Goal: Task Accomplishment & Management: Manage account settings

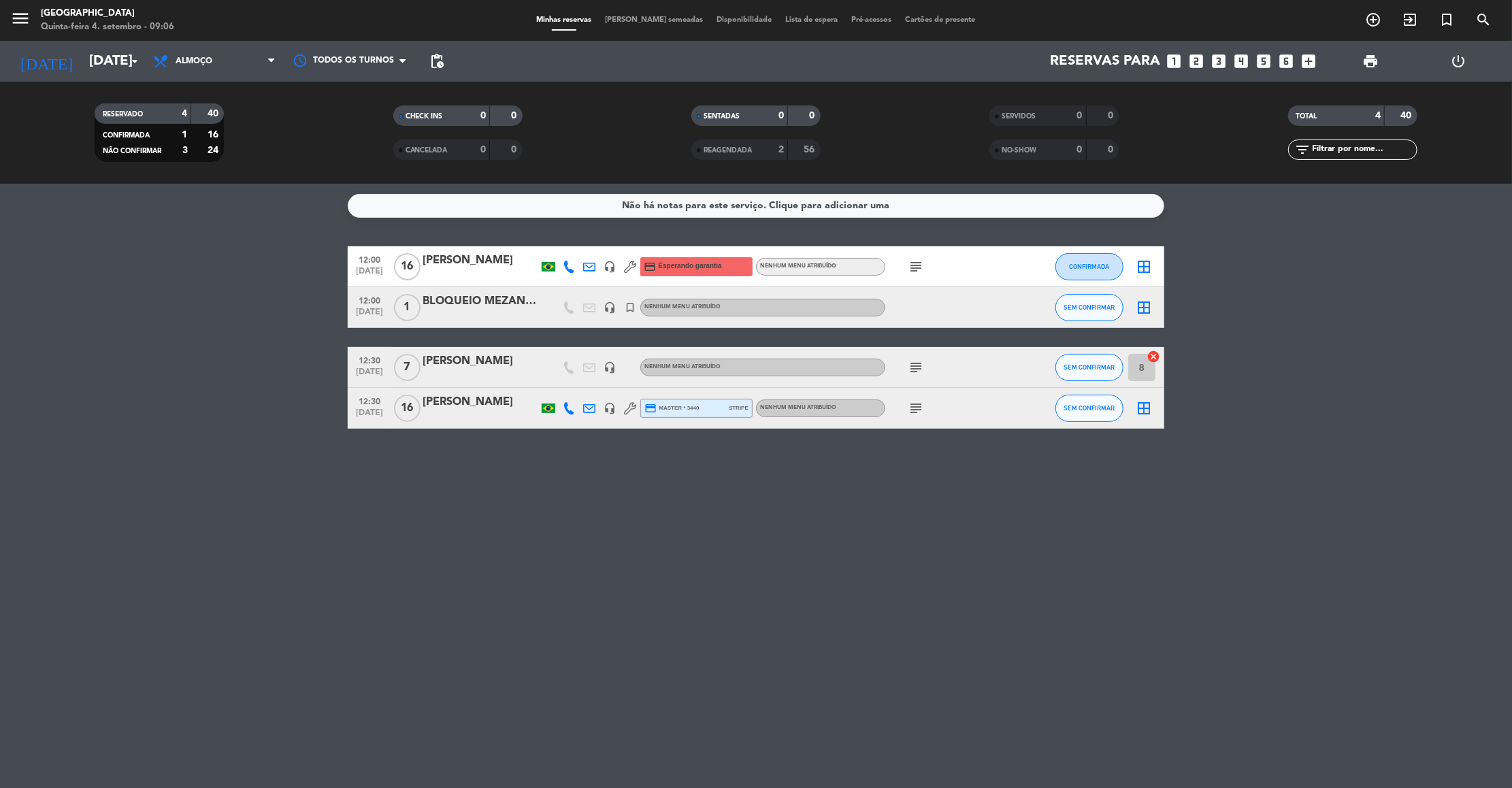
click at [912, 266] on icon "subject" at bounding box center [916, 266] width 17 height 17
click at [922, 364] on icon "subject" at bounding box center [916, 367] width 17 height 17
click at [916, 406] on icon "subject" at bounding box center [916, 408] width 17 height 17
click at [127, 63] on icon "arrow_drop_down" at bounding box center [135, 61] width 17 height 17
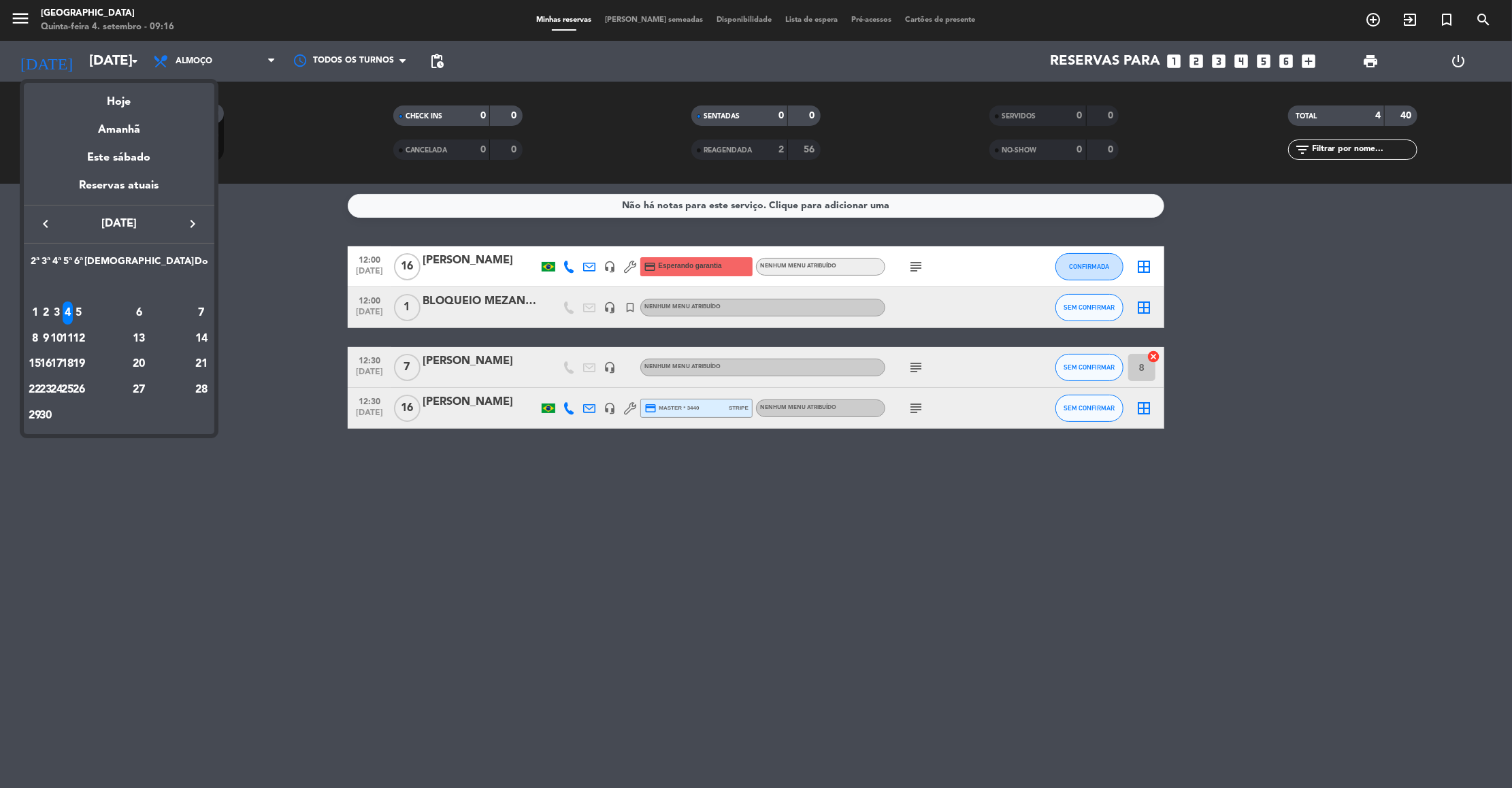
click at [265, 293] on div at bounding box center [756, 394] width 1512 height 788
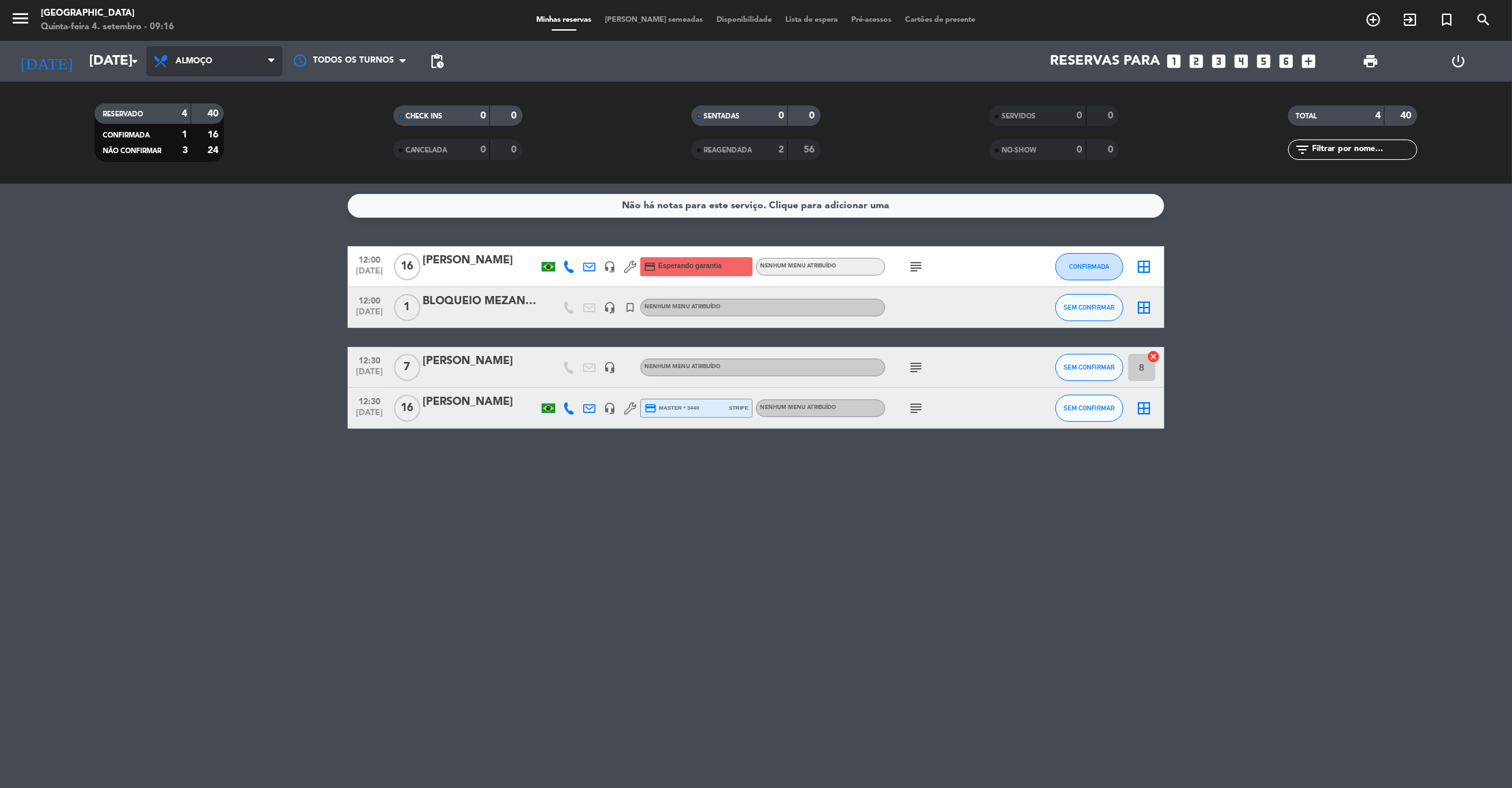
click at [176, 64] on span "Almoço" at bounding box center [194, 61] width 37 height 10
click at [173, 154] on div "menu [GEOGRAPHIC_DATA] Quinta-feira 4. setembro - 09:16 Minhas reservas Mesas s…" at bounding box center [756, 92] width 1512 height 184
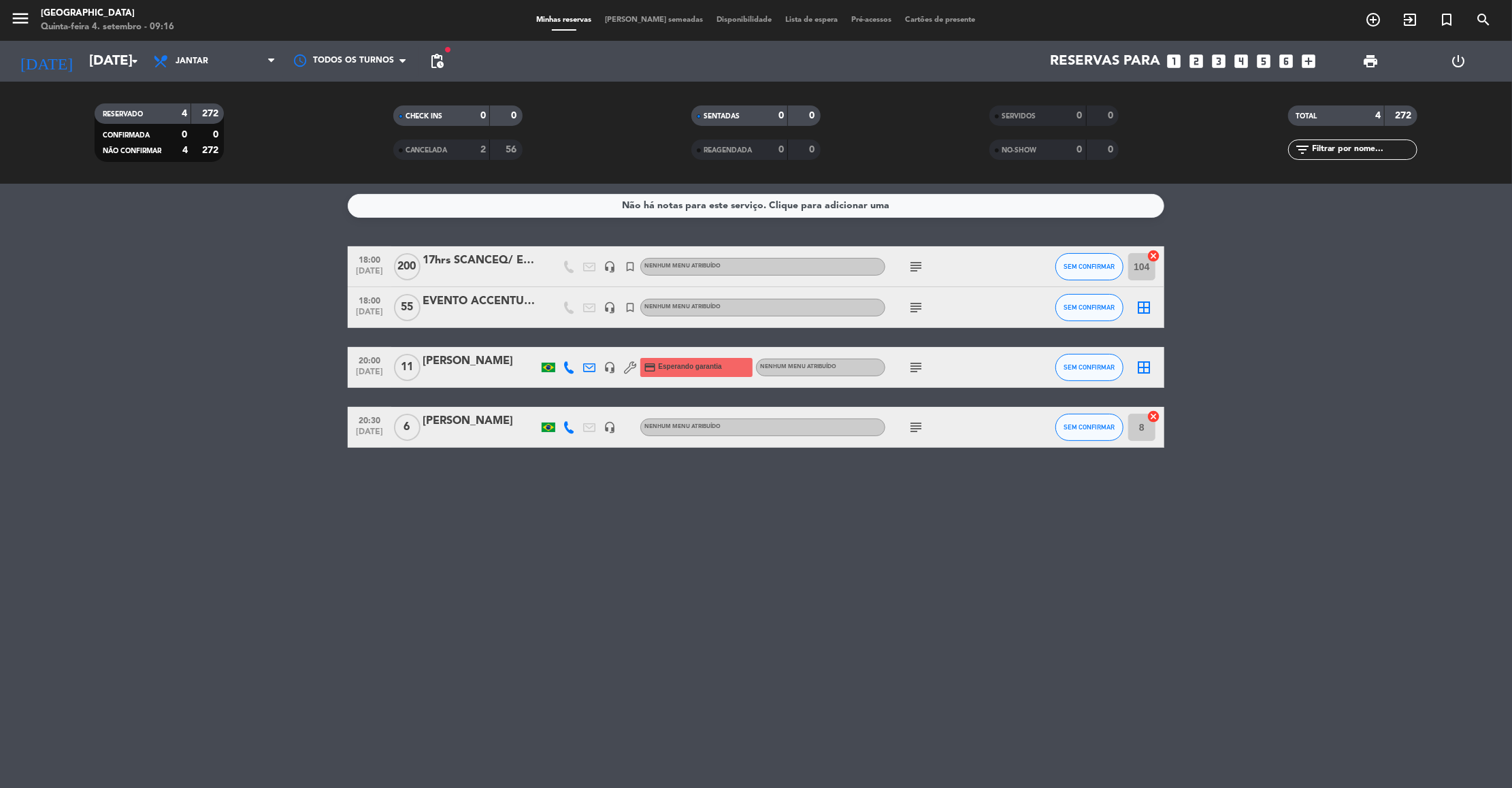
click at [771, 590] on div "Não há notas para este serviço. Clique para adicionar uma 18:00 [DATE] 200 17hr…" at bounding box center [756, 485] width 1512 height 604
click at [181, 59] on span "Jantar" at bounding box center [191, 61] width 32 height 10
click at [184, 120] on div "menu [GEOGRAPHIC_DATA] Quinta-feira 4. setembro - 09:16 Minhas reservas Mesas s…" at bounding box center [756, 92] width 1512 height 184
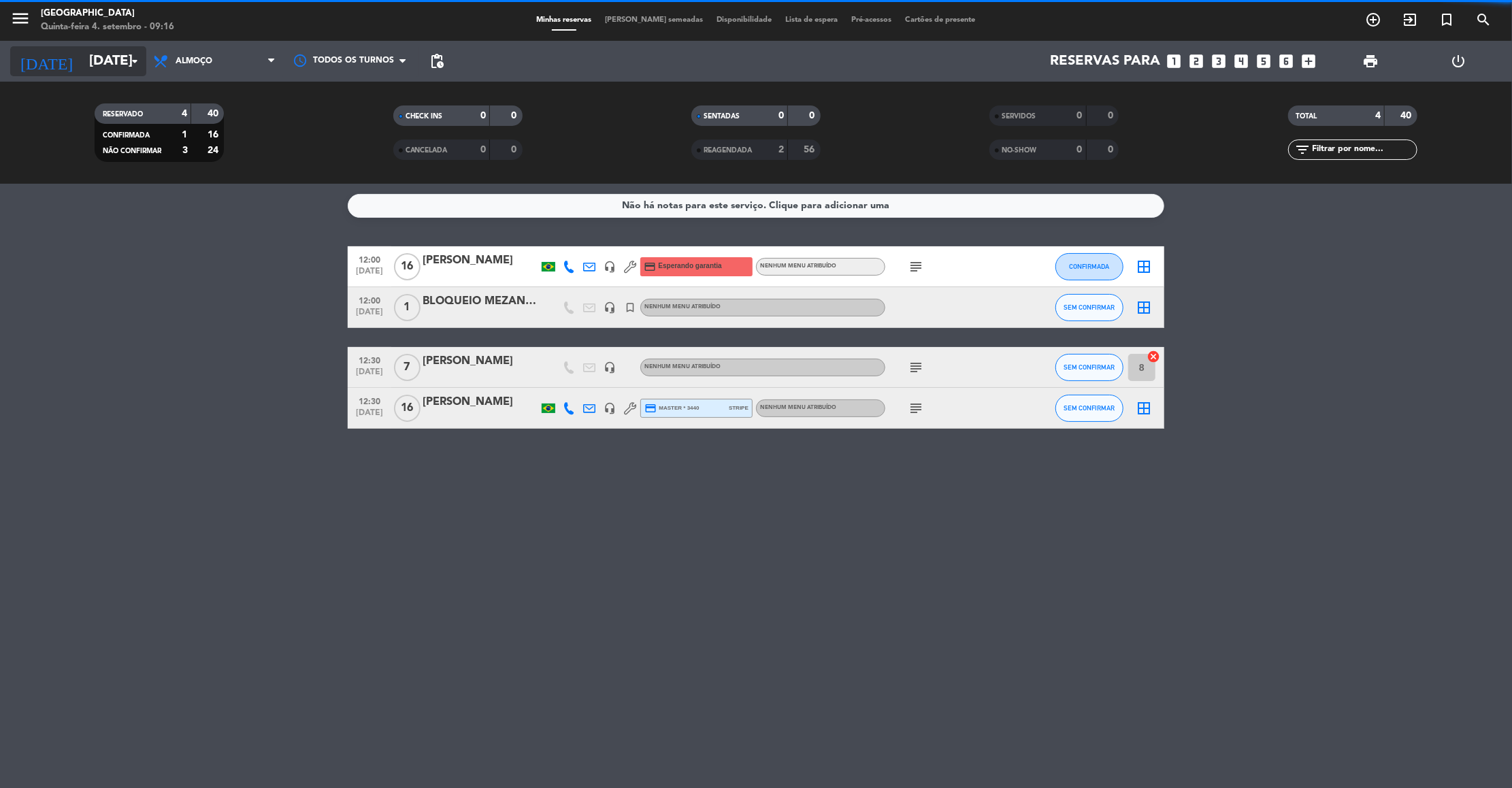
click at [97, 53] on input "[DATE]" at bounding box center [170, 61] width 177 height 30
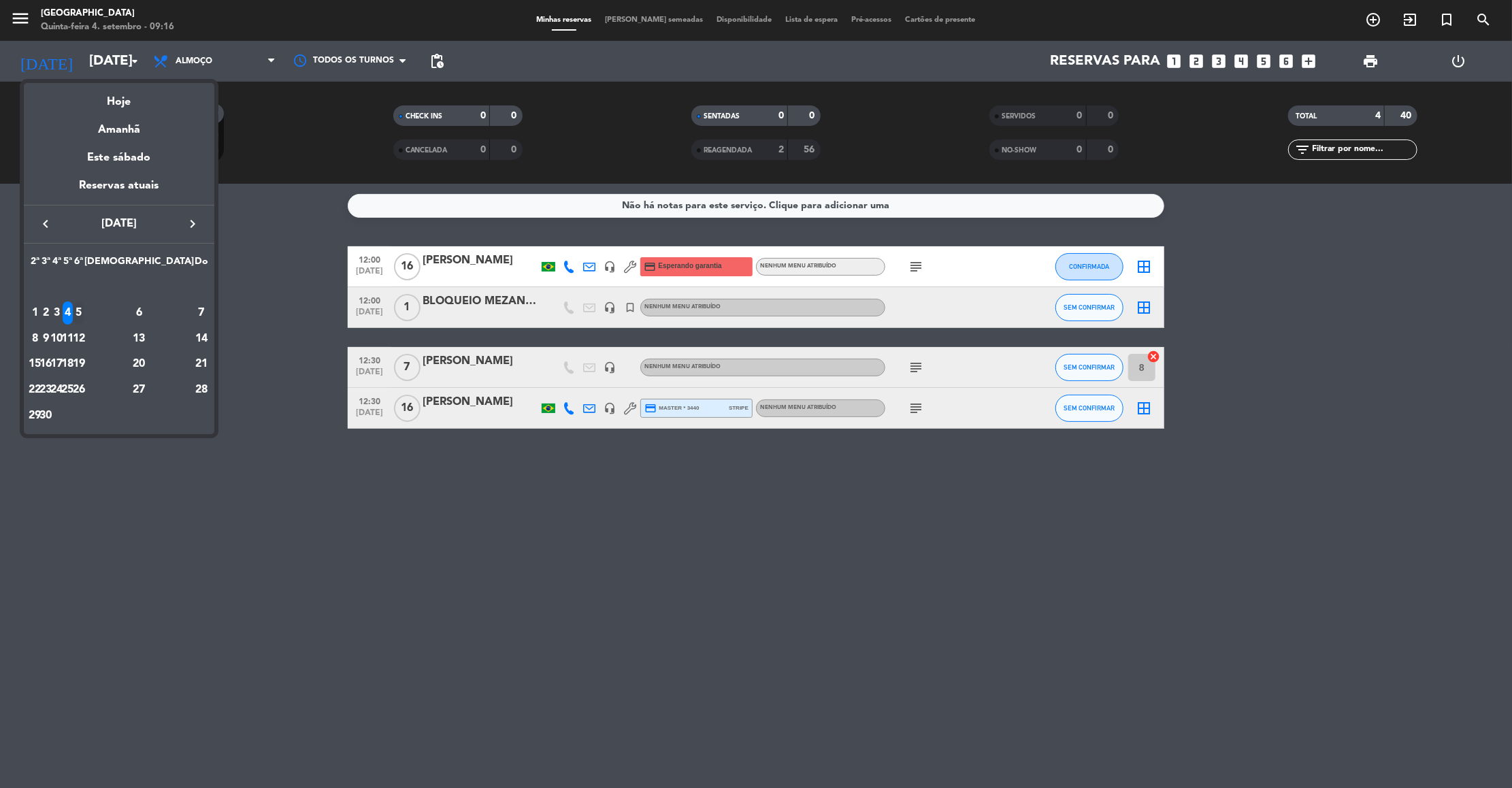
click at [84, 312] on div "5" at bounding box center [79, 312] width 11 height 23
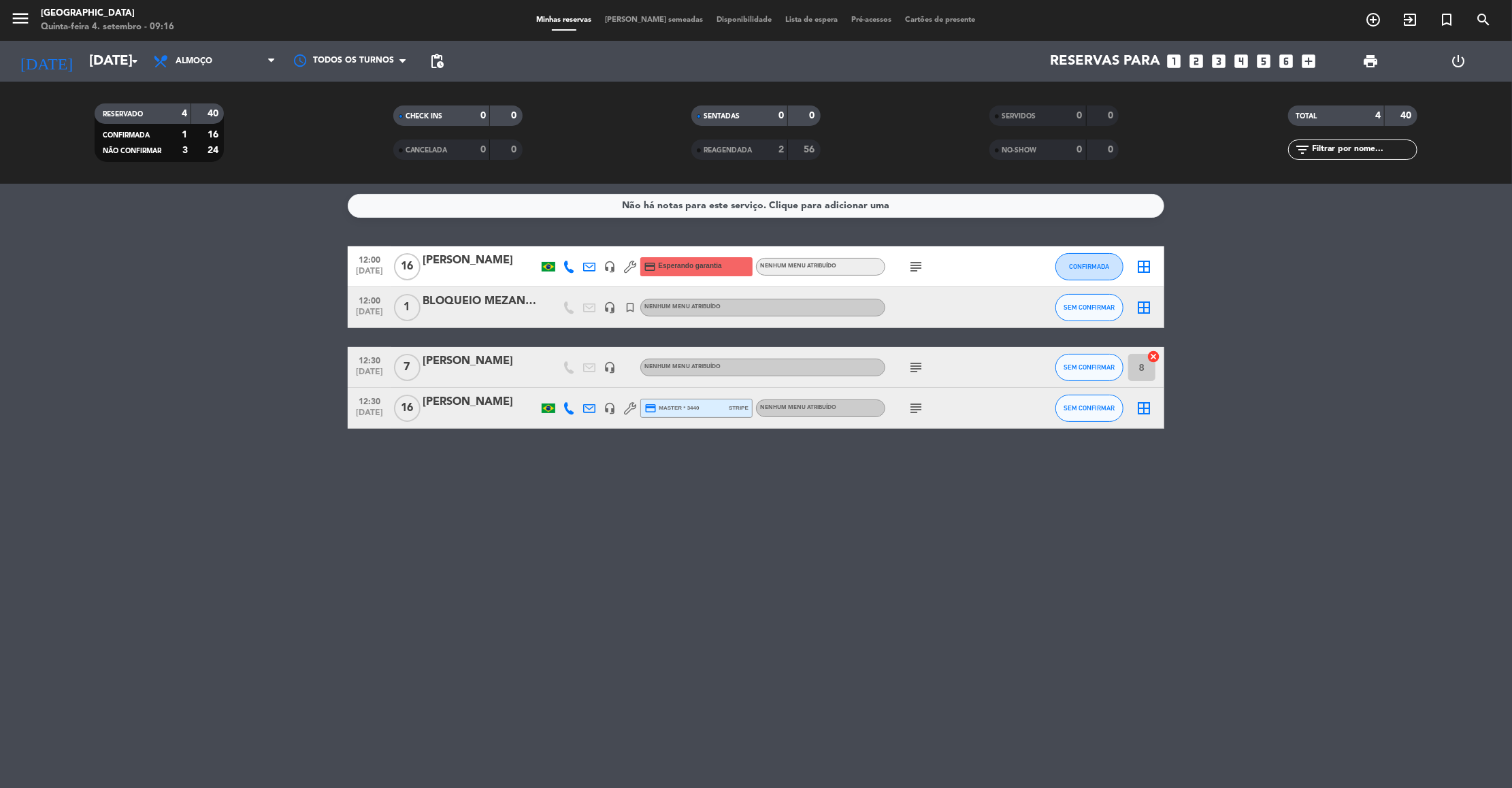
type input "[DATE]"
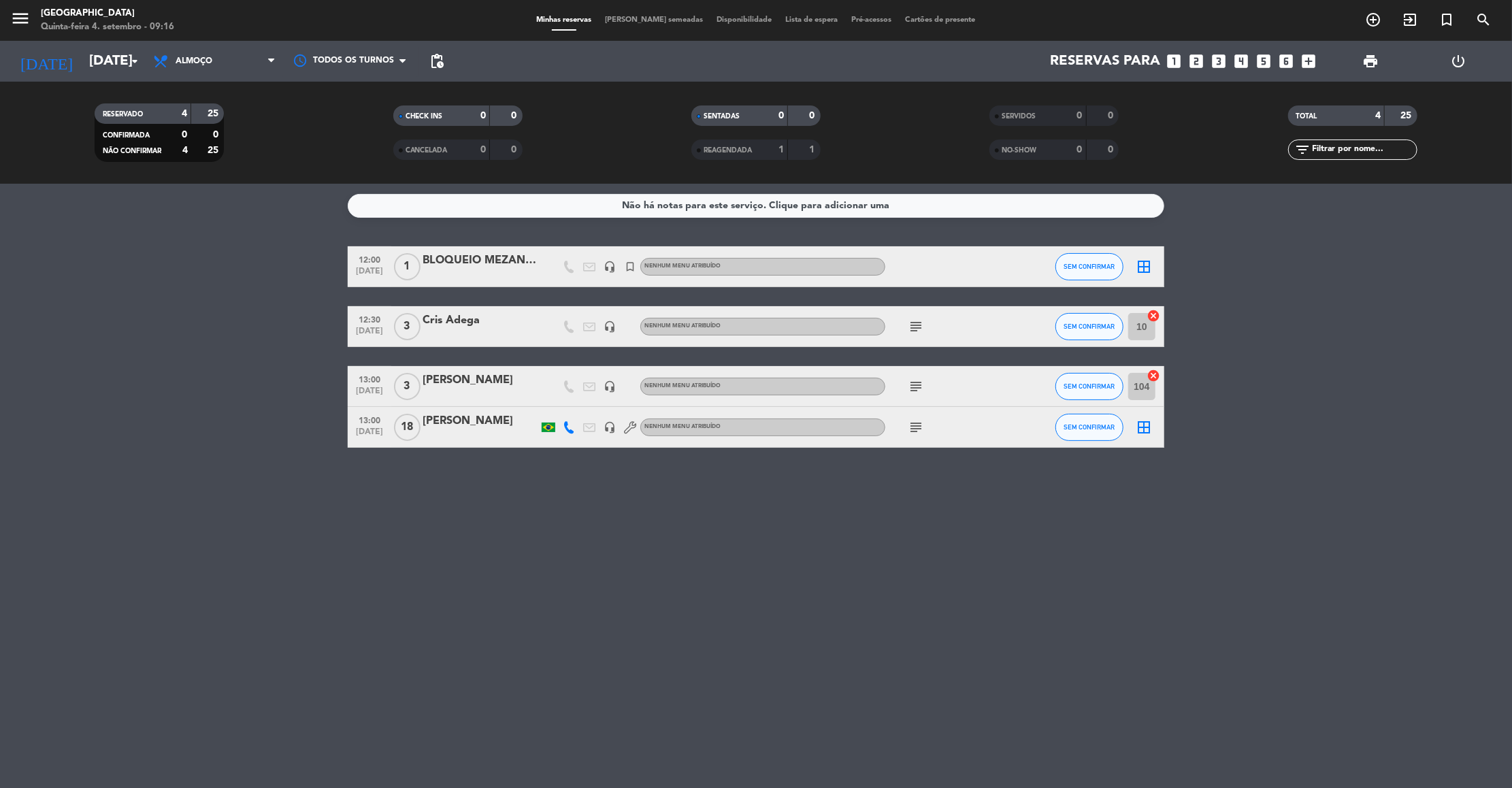
click at [916, 328] on icon "subject" at bounding box center [916, 327] width 17 height 17
click at [912, 395] on div "subject" at bounding box center [947, 385] width 123 height 40
click at [915, 329] on icon "subject" at bounding box center [916, 327] width 17 height 17
click at [458, 326] on div "Cris Adega" at bounding box center [480, 320] width 116 height 17
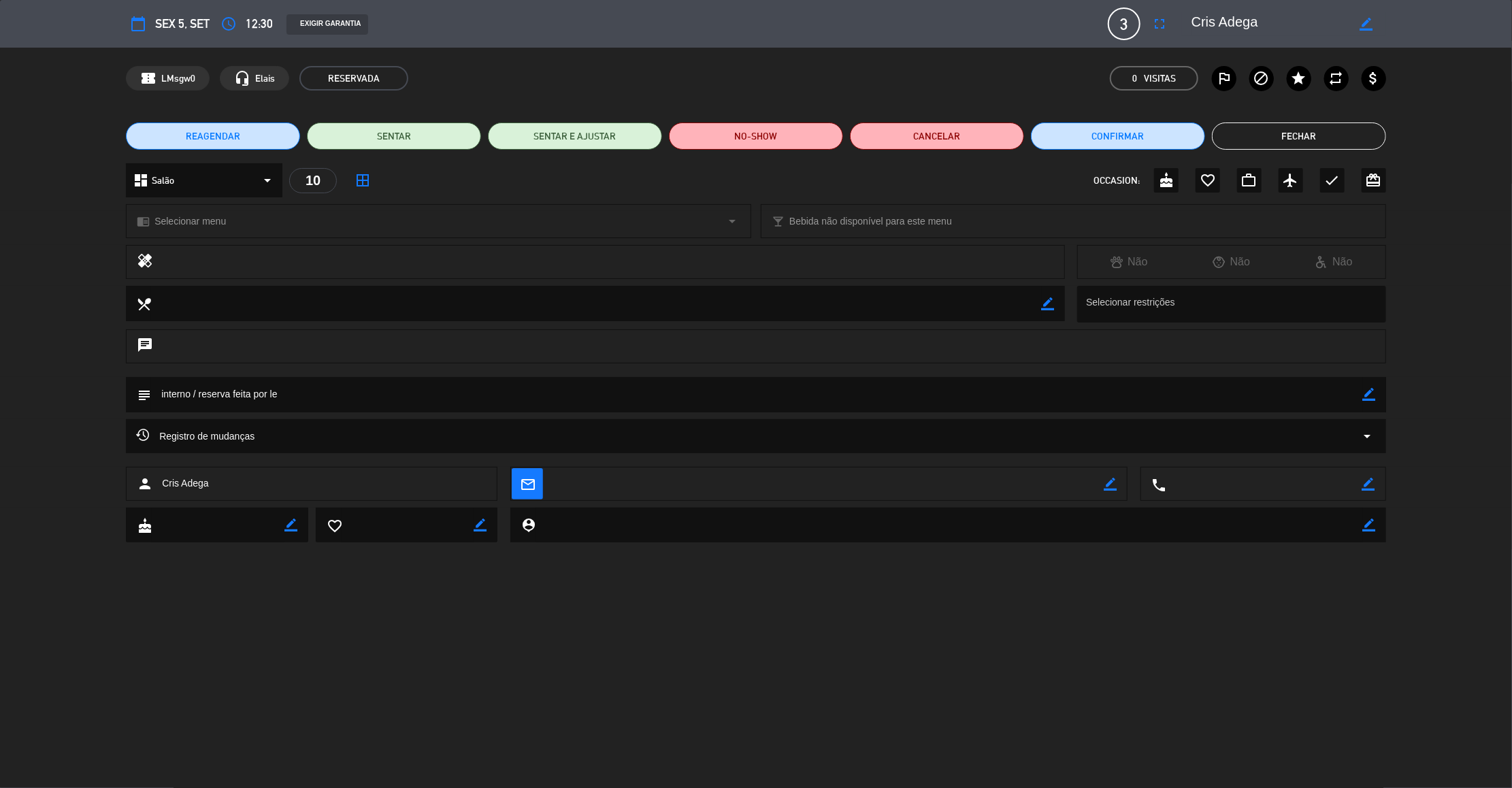
click at [1366, 391] on icon "border_color" at bounding box center [1369, 394] width 13 height 13
click at [1239, 382] on textarea at bounding box center [758, 394] width 1212 height 35
type textarea "40 / interno / reserva feita por le"
click at [1373, 391] on icon at bounding box center [1369, 394] width 13 height 13
click at [1288, 138] on button "Fechar" at bounding box center [1299, 136] width 174 height 27
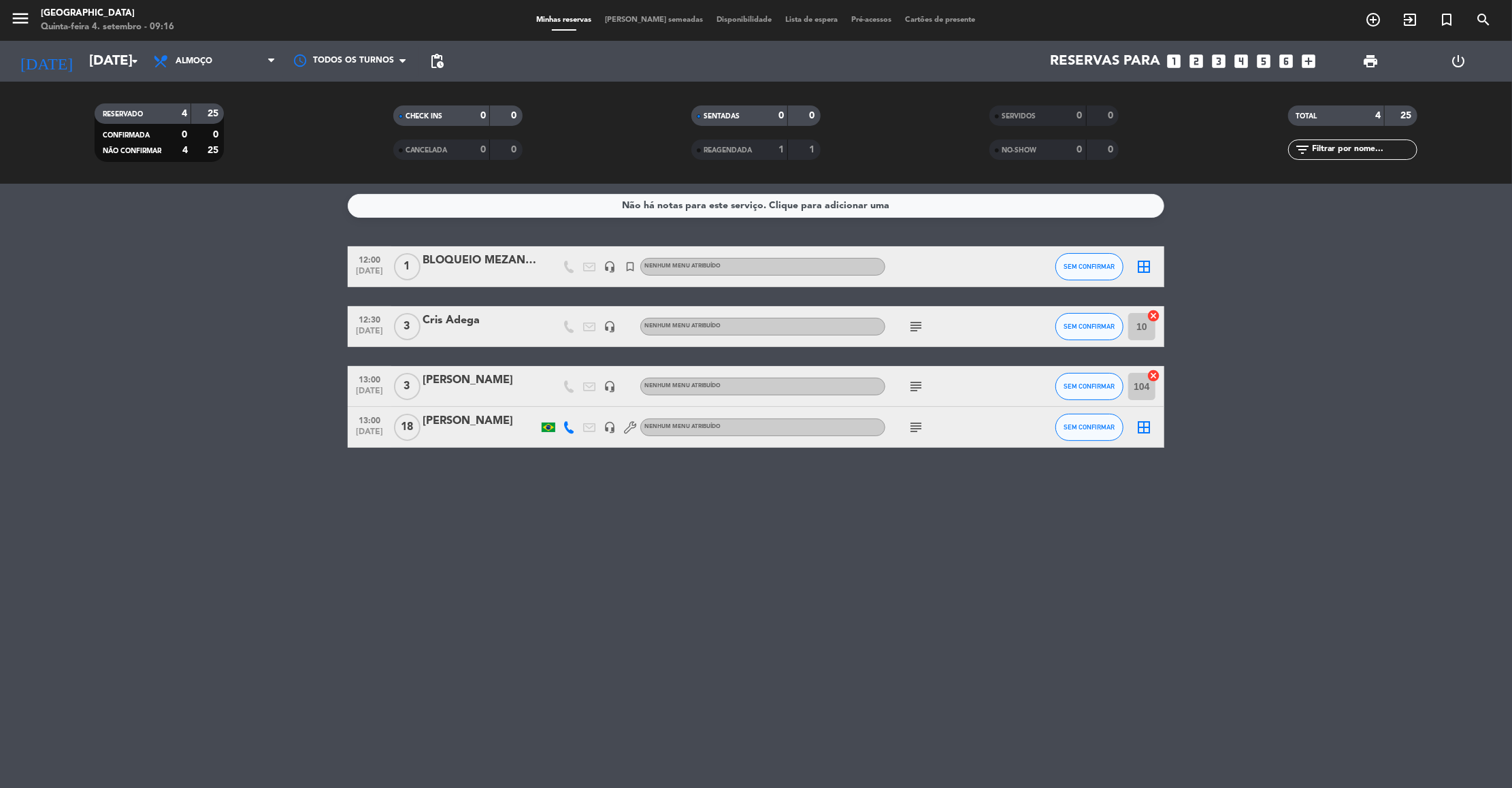
click at [915, 387] on icon "subject" at bounding box center [916, 386] width 17 height 17
click at [916, 434] on icon "subject" at bounding box center [916, 427] width 17 height 17
click at [625, 522] on div "Não há notas para este serviço. Clique para adicionar uma 12:00 [DATE] 1 BLOQUE…" at bounding box center [756, 485] width 1512 height 604
click at [96, 62] on input "[DATE]" at bounding box center [170, 61] width 177 height 30
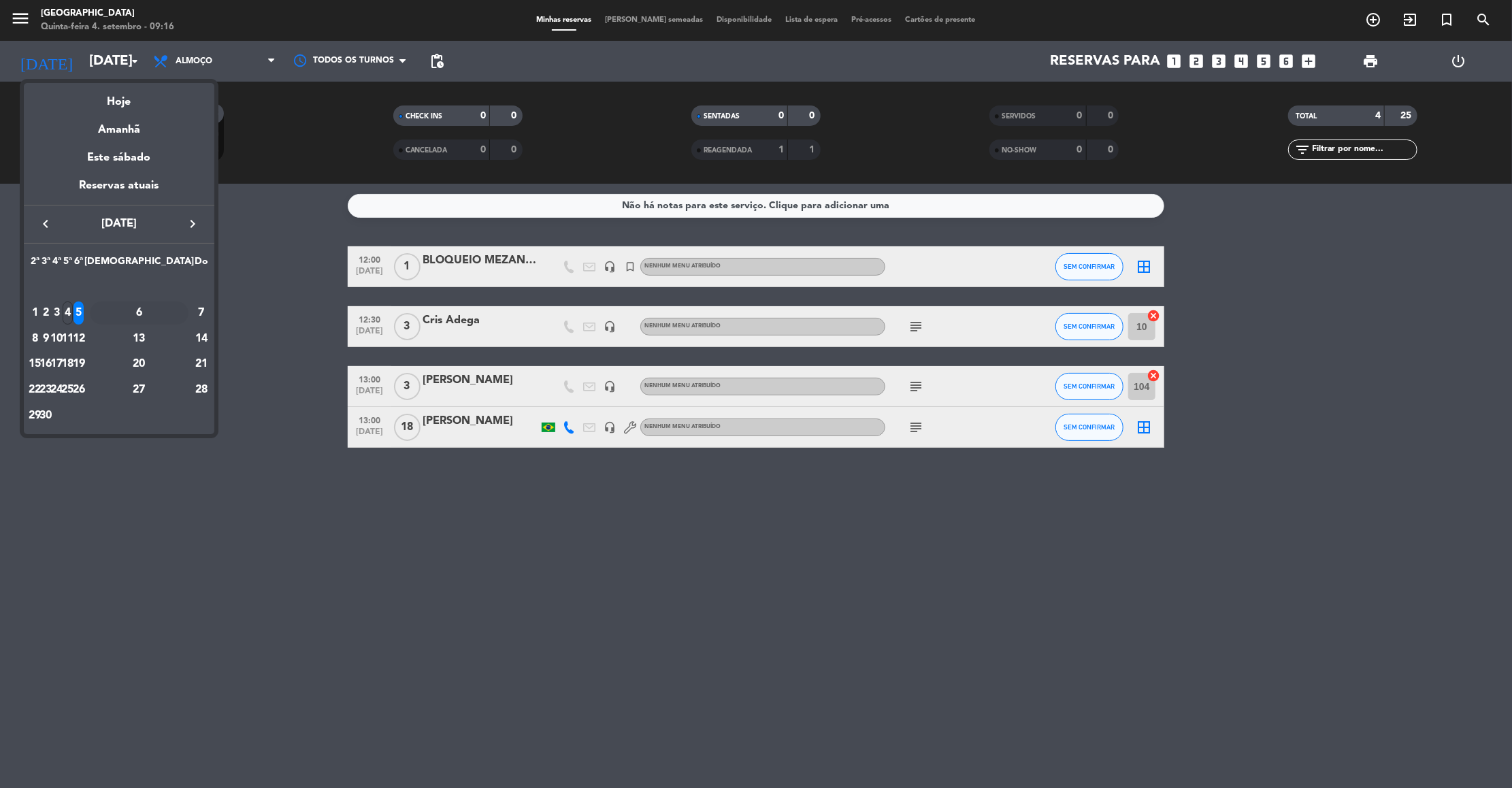
click at [172, 319] on div "6" at bounding box center [139, 312] width 99 height 23
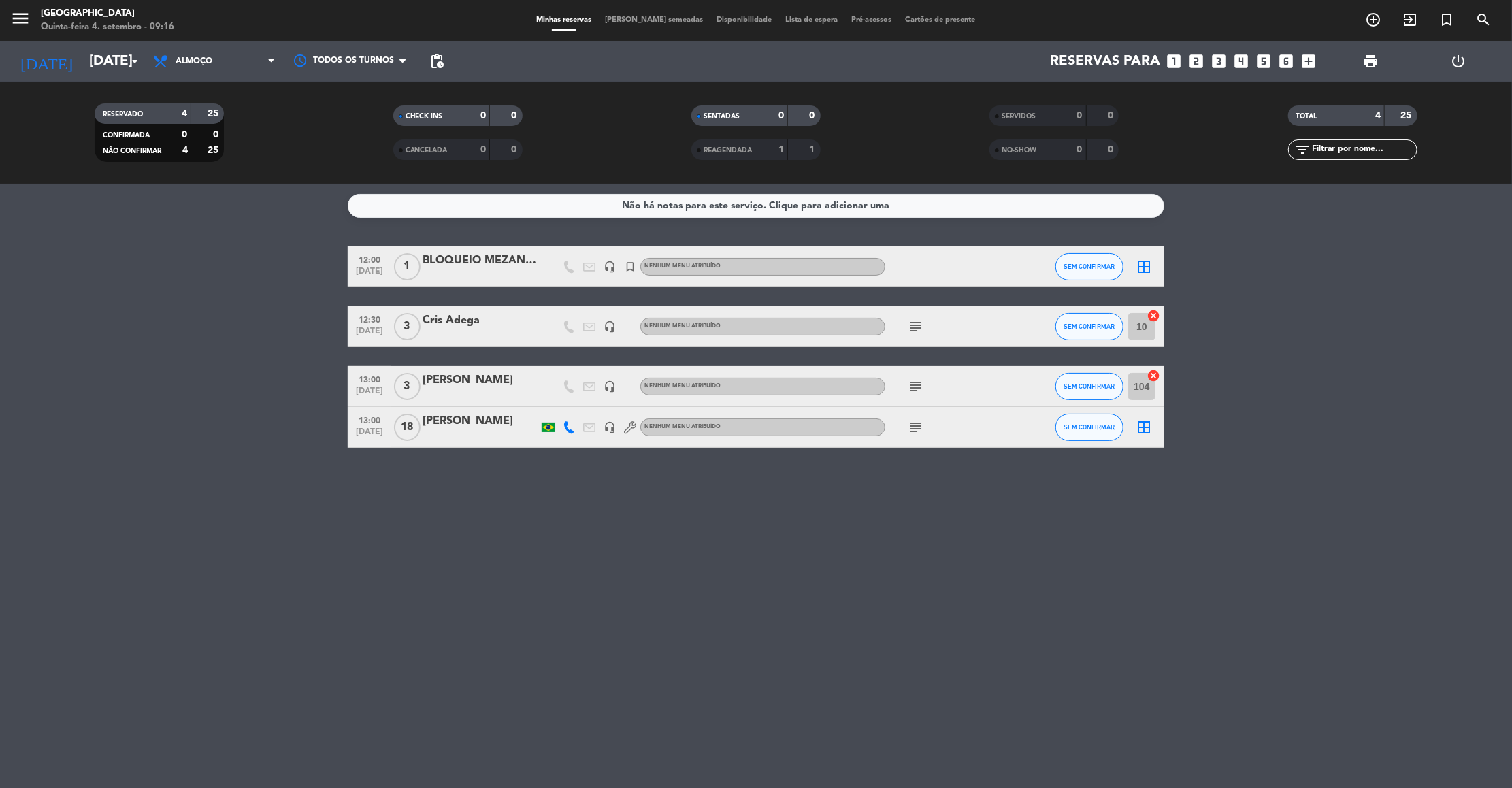
type input "[DATE]"
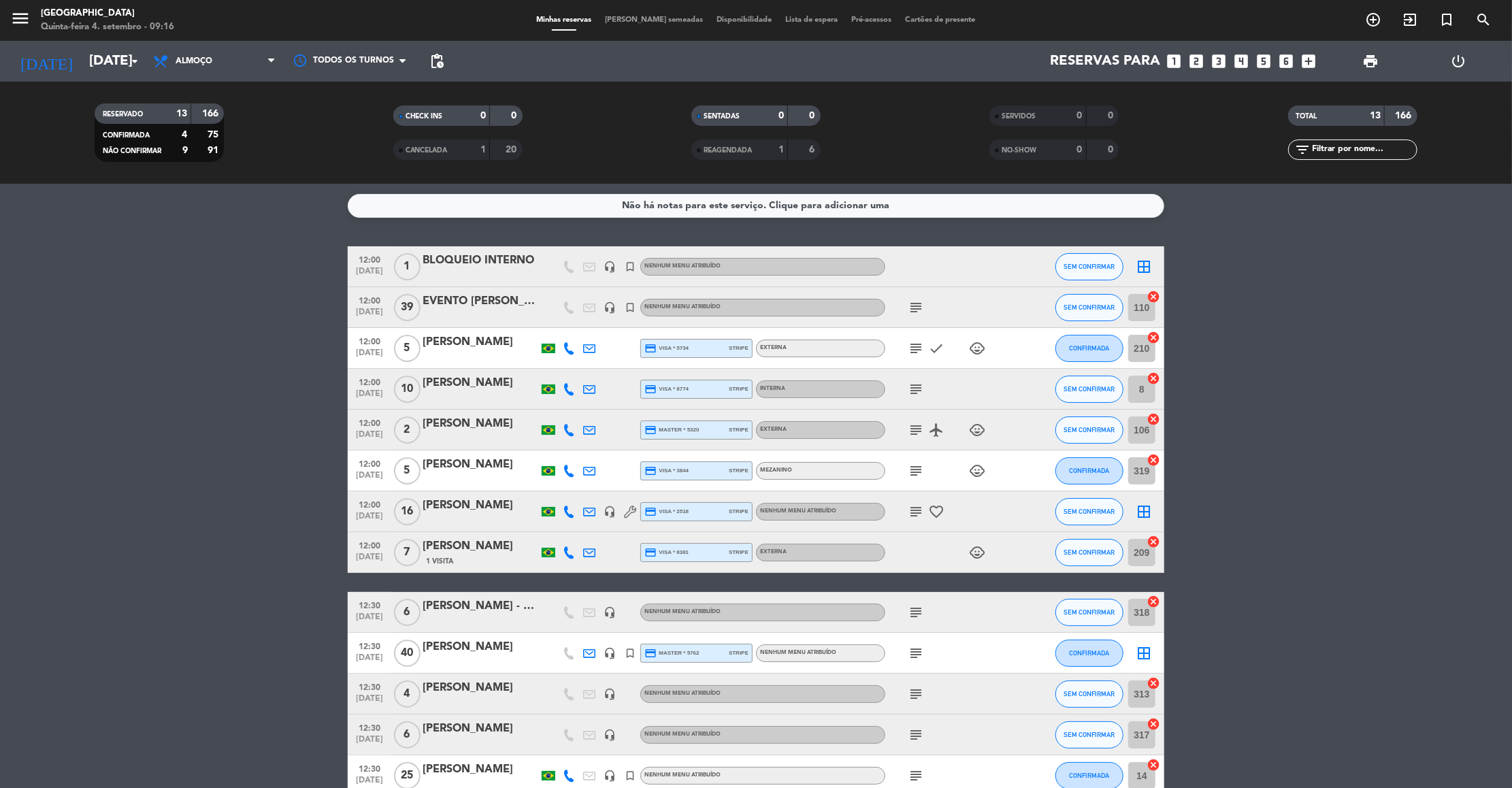
click at [1242, 495] on bookings-row "12:00 [DATE] 1 BLOQUEIO INTERNO headset_mic turned_in_not Nenhum menu atribuído…" at bounding box center [756, 521] width 1512 height 549
drag, startPoint x: 927, startPoint y: 304, endPoint x: 916, endPoint y: 304, distance: 11.0
click at [916, 304] on icon "subject" at bounding box center [916, 308] width 17 height 17
click at [914, 330] on div "EVENTO TRIÂNGULO / Montagem: NORMAL DA CASA" at bounding box center [916, 339] width 203 height 29
click at [916, 343] on icon "subject" at bounding box center [916, 348] width 17 height 17
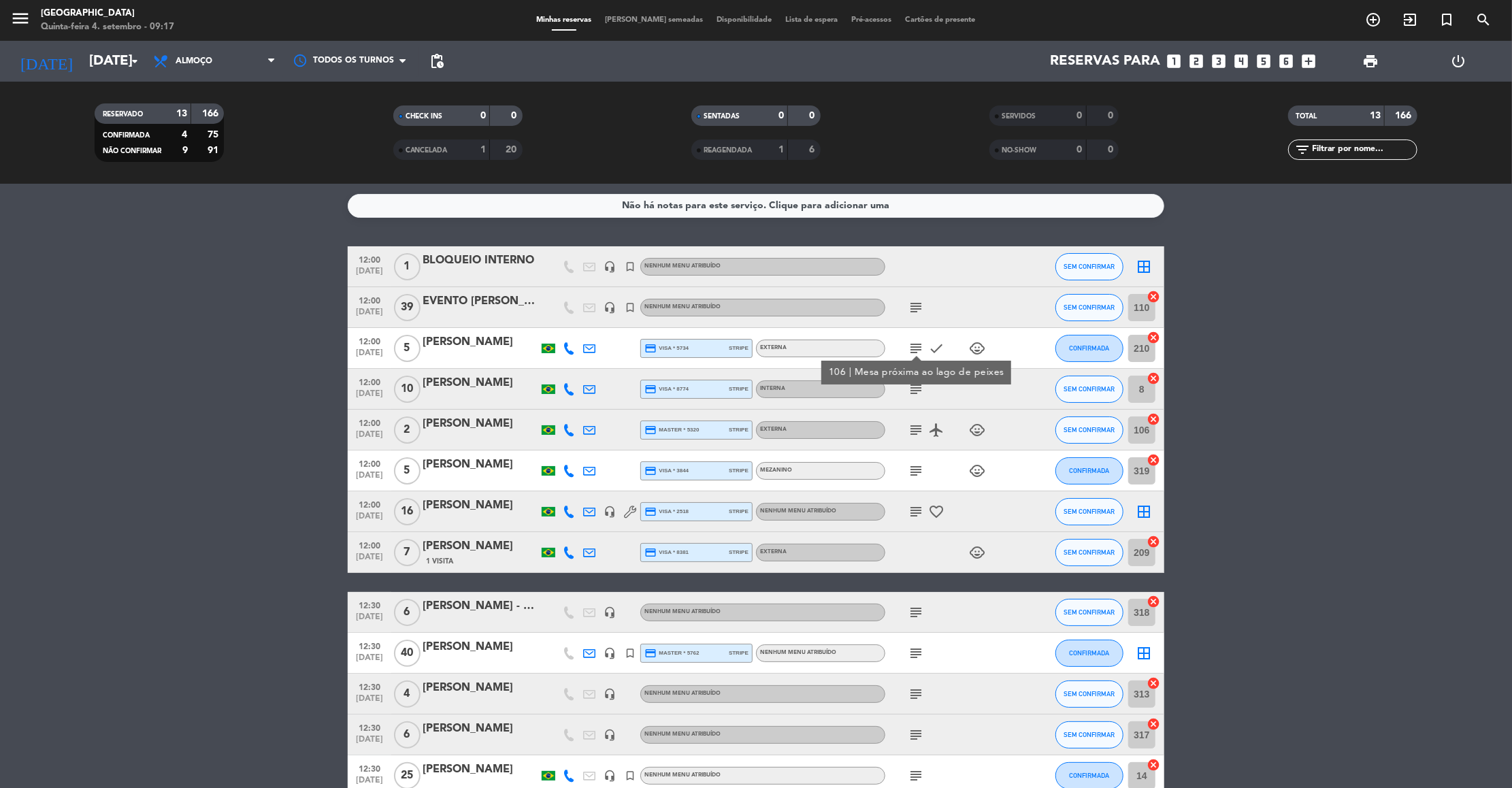
click at [916, 389] on icon "subject" at bounding box center [916, 389] width 17 height 17
click at [911, 434] on icon "subject" at bounding box center [916, 430] width 17 height 17
click at [502, 430] on div "[PERSON_NAME]" at bounding box center [480, 423] width 116 height 17
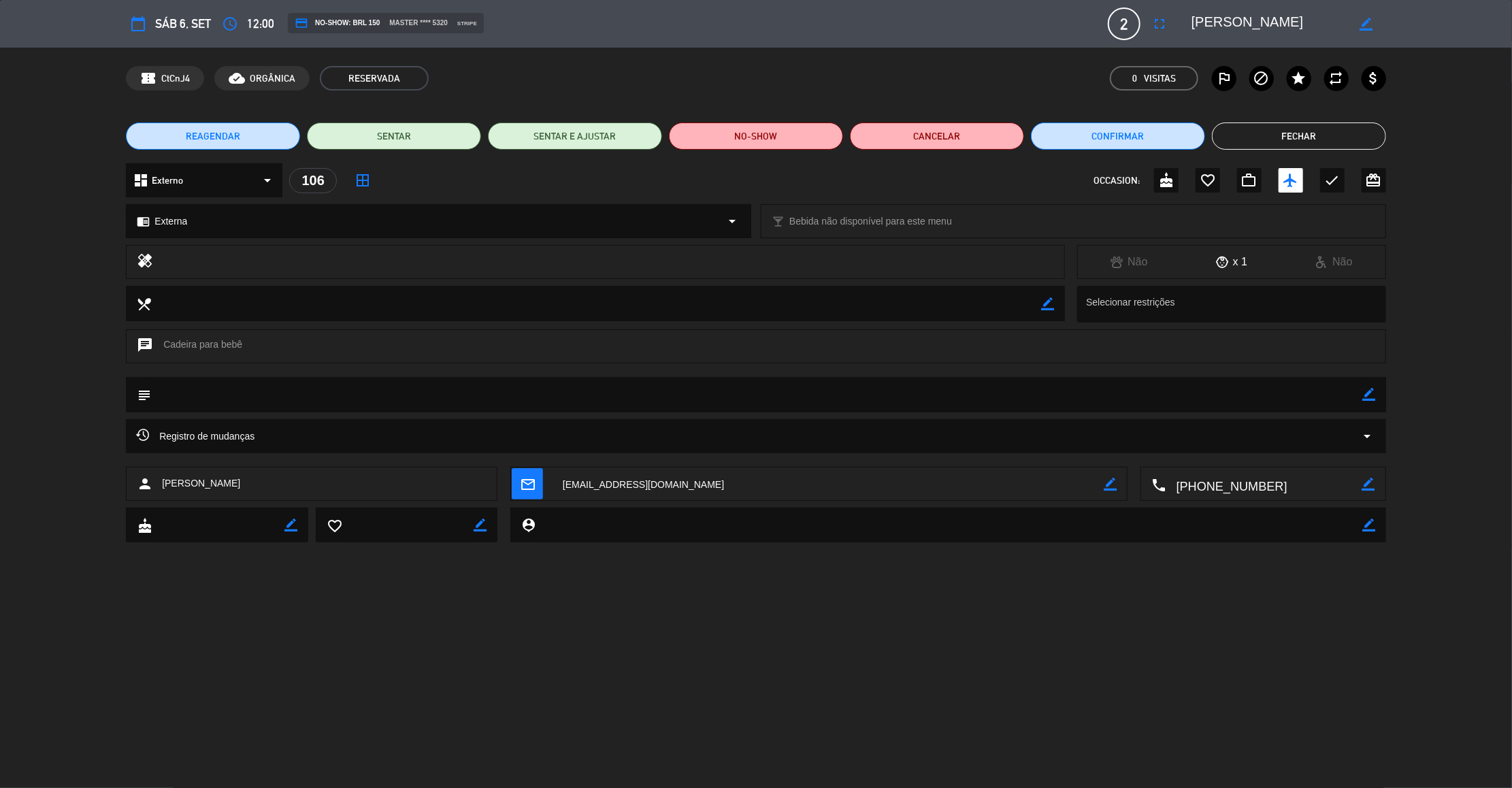
click at [1368, 395] on icon "border_color" at bounding box center [1369, 394] width 13 height 13
click at [1294, 402] on textarea at bounding box center [758, 394] width 1212 height 35
click at [1329, 394] on textarea at bounding box center [758, 394] width 1212 height 35
type textarea "1"
click at [1369, 395] on icon at bounding box center [1369, 394] width 13 height 13
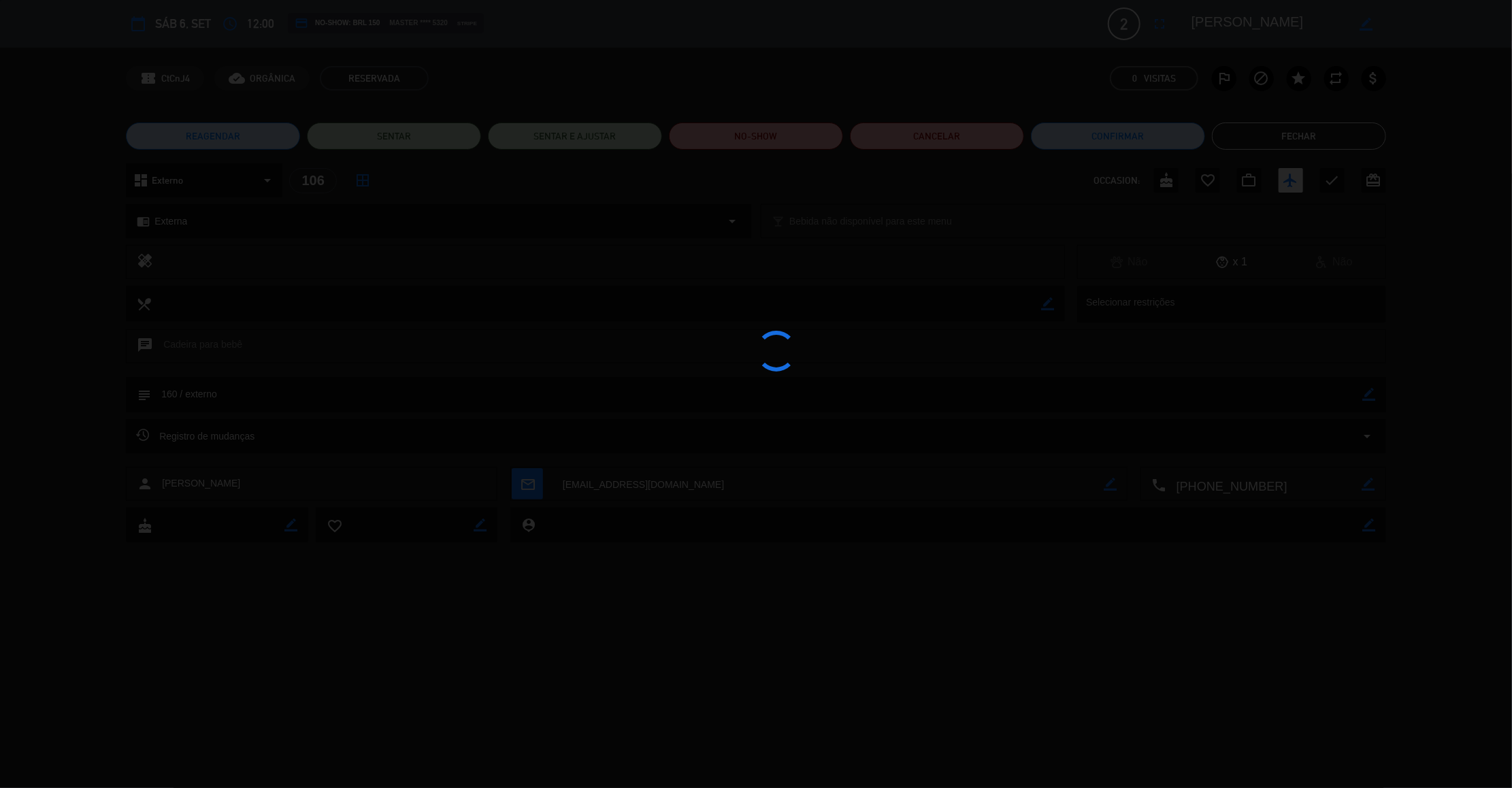
type textarea "160 / externo"
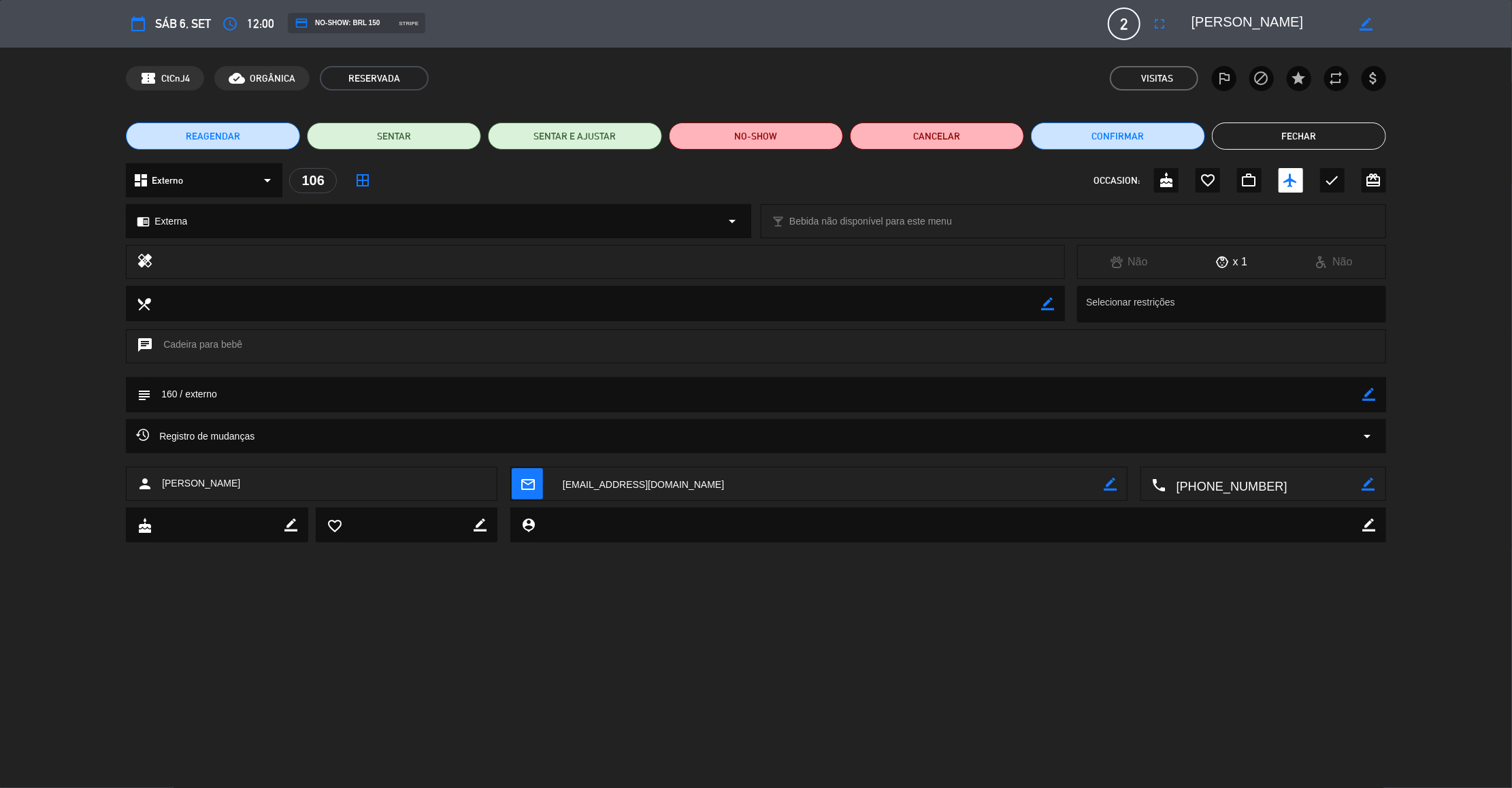
click at [1270, 132] on button "Fechar" at bounding box center [1299, 136] width 174 height 27
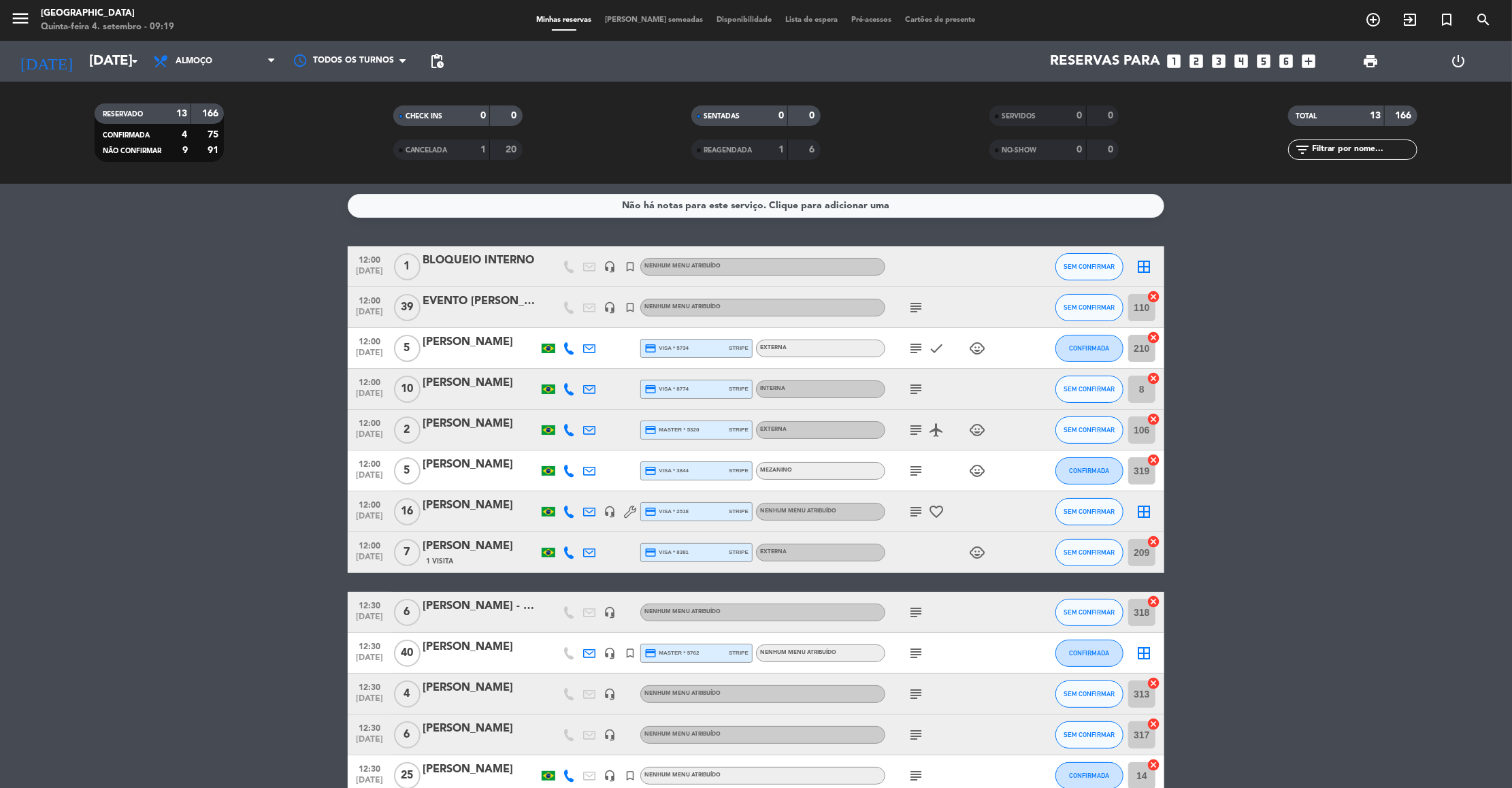
click at [912, 311] on icon "subject" at bounding box center [916, 308] width 17 height 17
click at [907, 340] on div "EVENTO TRIÂNGULO / Montagem: NORMAL DA CASA" at bounding box center [916, 339] width 203 height 29
click at [907, 340] on span "subject" at bounding box center [916, 348] width 20 height 17
click at [913, 345] on icon "subject" at bounding box center [916, 348] width 17 height 17
click at [909, 390] on icon "subject" at bounding box center [916, 389] width 17 height 17
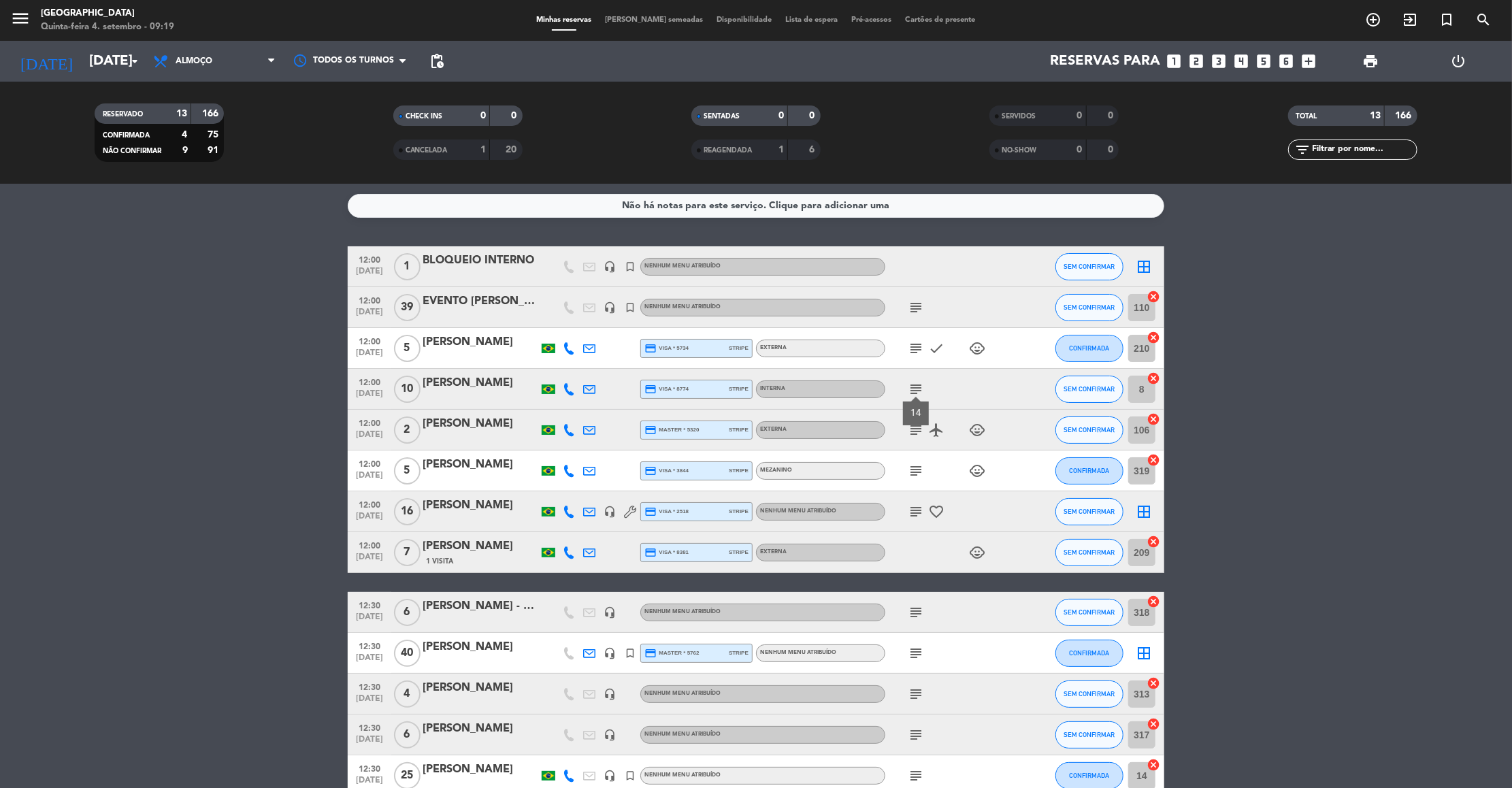
click at [913, 437] on icon "subject" at bounding box center [916, 430] width 17 height 17
click at [919, 470] on icon "subject" at bounding box center [916, 471] width 17 height 17
click at [914, 509] on icon "subject" at bounding box center [916, 512] width 17 height 17
click at [447, 545] on div "[PERSON_NAME]" at bounding box center [480, 546] width 116 height 17
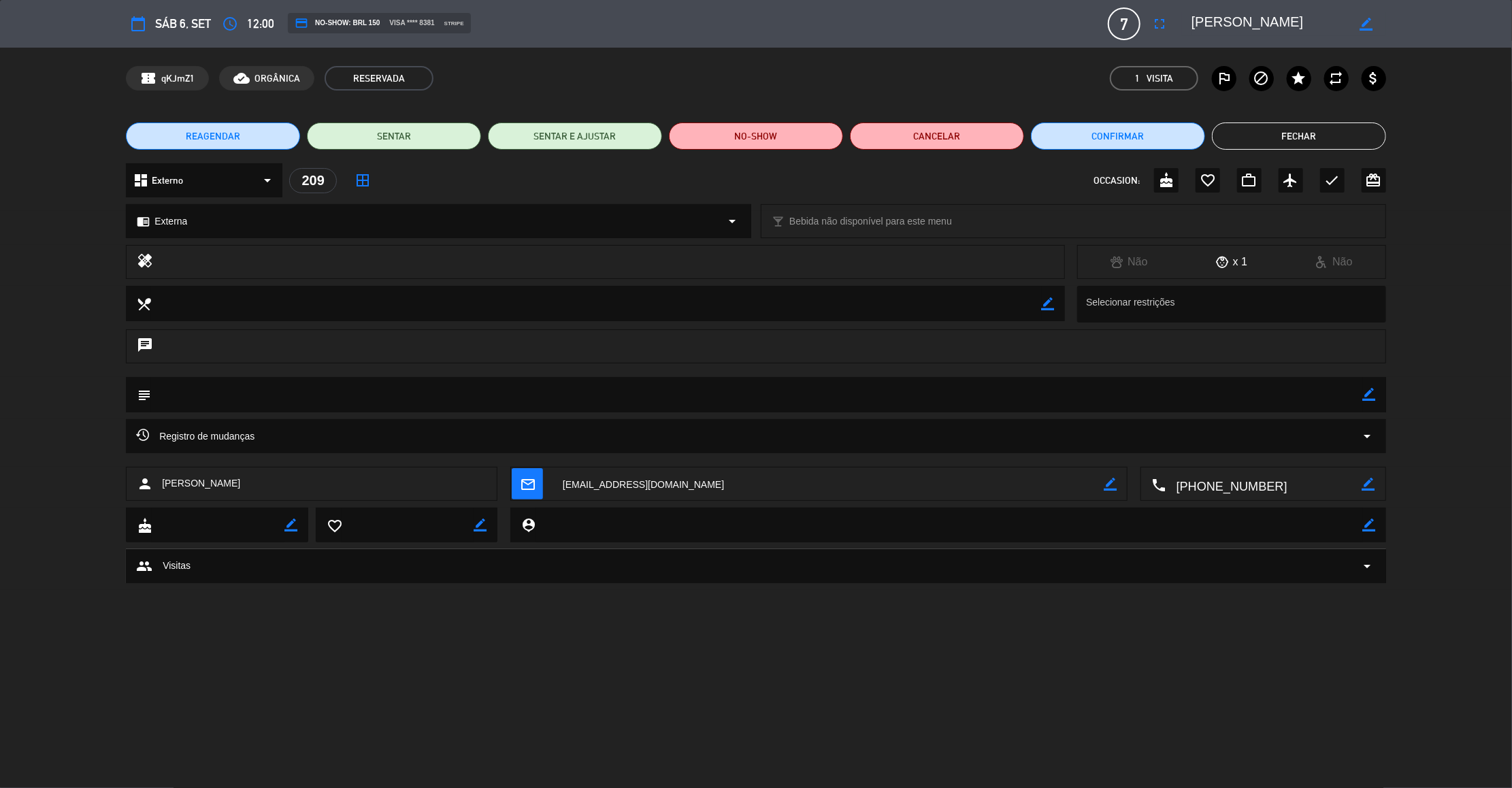
click at [1376, 397] on div "subject border_color" at bounding box center [756, 394] width 1261 height 35
click at [1372, 397] on icon "border_color" at bounding box center [1369, 394] width 13 height 13
click at [1345, 392] on textarea at bounding box center [758, 394] width 1212 height 35
type textarea "164"
click at [1368, 397] on icon at bounding box center [1369, 394] width 13 height 13
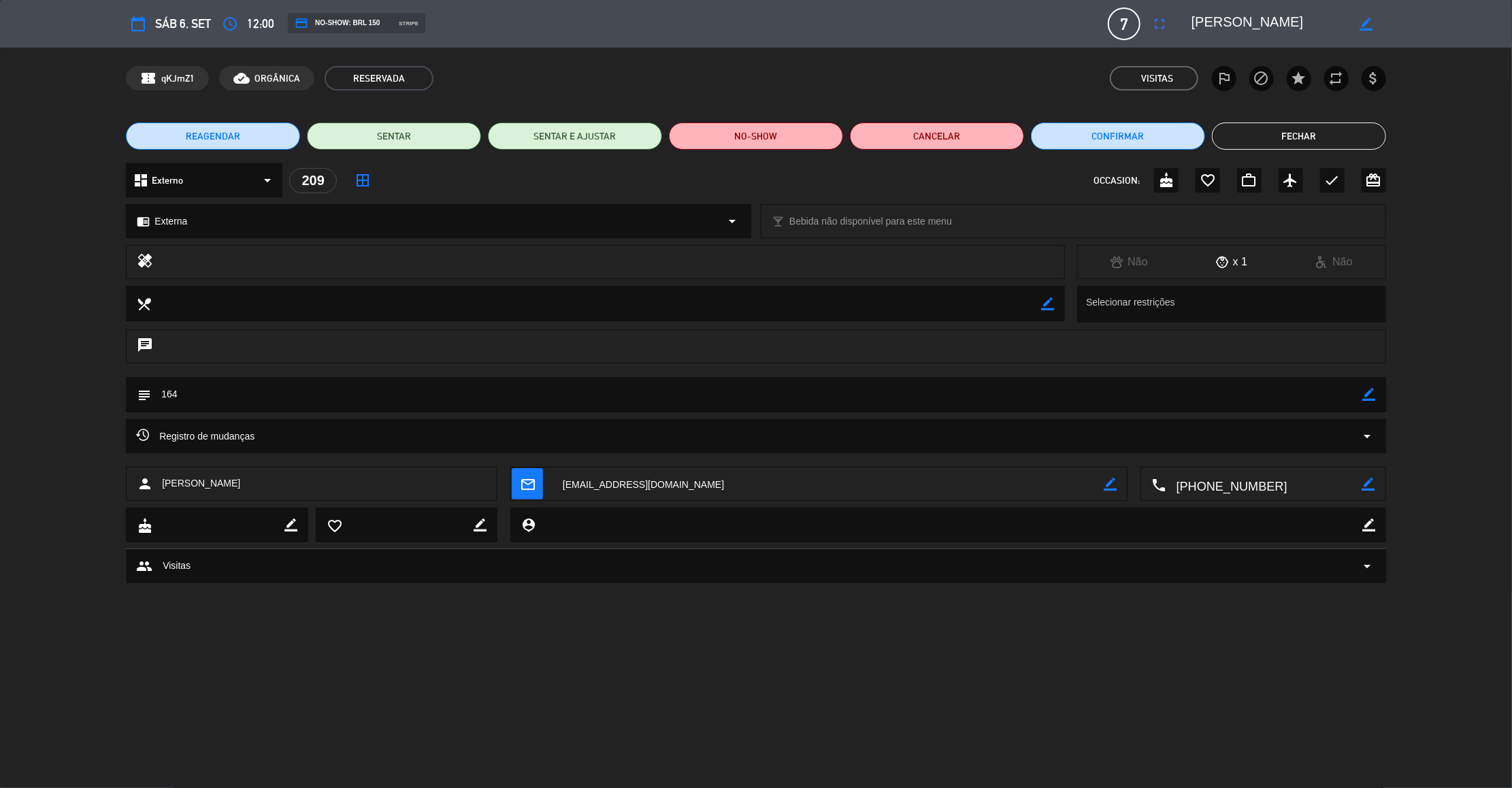
click at [1274, 137] on button "Fechar" at bounding box center [1299, 136] width 174 height 27
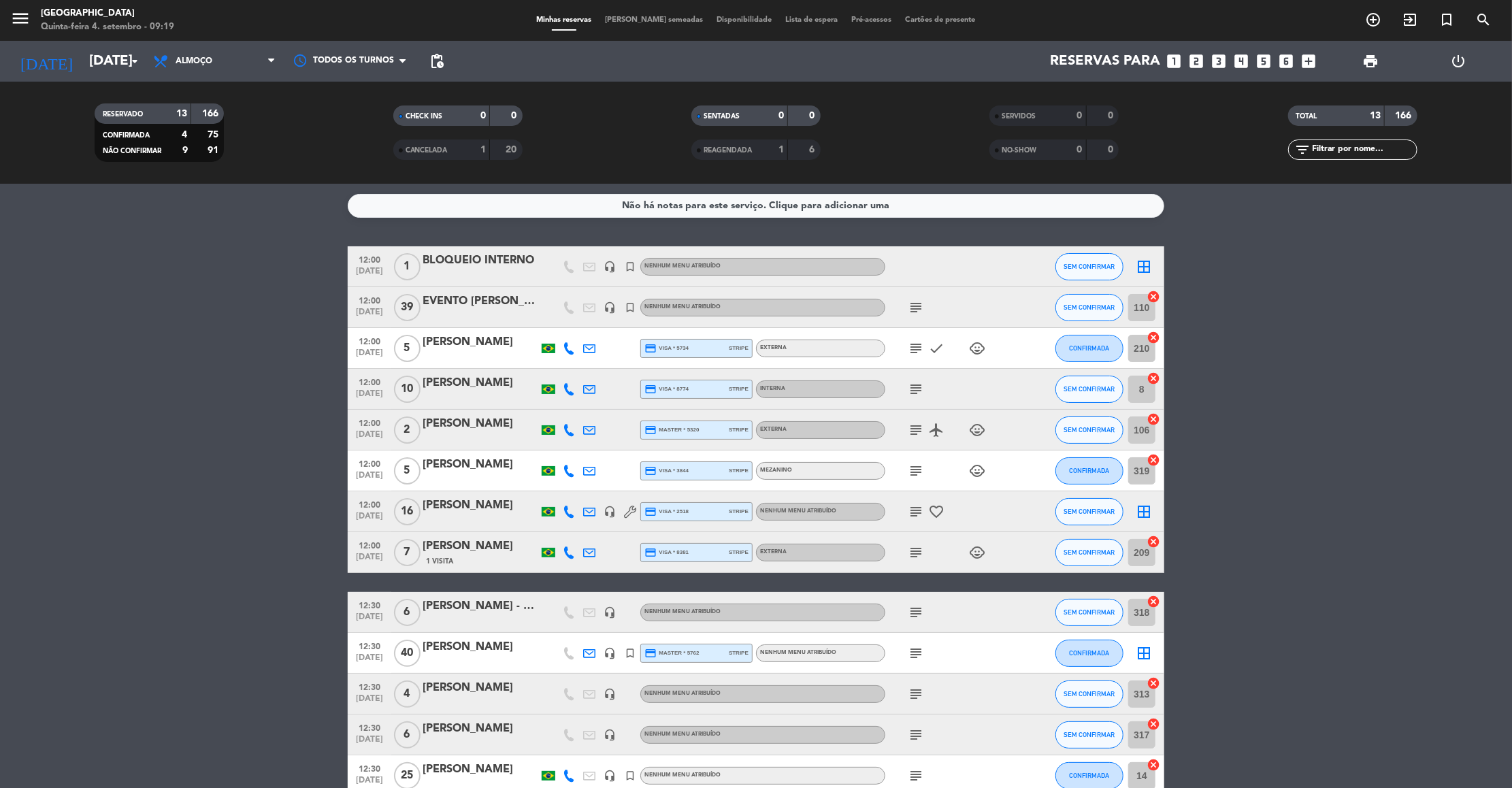
click at [919, 545] on icon "subject" at bounding box center [916, 552] width 17 height 17
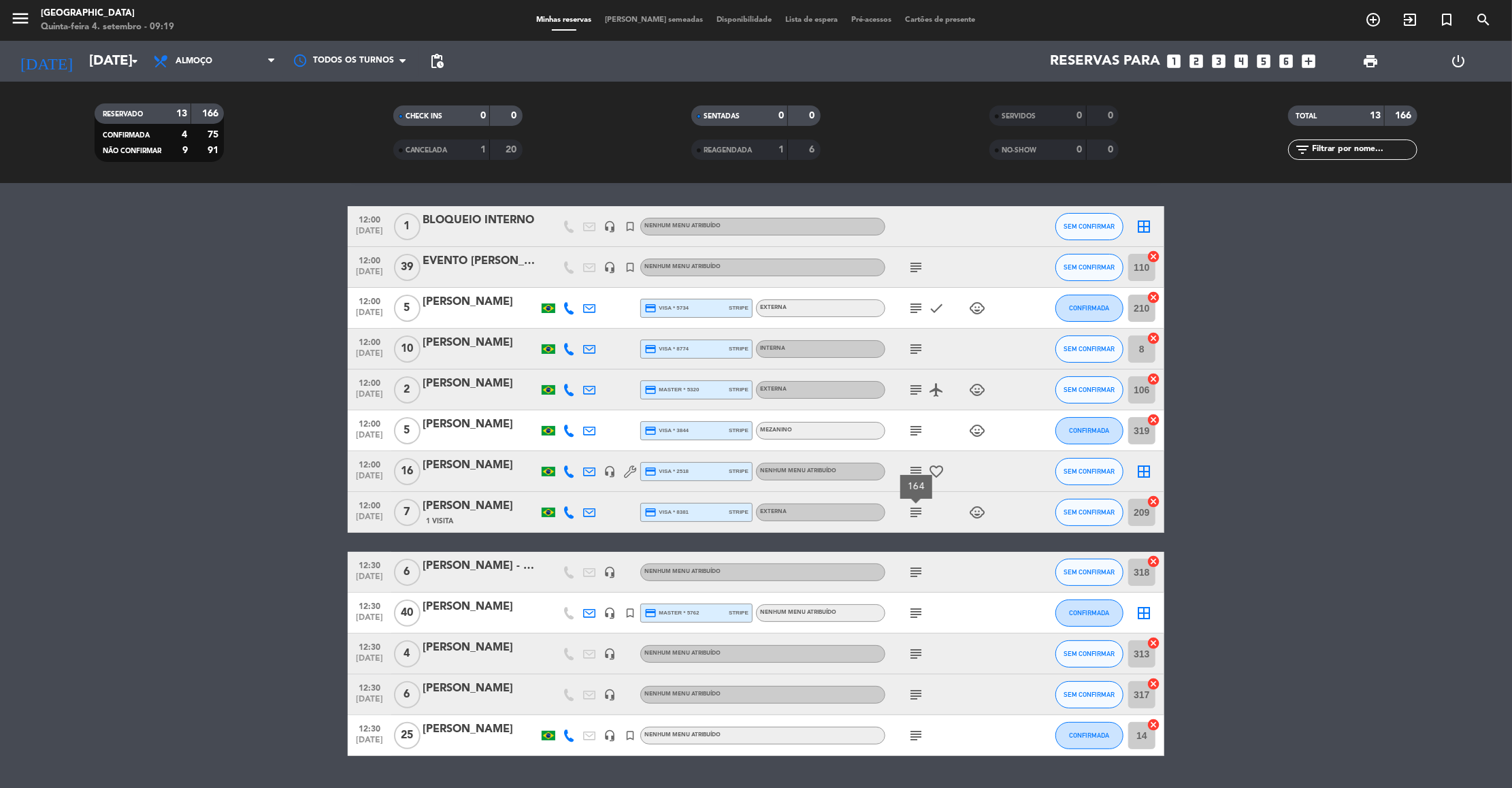
scroll to position [75, 0]
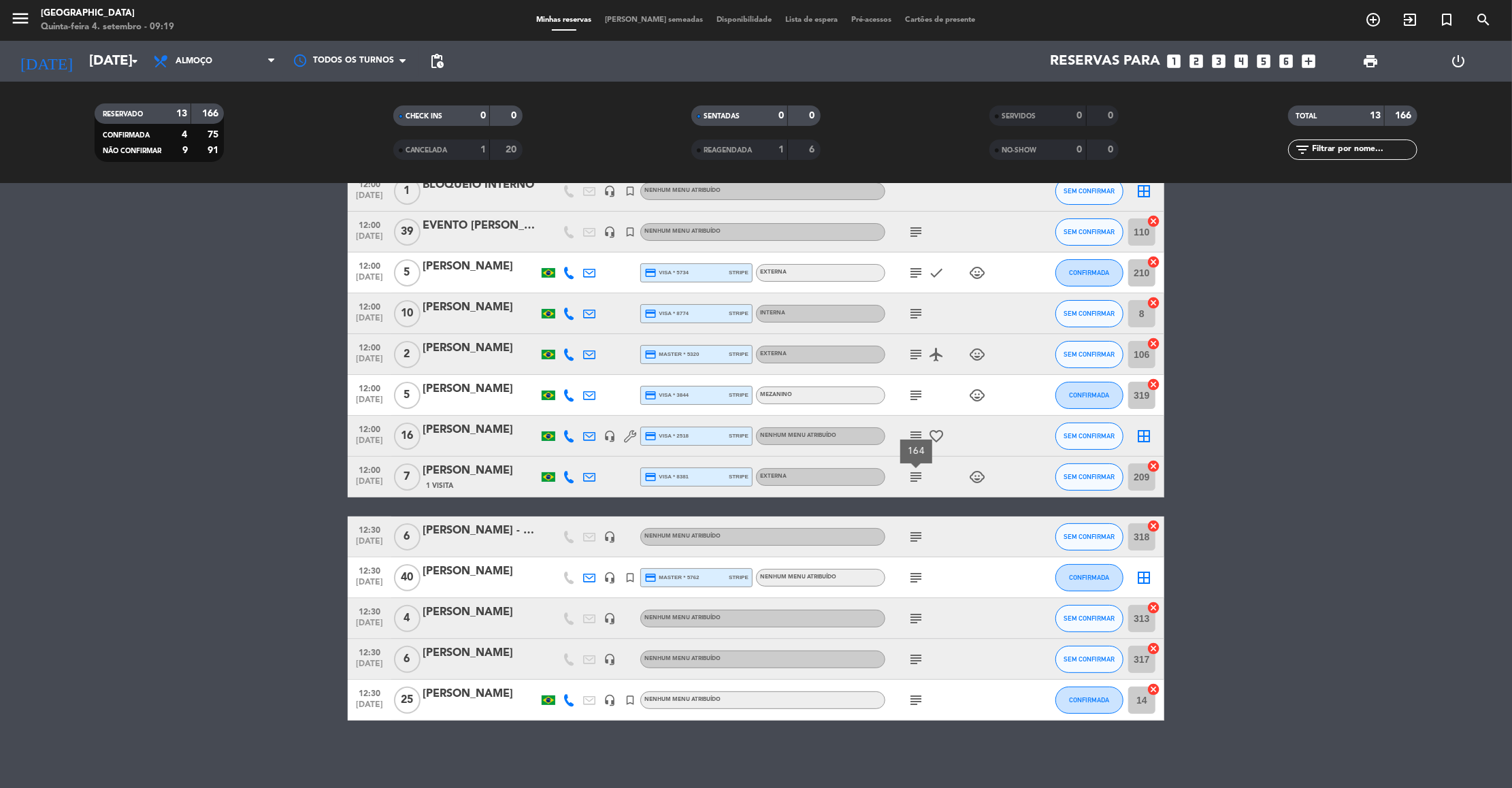
click at [916, 533] on icon "subject" at bounding box center [916, 537] width 17 height 17
click at [916, 564] on div "subject" at bounding box center [947, 577] width 123 height 40
click at [916, 572] on icon "subject" at bounding box center [916, 577] width 17 height 17
click at [910, 619] on icon "subject" at bounding box center [916, 619] width 17 height 17
click at [919, 658] on icon "subject" at bounding box center [916, 659] width 17 height 17
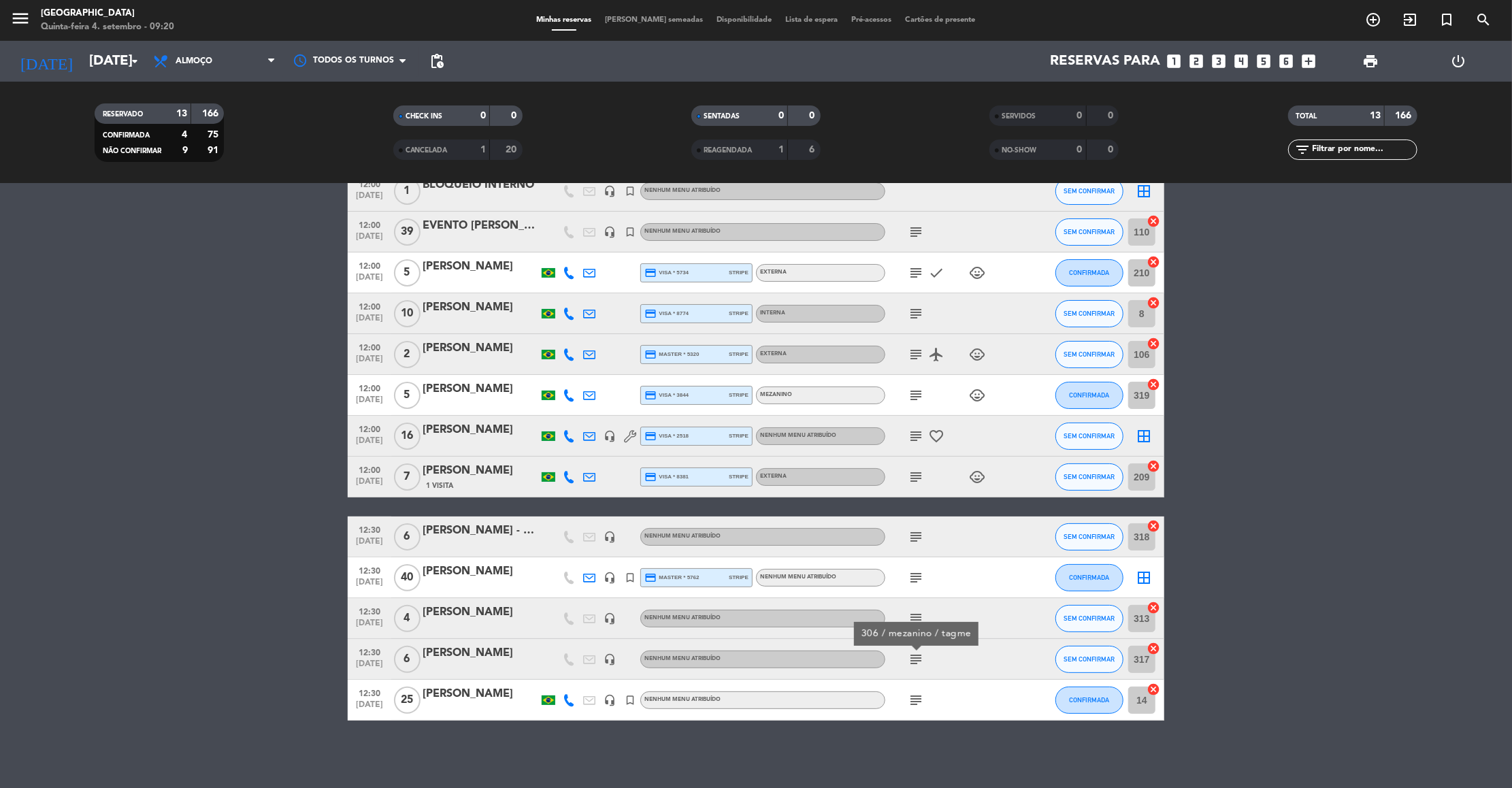
click at [915, 696] on icon "subject" at bounding box center [916, 700] width 17 height 17
click at [943, 346] on icon "airplanemode_active" at bounding box center [937, 354] width 17 height 17
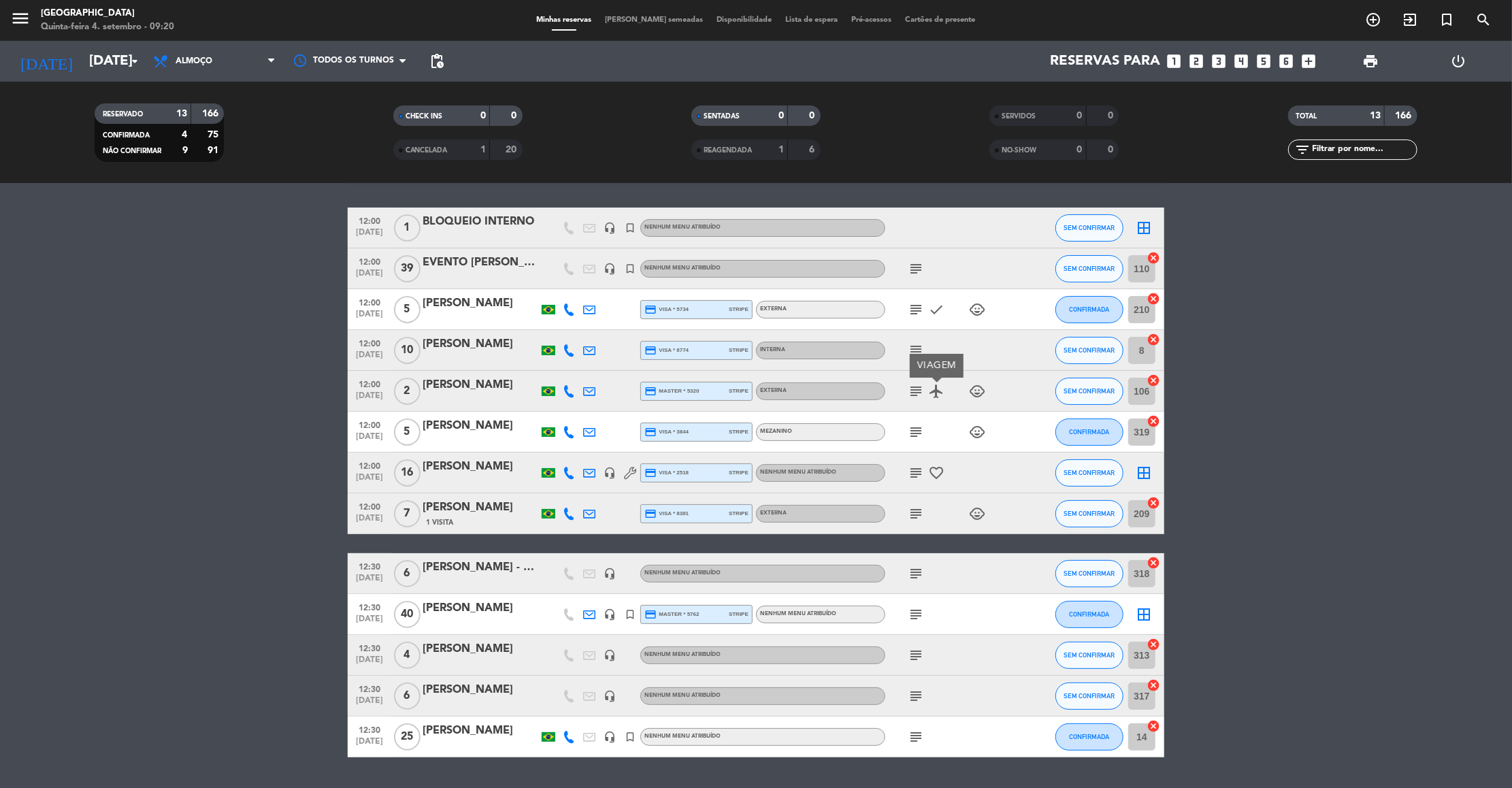
scroll to position [40, 0]
click at [916, 348] on icon "subject" at bounding box center [916, 349] width 17 height 17
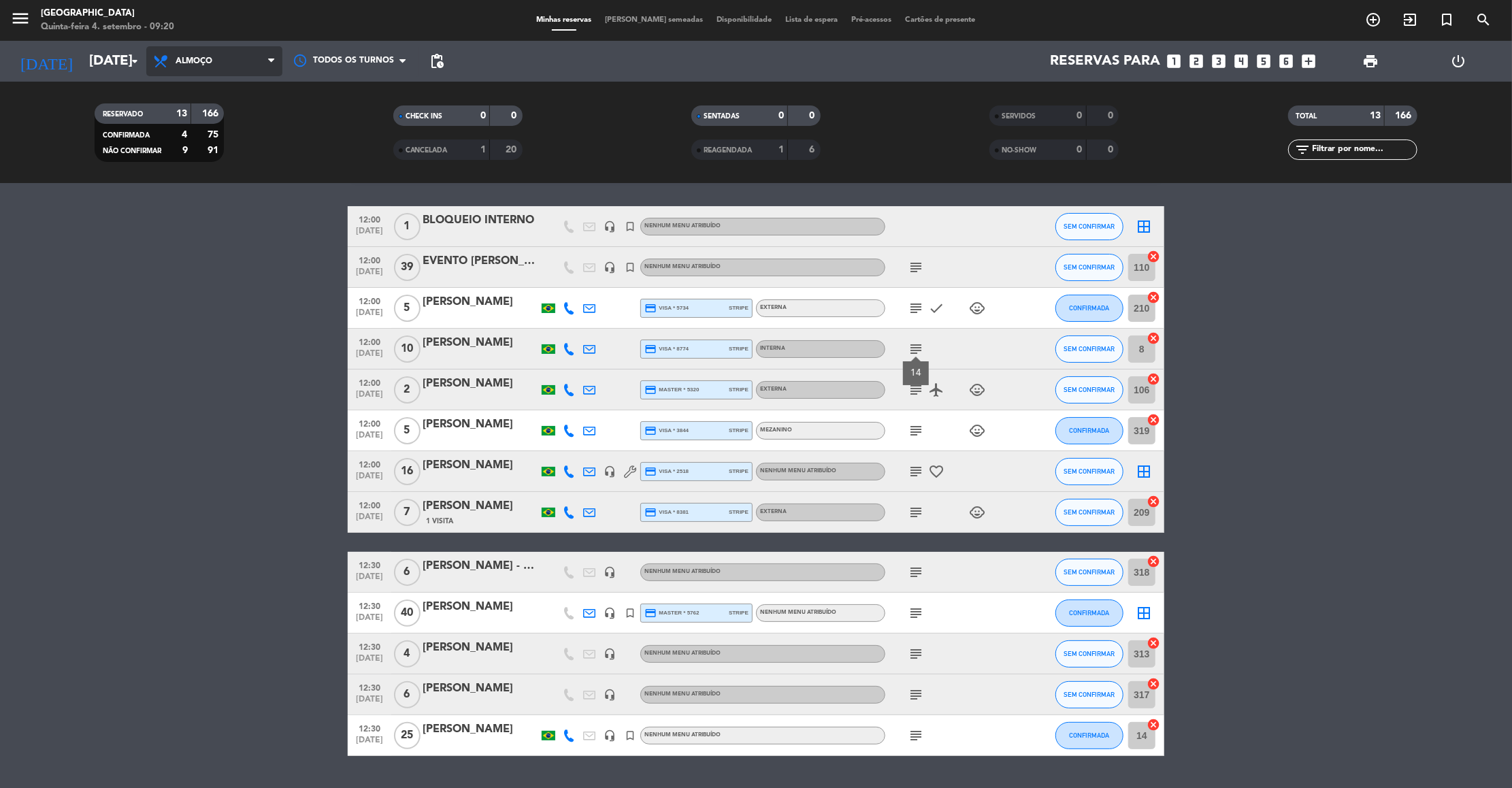
click at [234, 67] on span "Almoço" at bounding box center [214, 61] width 136 height 30
click at [194, 149] on div "menu [GEOGRAPHIC_DATA] Quinta-feira 4. setembro - 09:20 Minhas reservas Mesas s…" at bounding box center [756, 92] width 1512 height 184
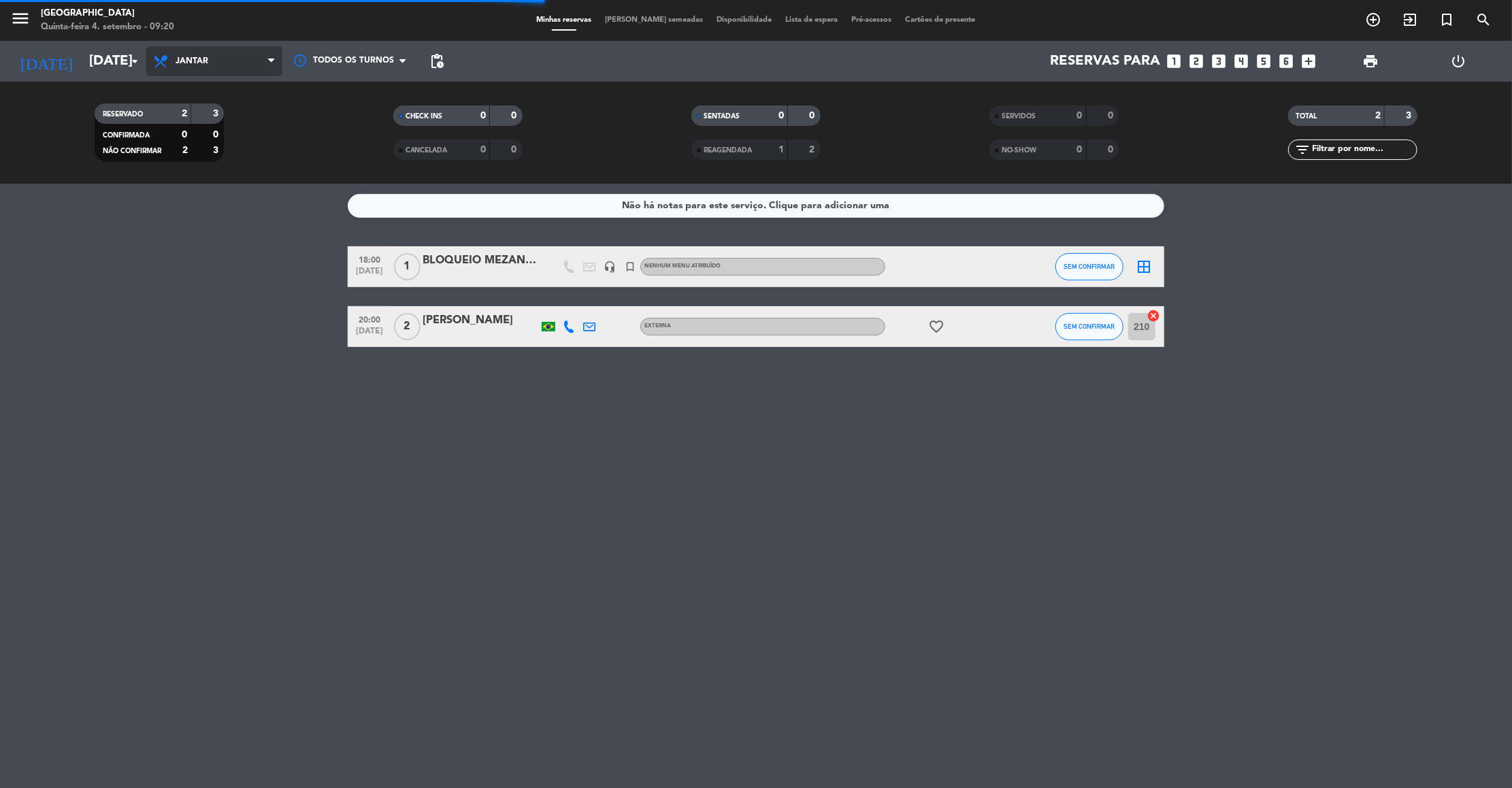
scroll to position [0, 0]
click at [233, 53] on span "Jantar" at bounding box center [214, 61] width 136 height 30
click at [209, 119] on div "menu [GEOGRAPHIC_DATA]-feira 4. setembro - 09:20 Minhas reservas Mesas semeadas…" at bounding box center [756, 92] width 1512 height 184
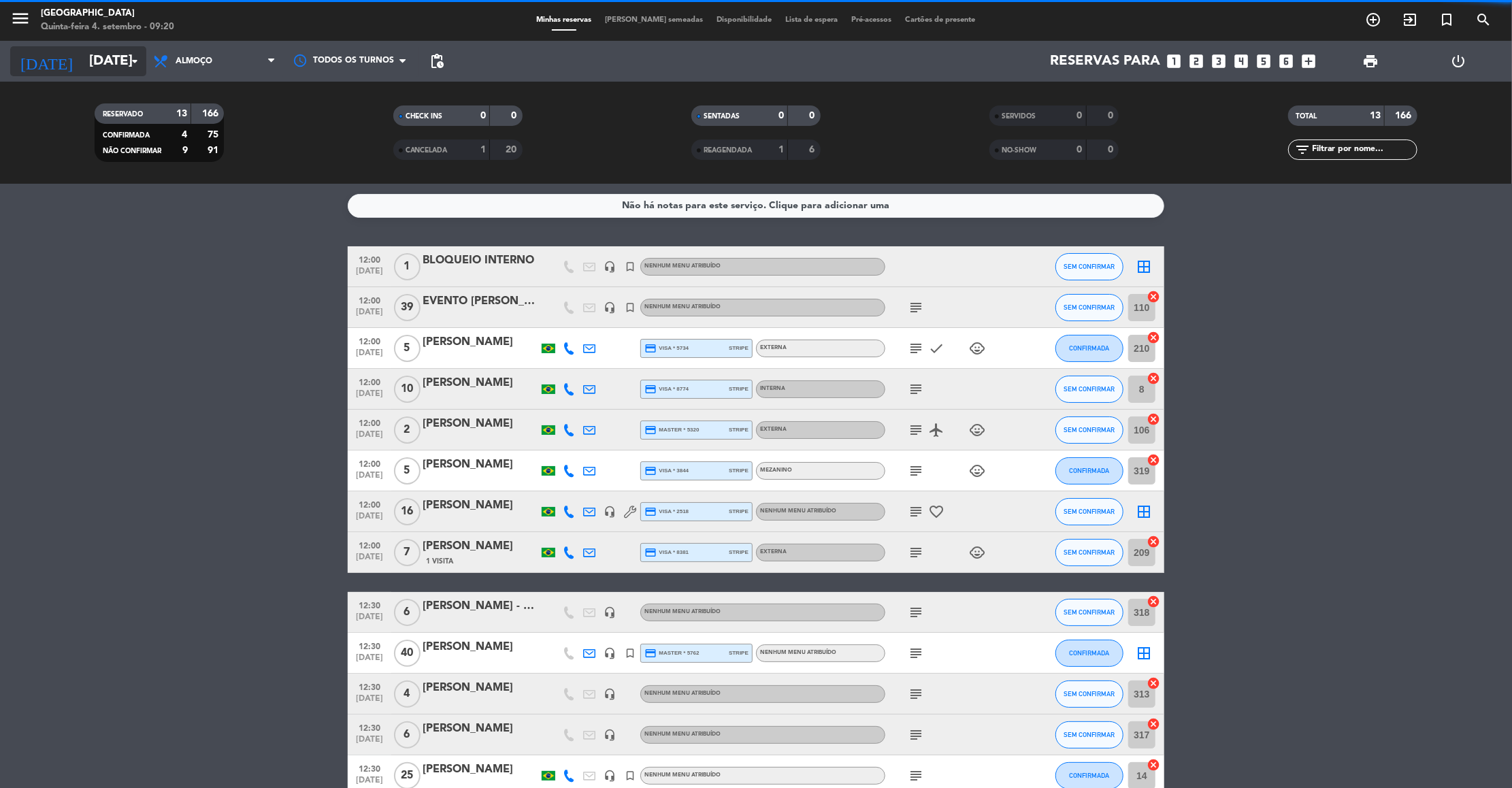
click at [94, 62] on input "[DATE]" at bounding box center [170, 61] width 177 height 30
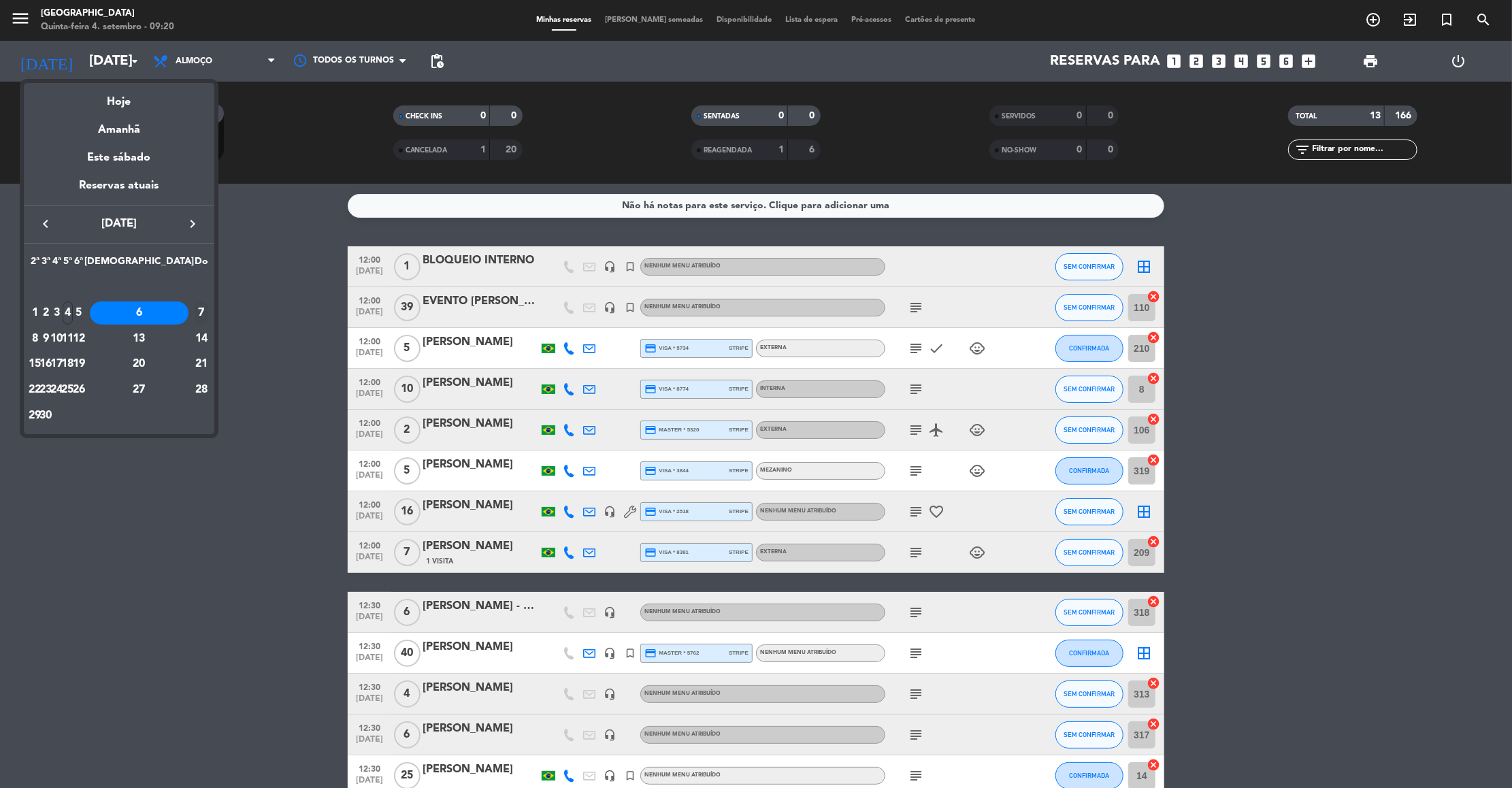
click at [194, 314] on div "7" at bounding box center [201, 312] width 14 height 23
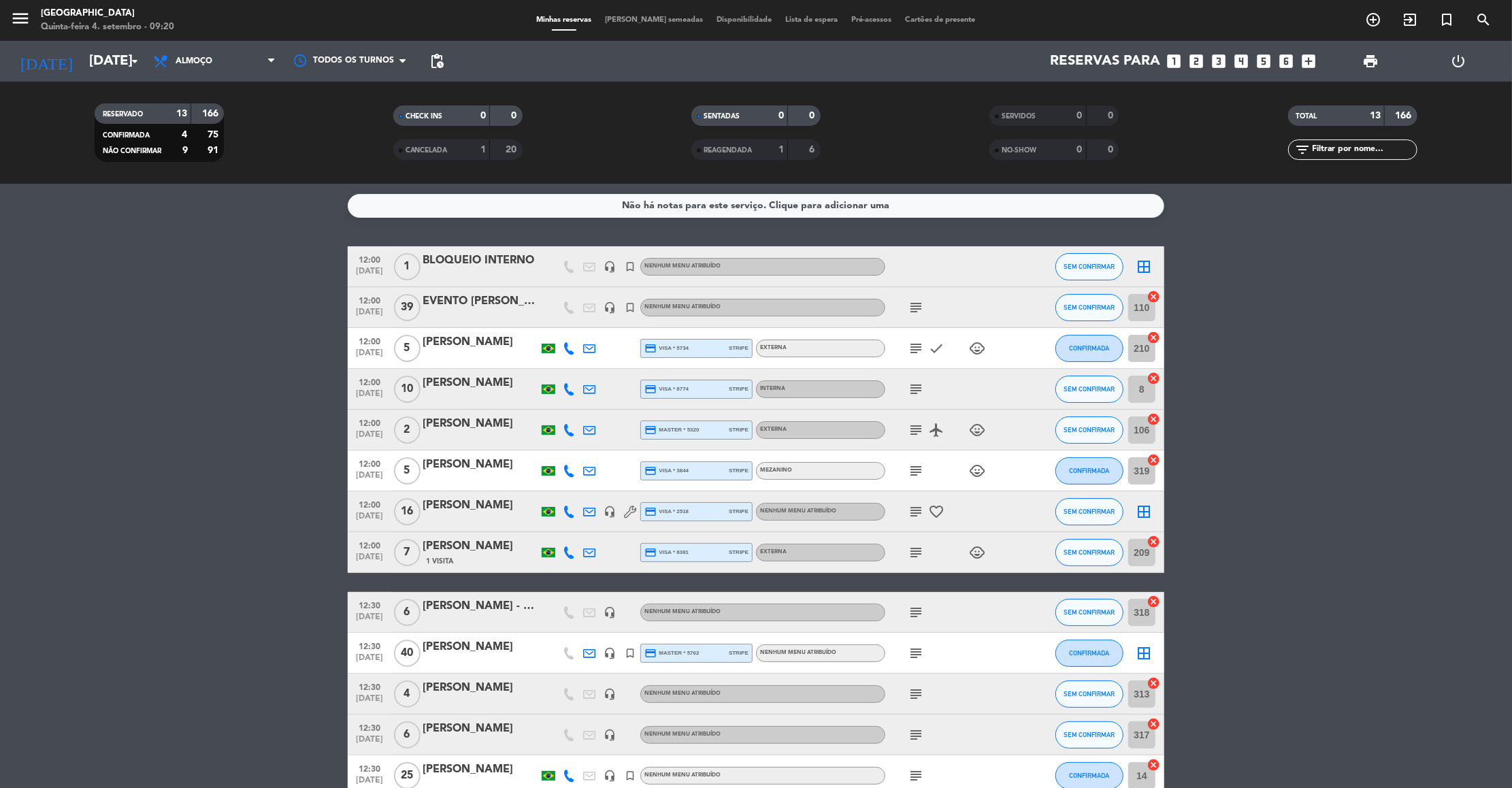
type input "[DATE]"
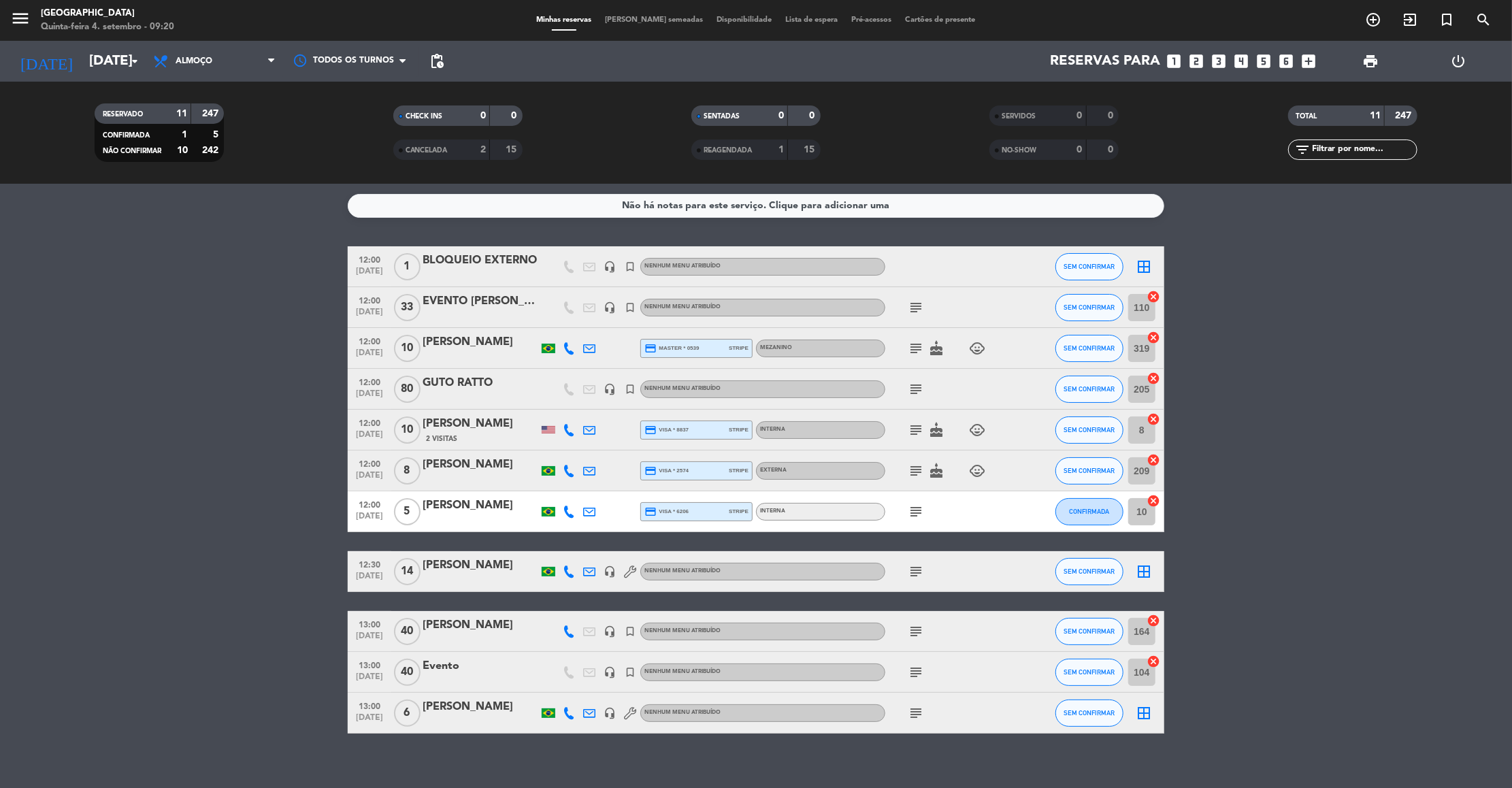
click at [922, 312] on icon "subject" at bounding box center [916, 308] width 17 height 17
click at [958, 440] on div "subject cake child_care" at bounding box center [947, 429] width 123 height 40
click at [912, 345] on icon "subject" at bounding box center [916, 348] width 17 height 17
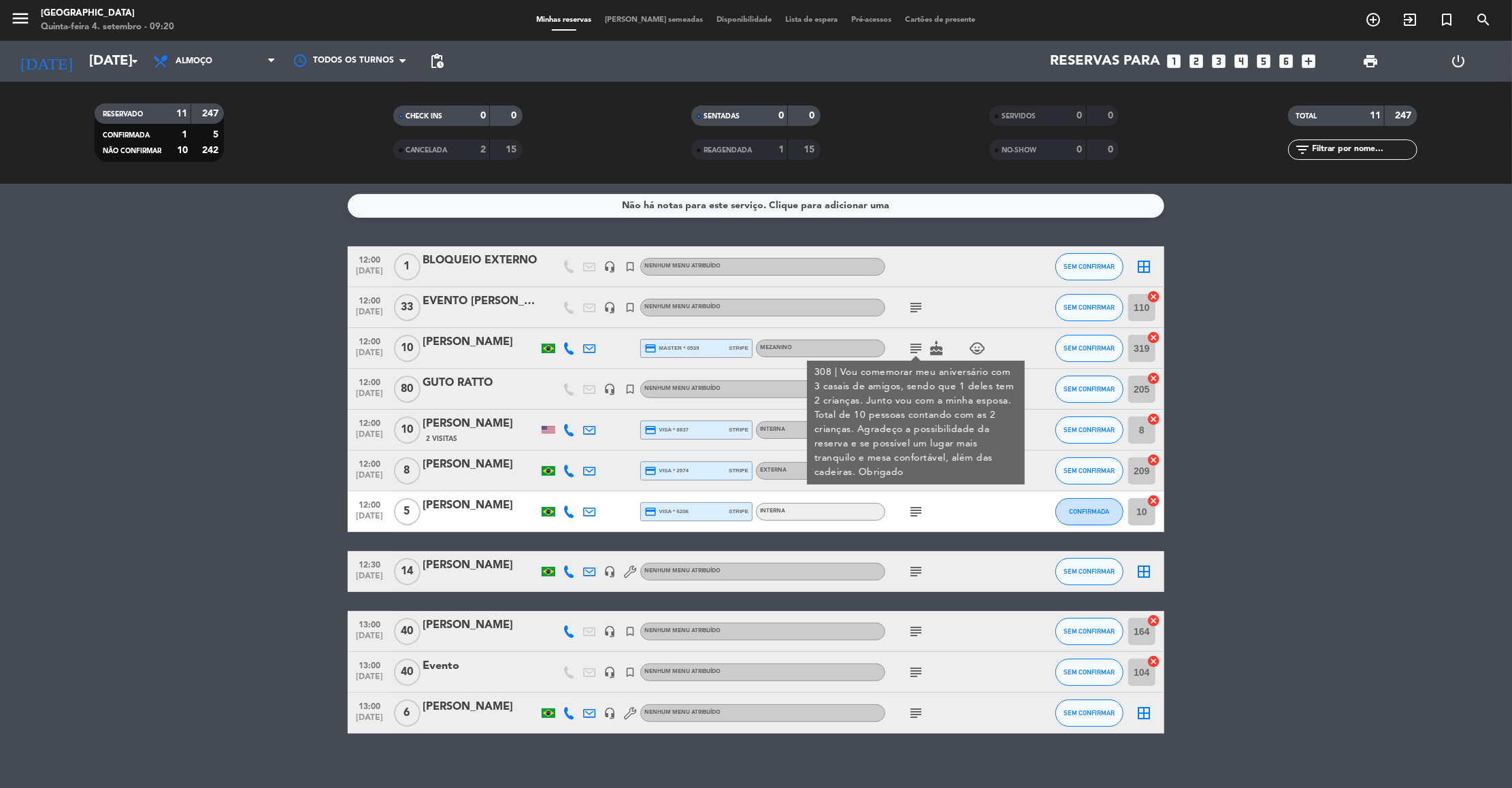
click at [912, 345] on icon "subject" at bounding box center [916, 348] width 17 height 17
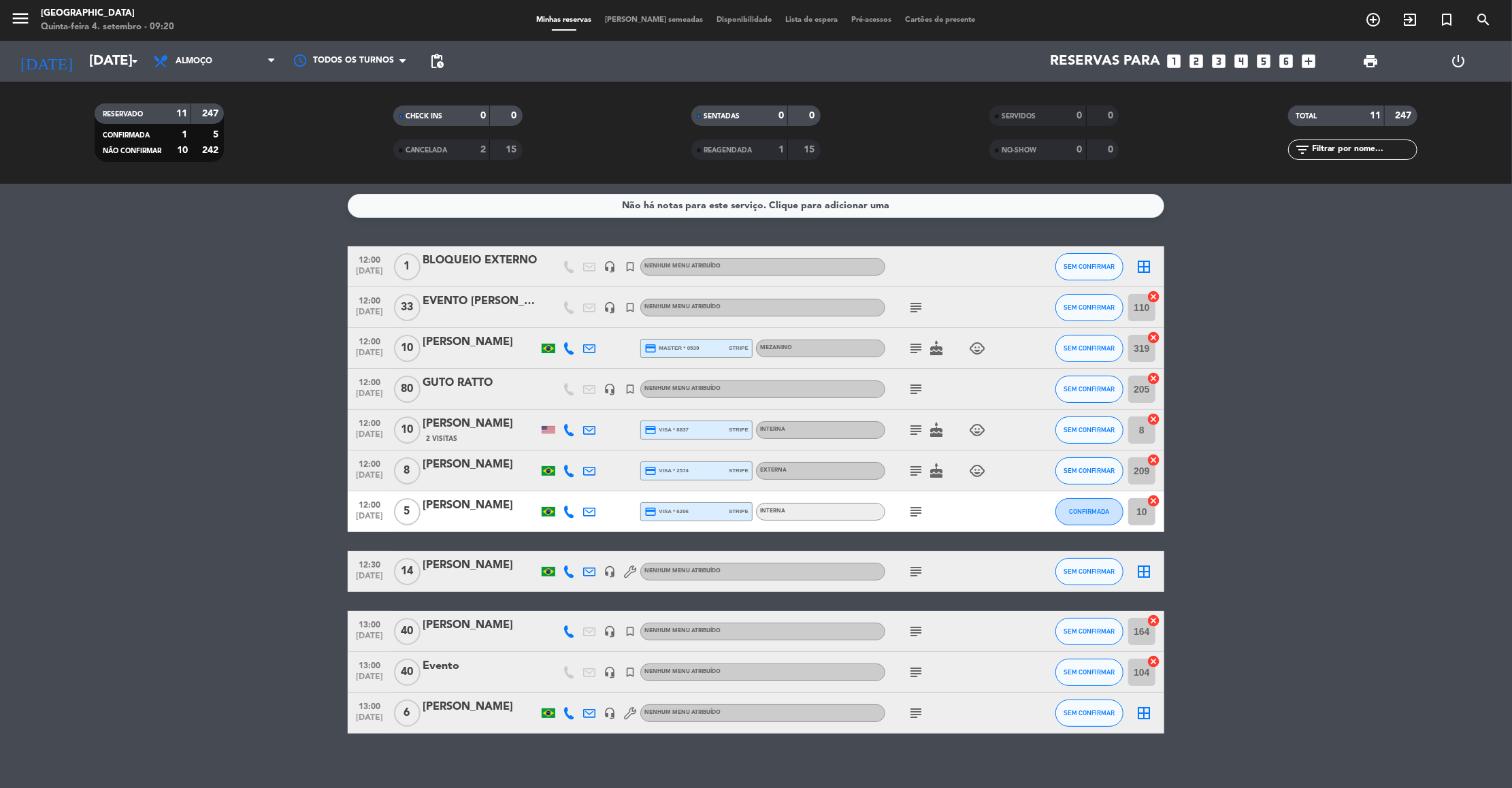
click at [912, 345] on icon "subject" at bounding box center [916, 348] width 17 height 17
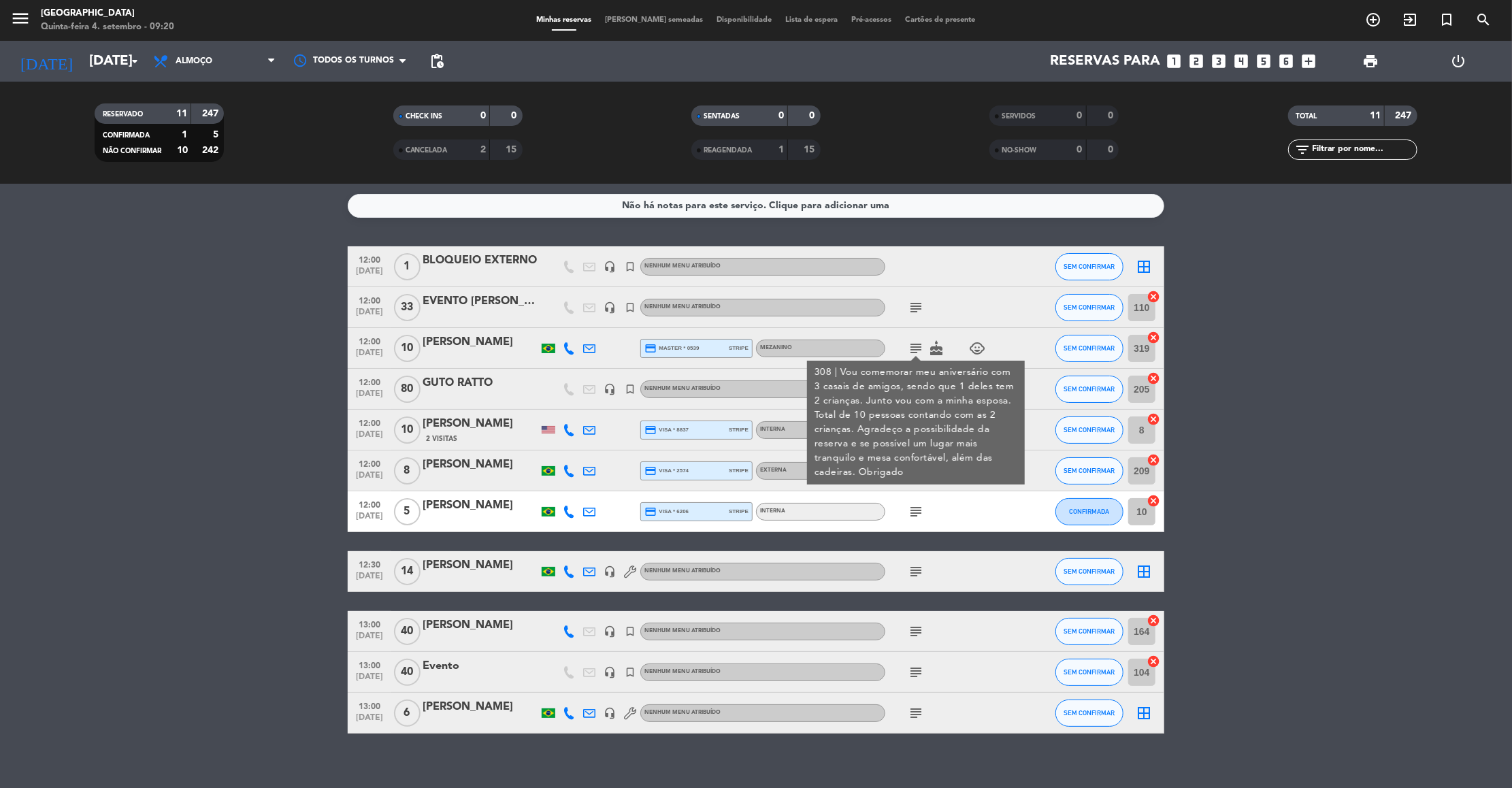
click at [910, 387] on div "308 | Vou comemorar meu aniversário com 3 casais de amigos, sendo que 1 deles t…" at bounding box center [916, 422] width 203 height 114
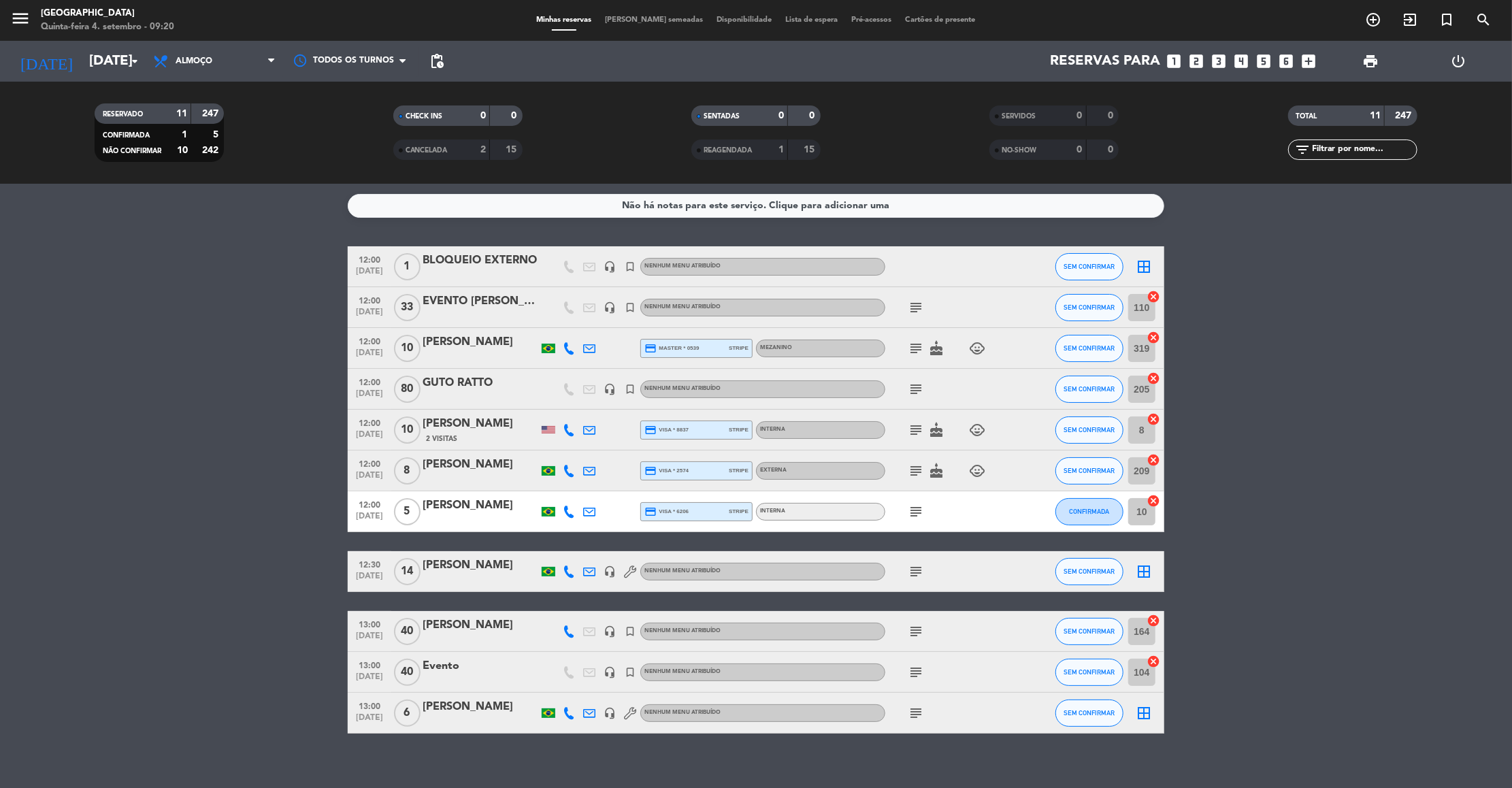
click at [910, 387] on icon "subject" at bounding box center [916, 389] width 17 height 17
click at [910, 427] on icon "subject" at bounding box center [916, 430] width 17 height 17
click at [915, 467] on icon "subject" at bounding box center [916, 471] width 17 height 17
click at [922, 508] on icon "subject" at bounding box center [916, 512] width 17 height 17
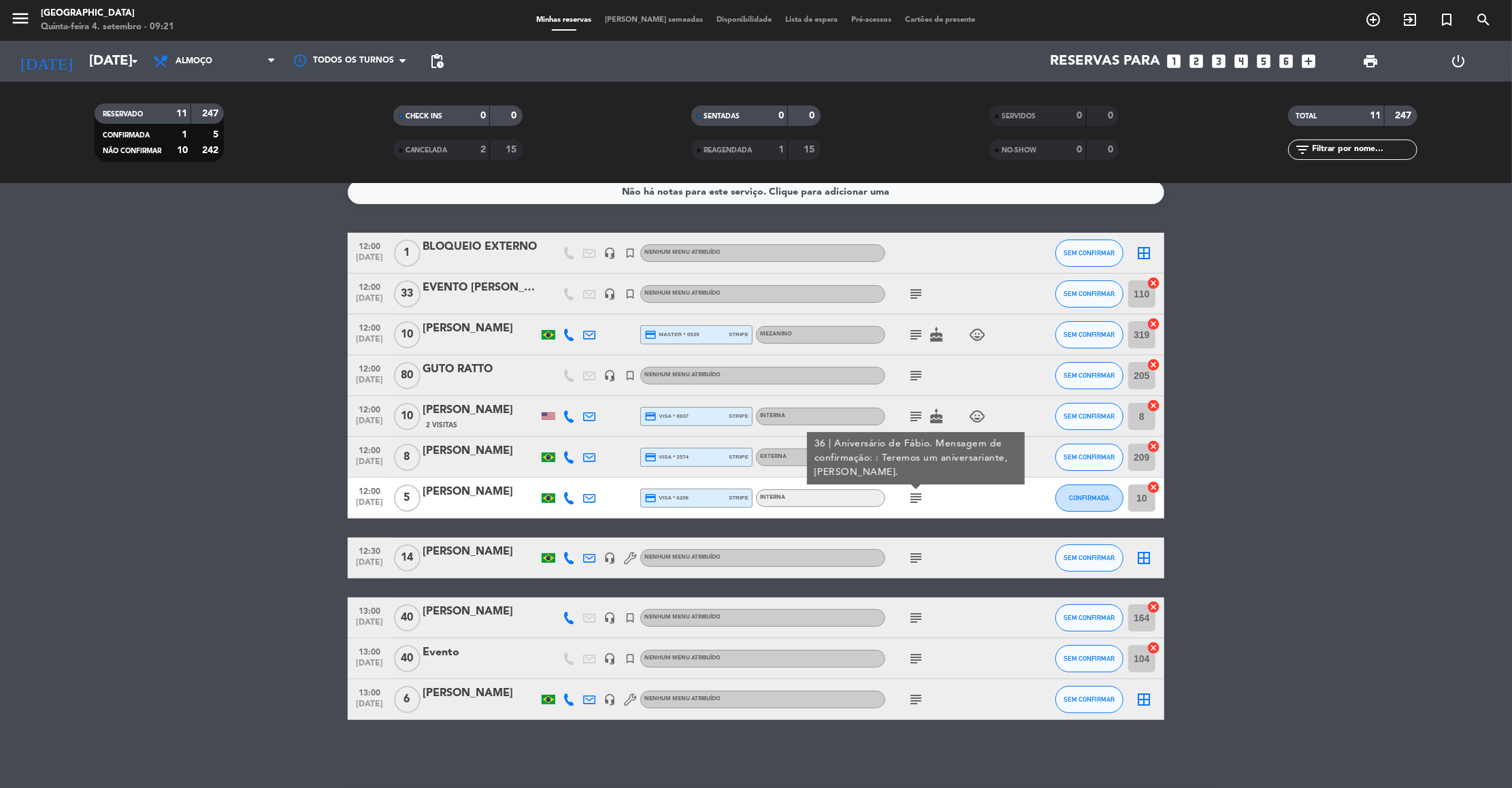
click at [916, 561] on icon "subject" at bounding box center [916, 558] width 17 height 17
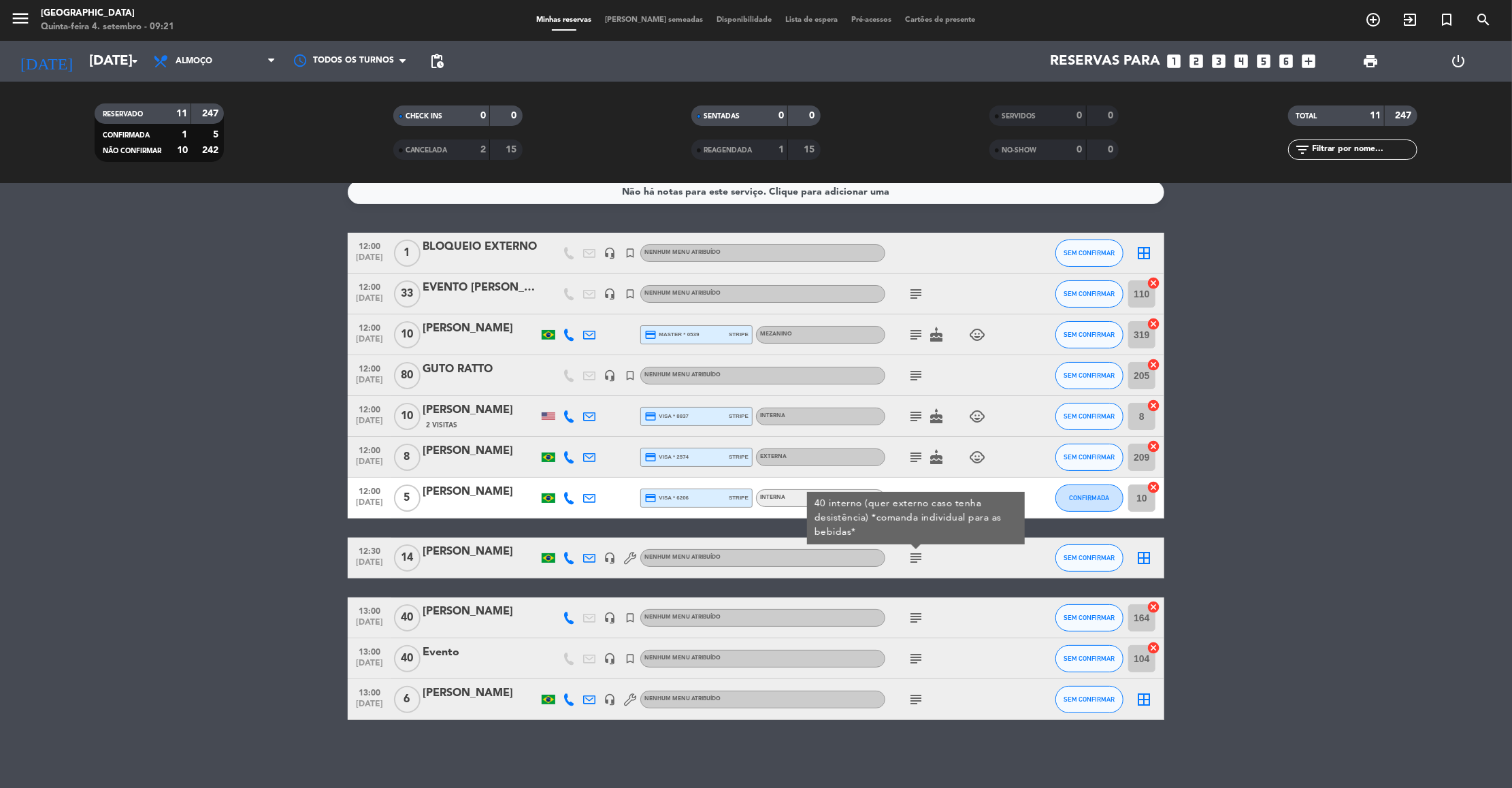
click at [914, 619] on icon "subject" at bounding box center [916, 618] width 17 height 17
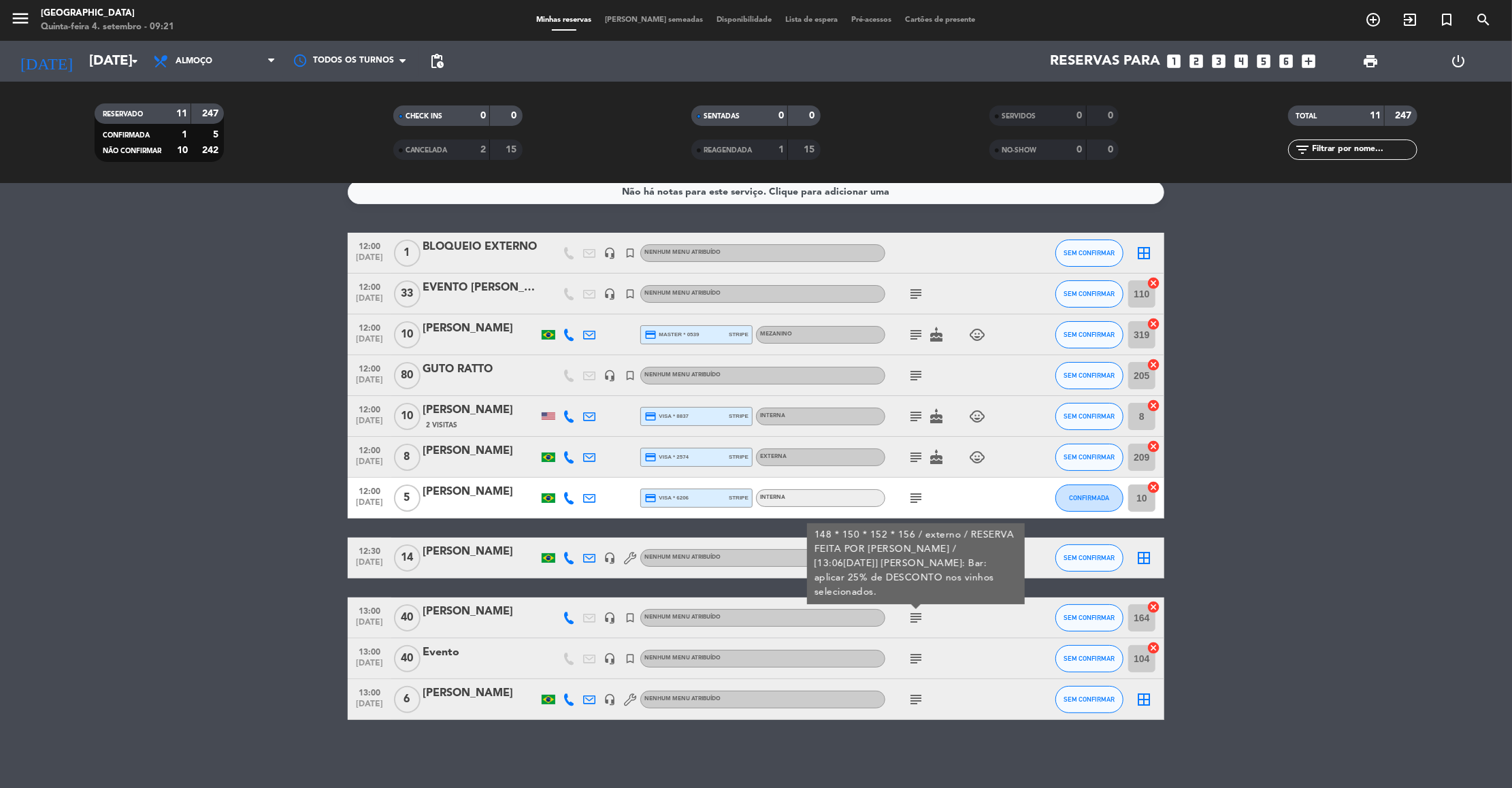
click at [914, 659] on icon "subject" at bounding box center [916, 659] width 17 height 17
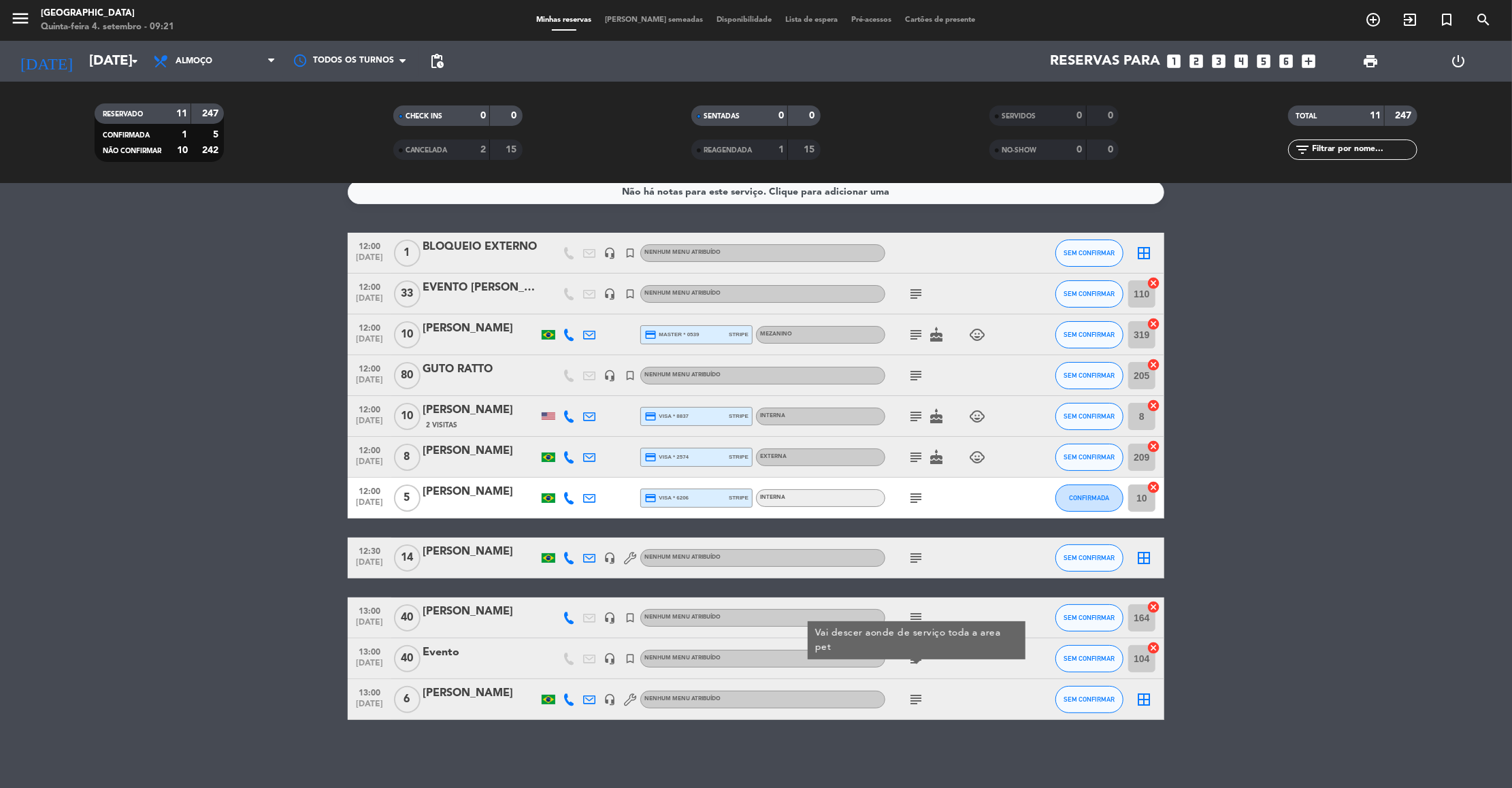
click at [446, 656] on div "Evento" at bounding box center [480, 652] width 116 height 17
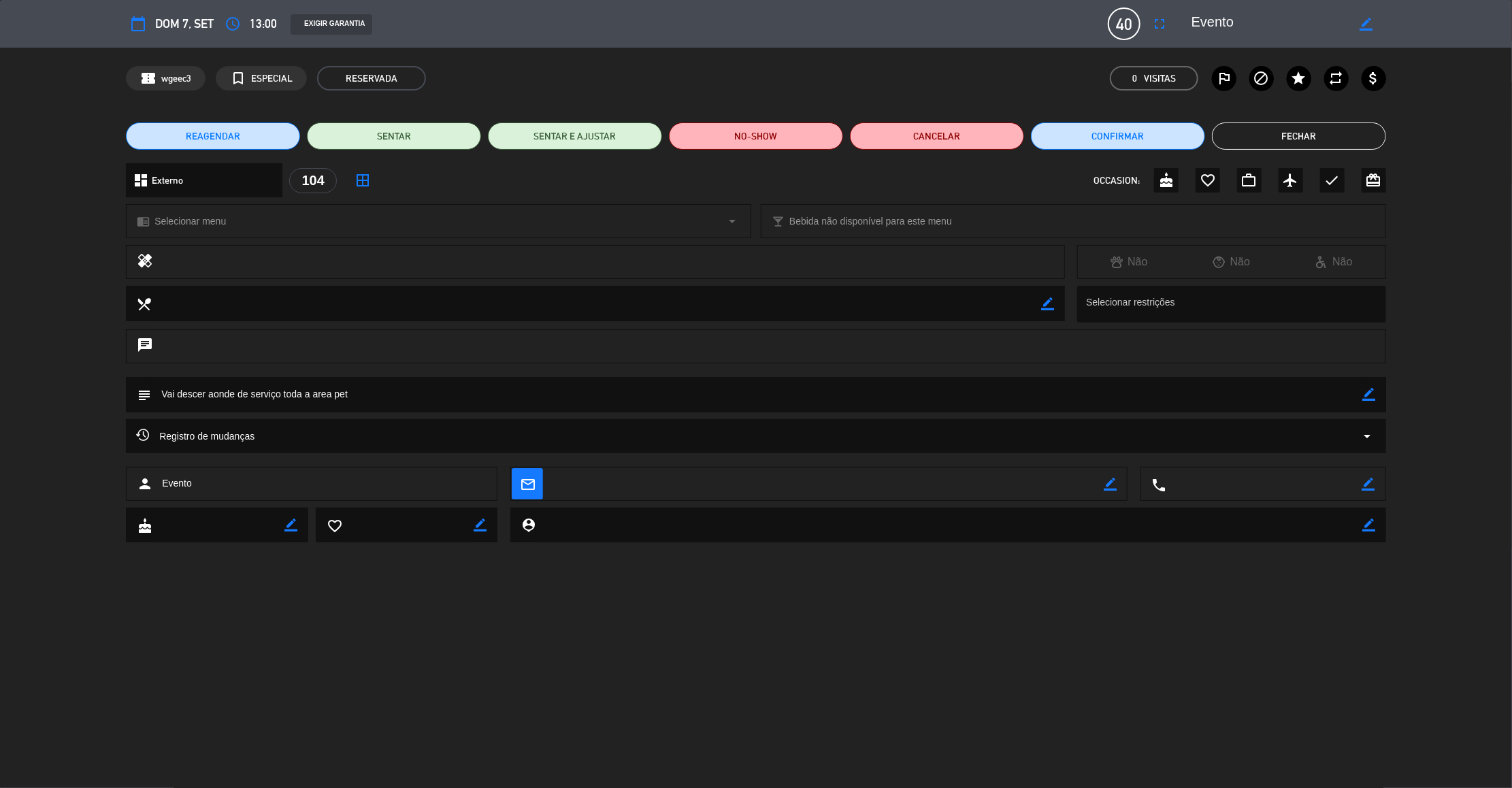
click at [1372, 397] on icon "border_color" at bounding box center [1369, 394] width 13 height 13
click at [160, 392] on textarea at bounding box center [758, 394] width 1212 height 35
type textarea "167 * 165 * 164 / Vai descer aonde de serviço toda a area pet"
click at [1367, 397] on icon at bounding box center [1369, 394] width 13 height 13
click at [1318, 137] on button "Fechar" at bounding box center [1299, 136] width 174 height 27
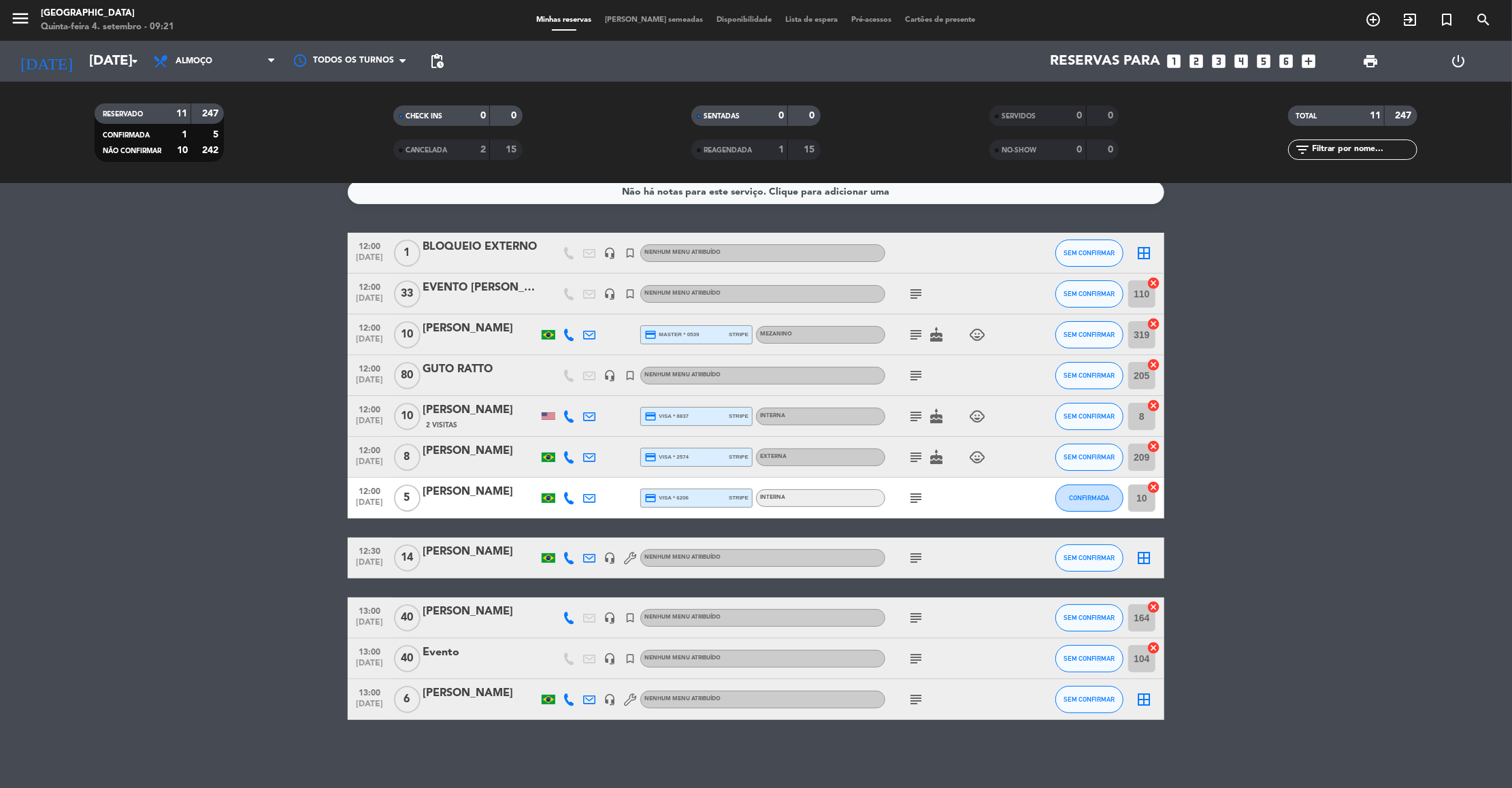
click at [912, 703] on icon "subject" at bounding box center [916, 699] width 17 height 17
click at [1511, 584] on html "close × Praça São Lourenço × chrome_reader_mode Lista de Reservas account_box C…" at bounding box center [756, 394] width 1512 height 788
click at [96, 59] on input "[DATE]" at bounding box center [170, 61] width 177 height 30
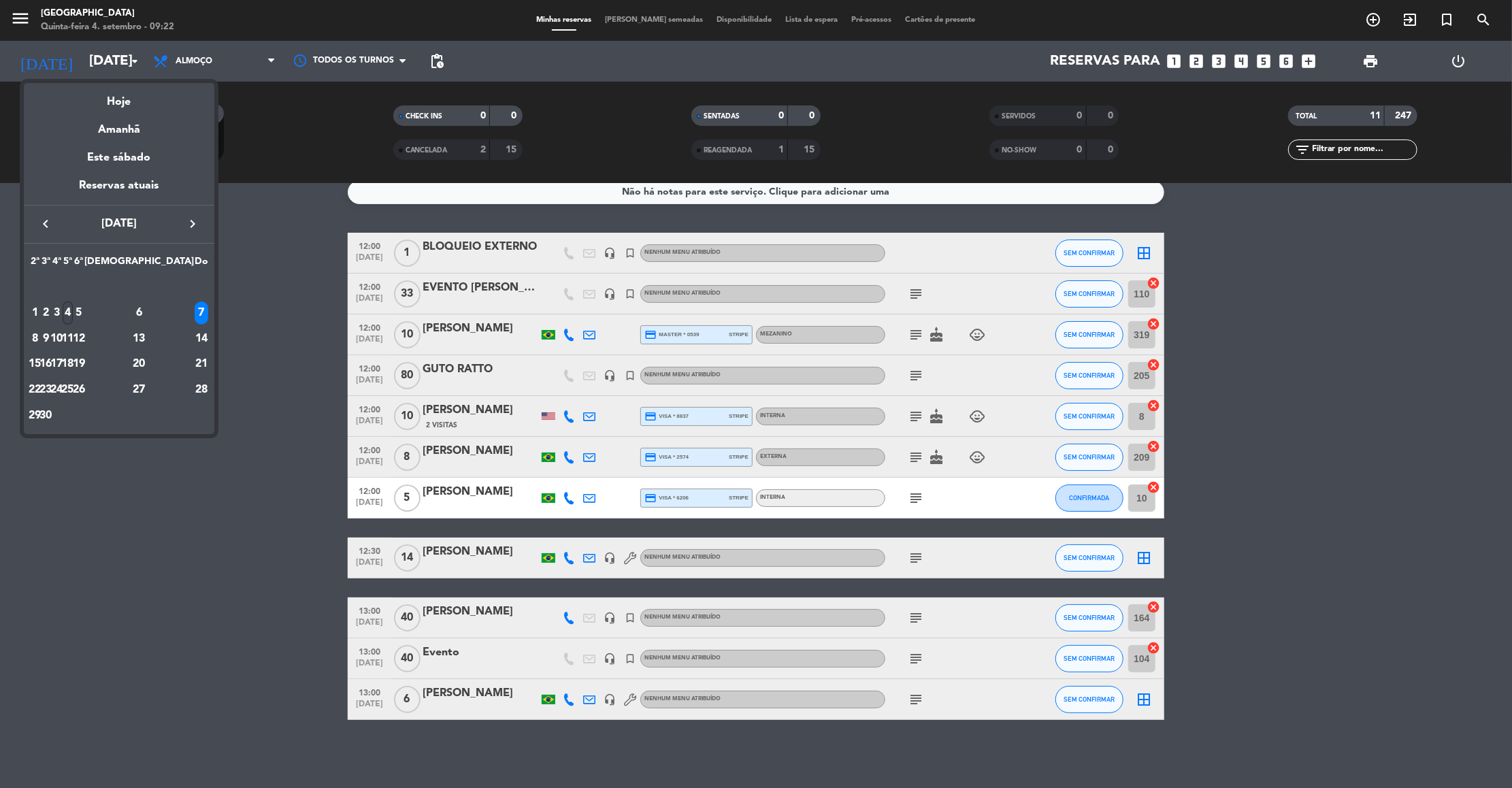
click at [73, 315] on div "4" at bounding box center [68, 312] width 11 height 23
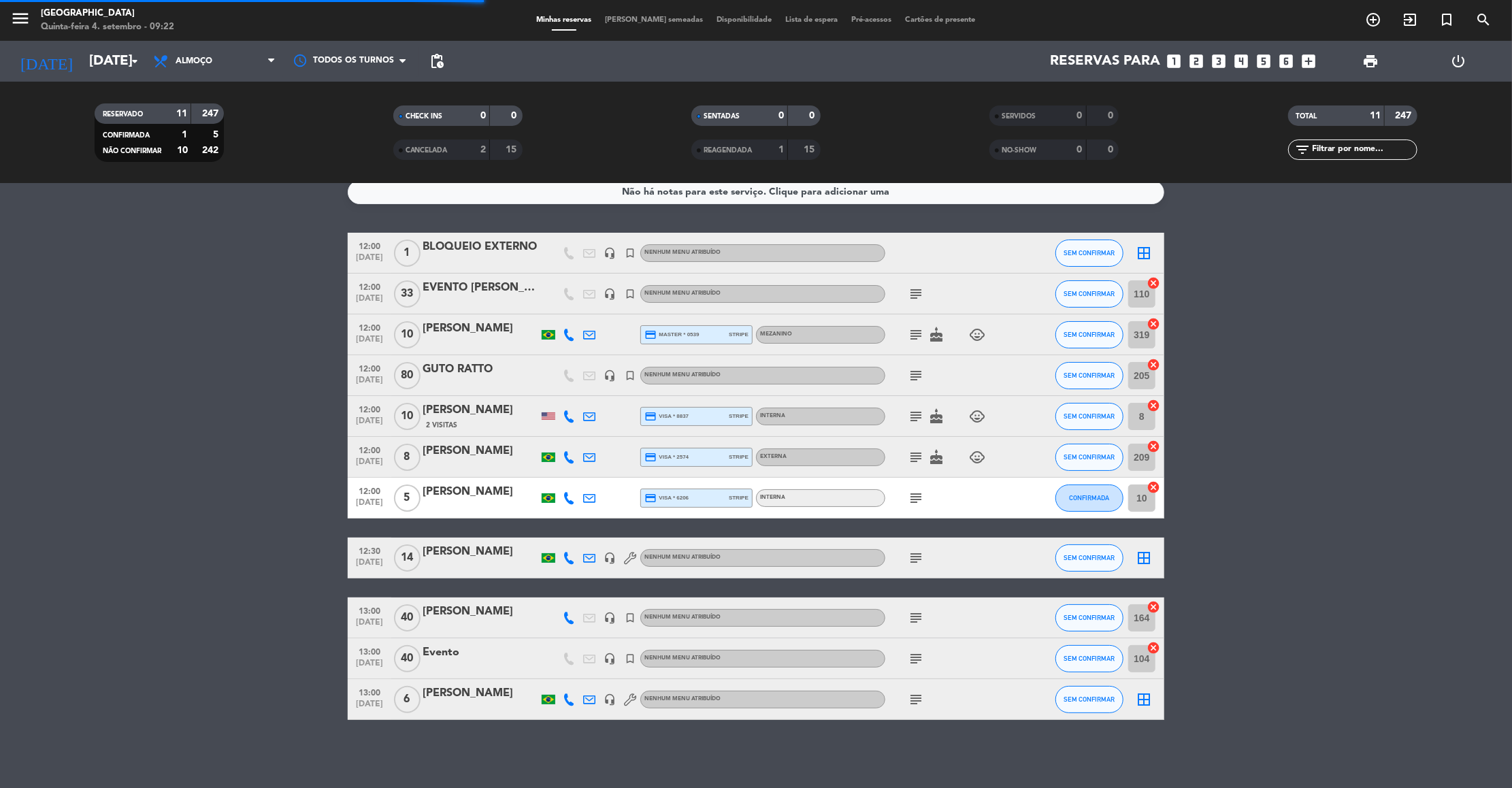
scroll to position [0, 0]
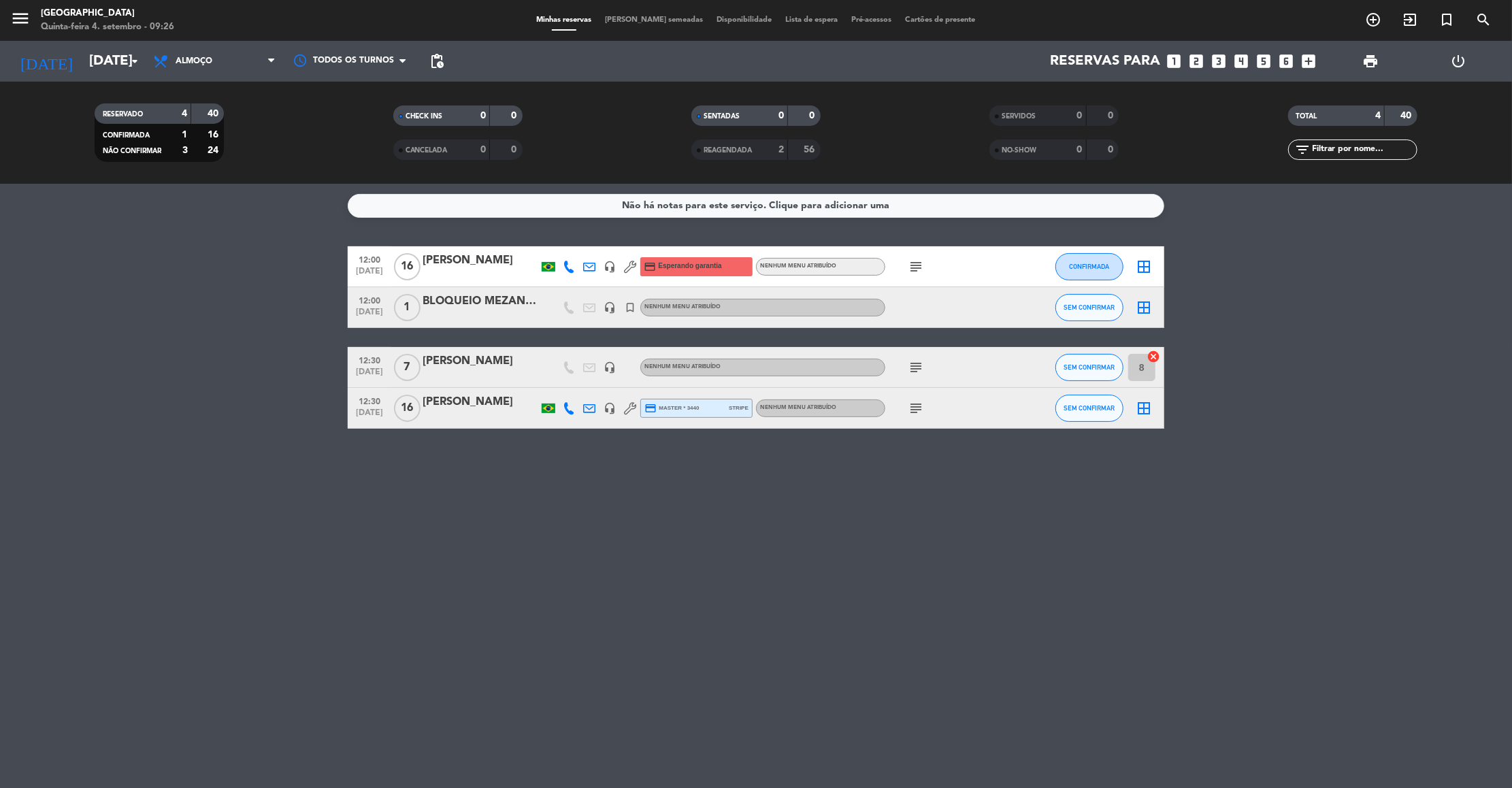
click at [916, 364] on icon "subject" at bounding box center [916, 367] width 17 height 17
click at [909, 409] on icon "subject" at bounding box center [916, 408] width 17 height 17
click at [913, 267] on icon "subject" at bounding box center [916, 266] width 17 height 17
click at [876, 644] on div "Não há notas para este serviço. Clique para adicionar uma 12:00 [DATE] [PERSON_…" at bounding box center [756, 485] width 1512 height 604
click at [565, 265] on icon at bounding box center [569, 266] width 12 height 12
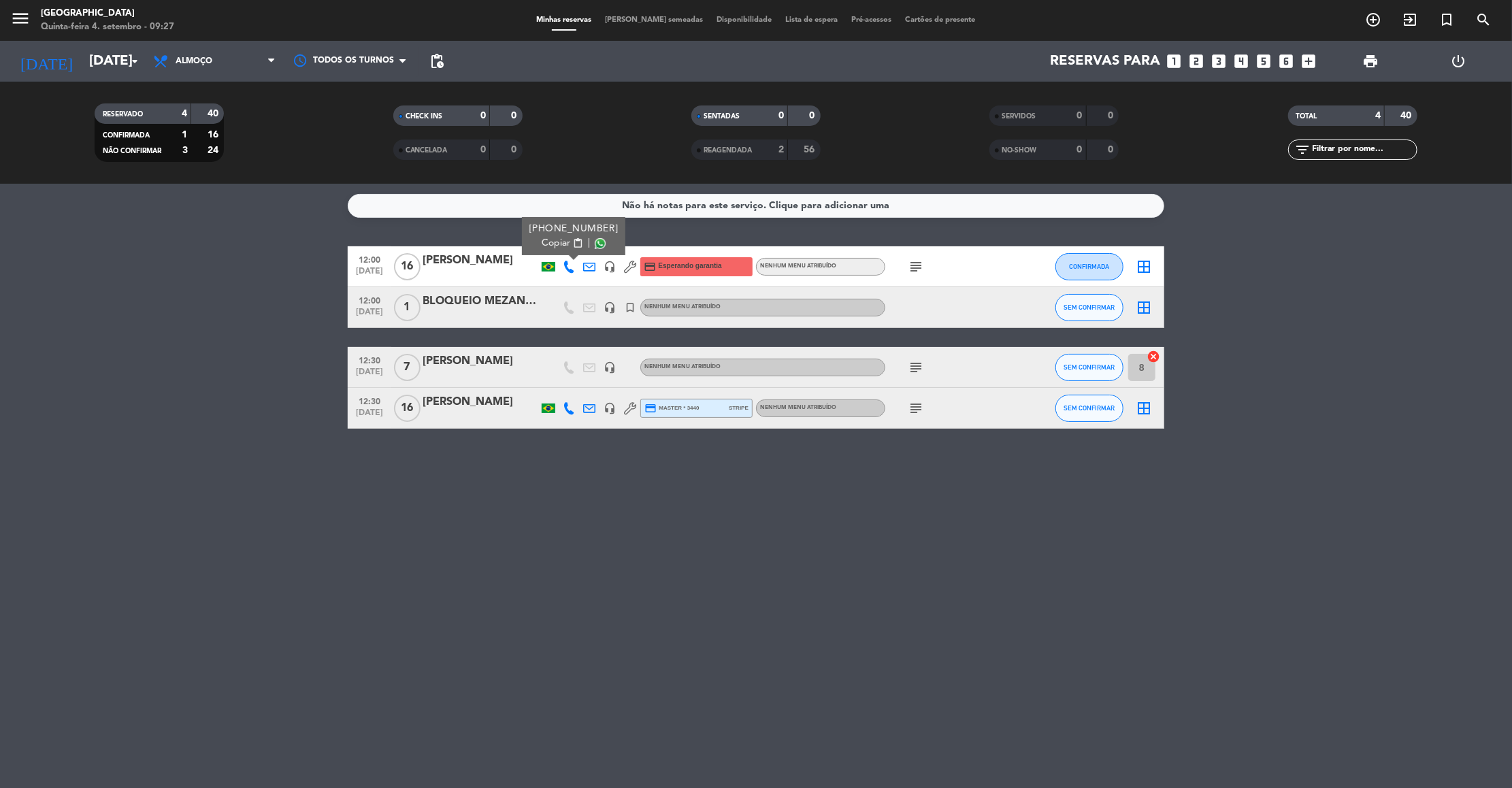
click at [571, 248] on button "Copiar content_paste" at bounding box center [562, 243] width 41 height 14
click at [918, 266] on icon "subject" at bounding box center [916, 266] width 17 height 17
click at [461, 265] on div "[PERSON_NAME]" at bounding box center [480, 260] width 116 height 17
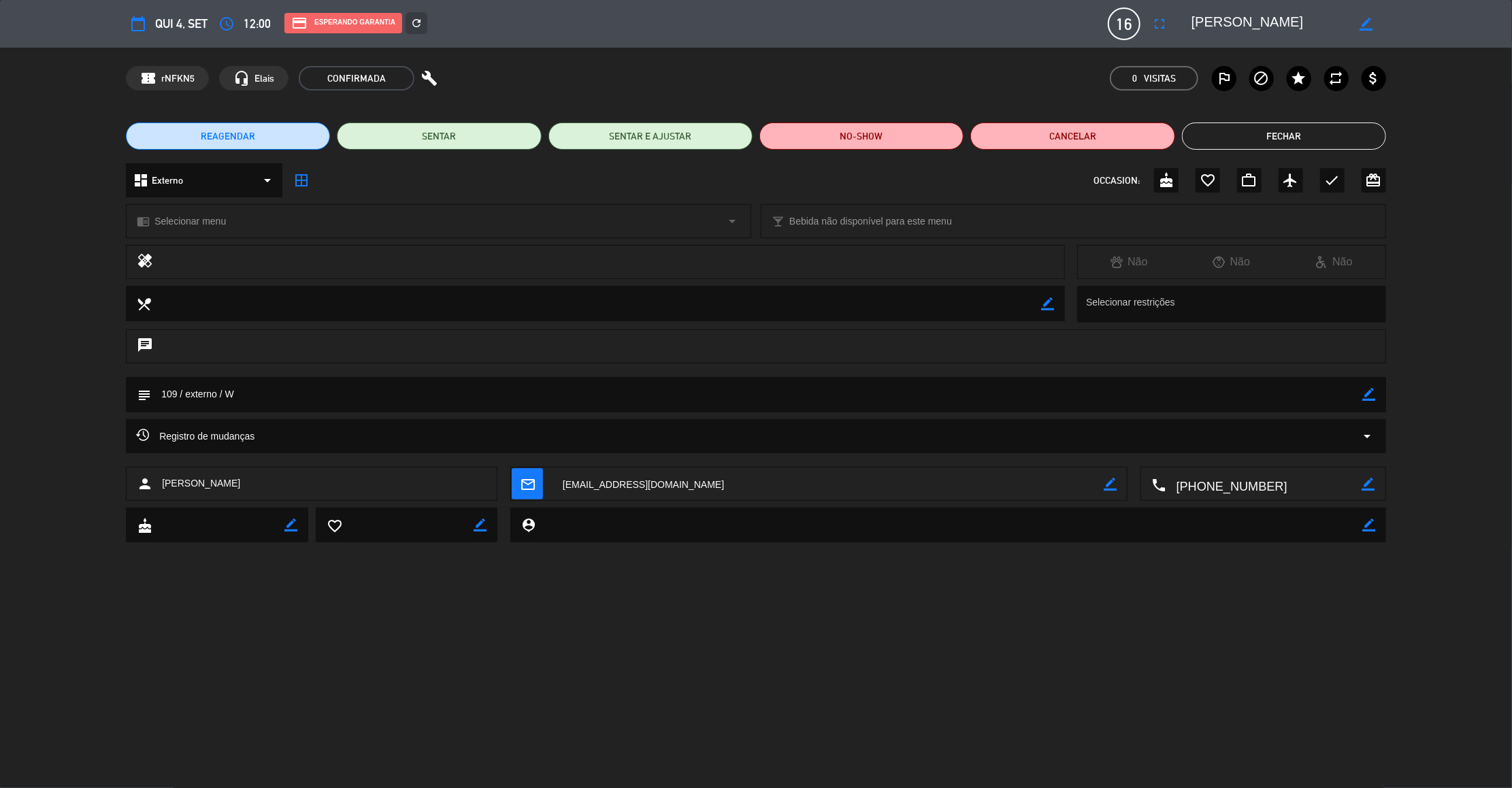
click at [1364, 430] on icon "arrow_drop_down" at bounding box center [1368, 436] width 17 height 17
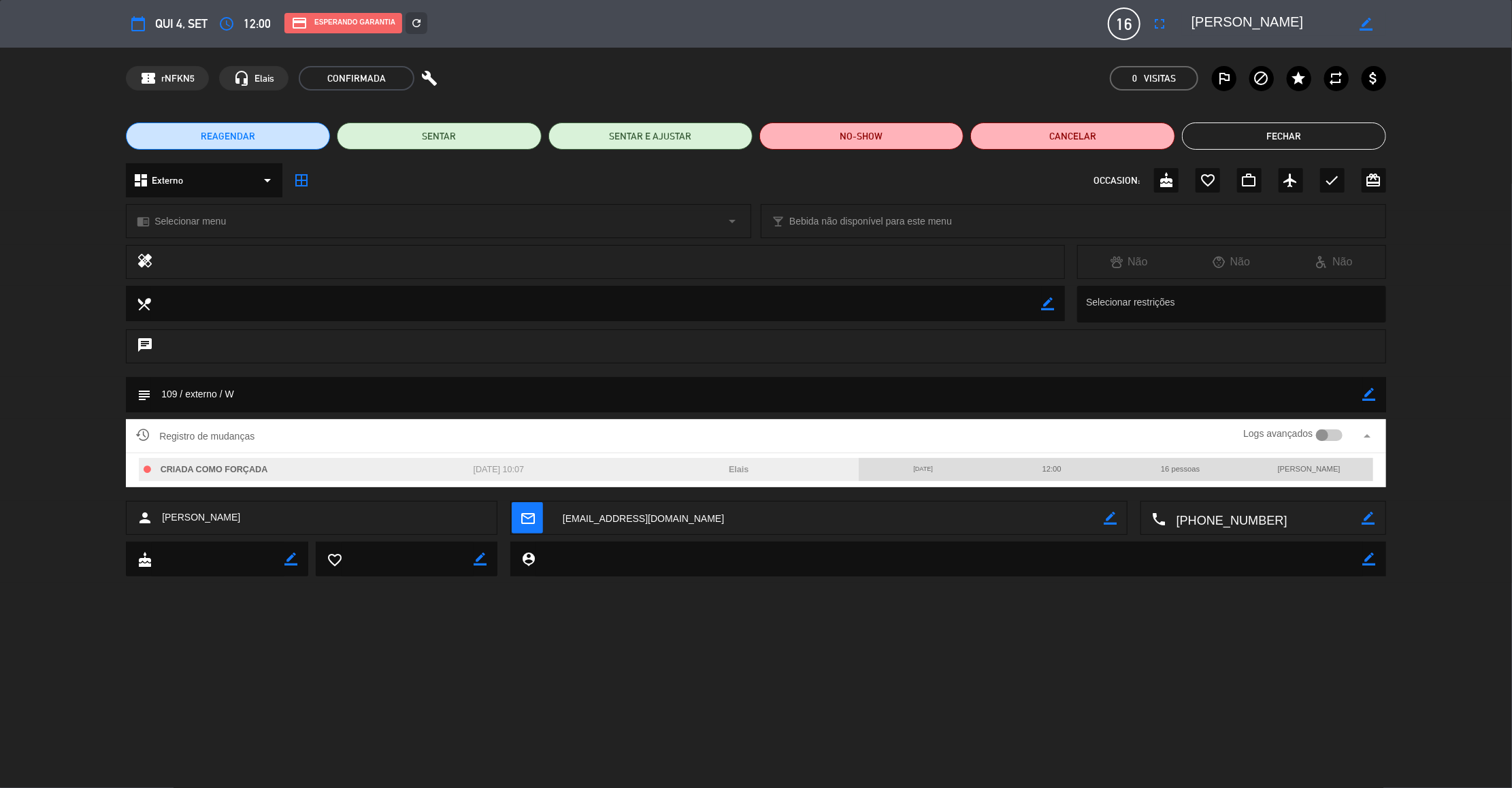
click at [1373, 434] on icon "arrow_drop_up" at bounding box center [1368, 436] width 17 height 17
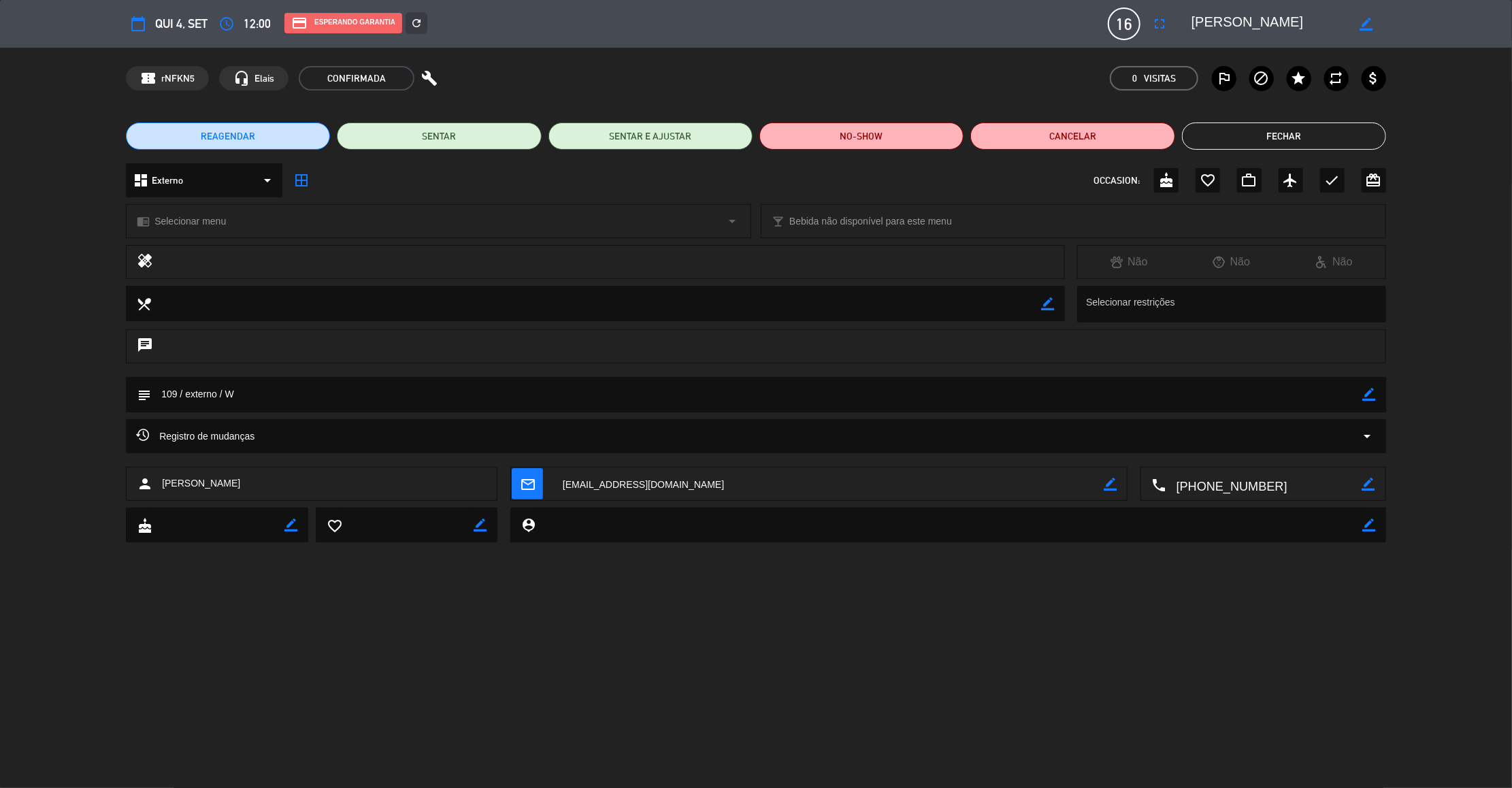
click at [1367, 430] on icon "arrow_drop_down" at bounding box center [1368, 436] width 17 height 17
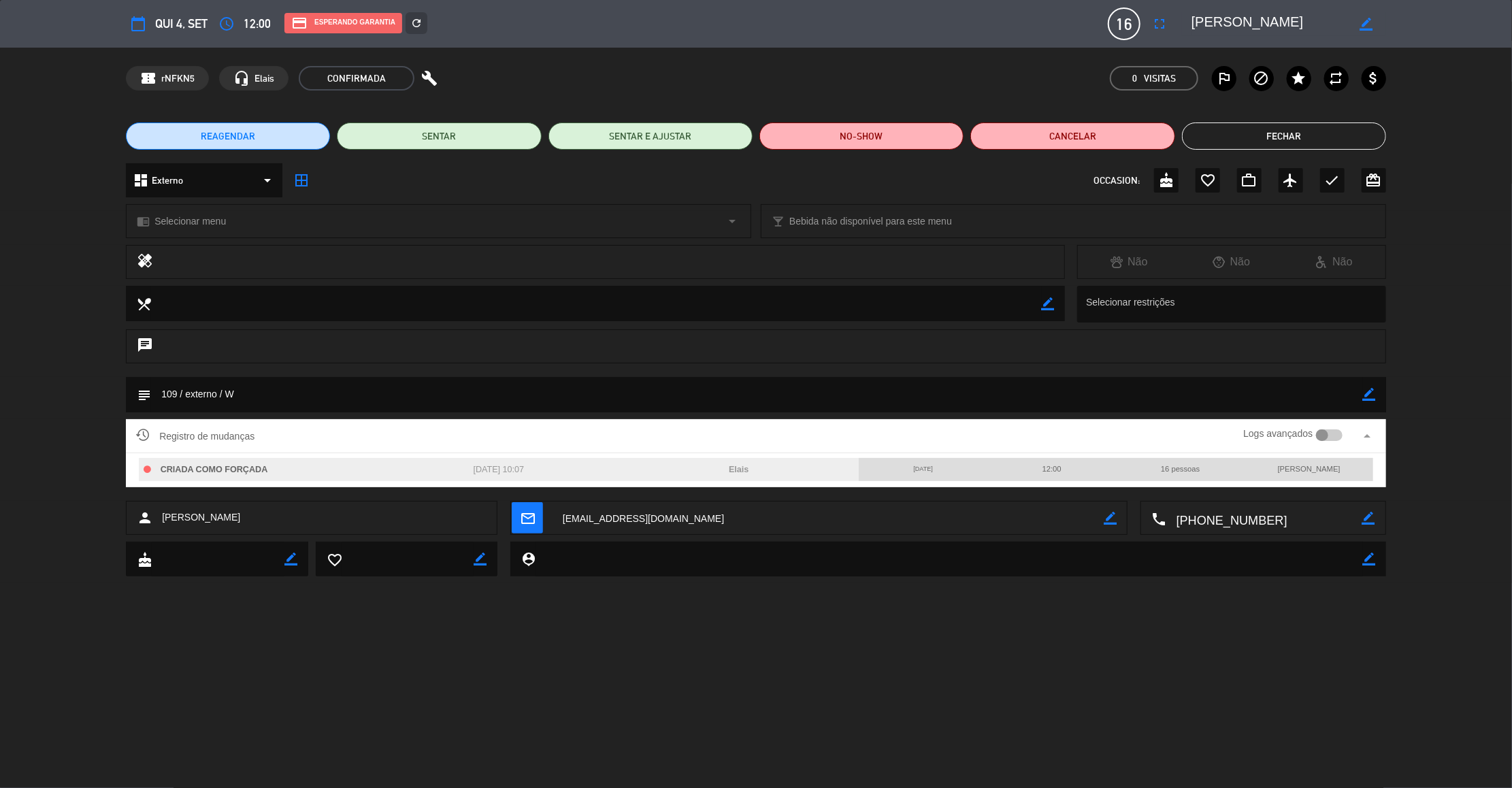
click at [1367, 430] on icon "arrow_drop_up" at bounding box center [1368, 436] width 17 height 17
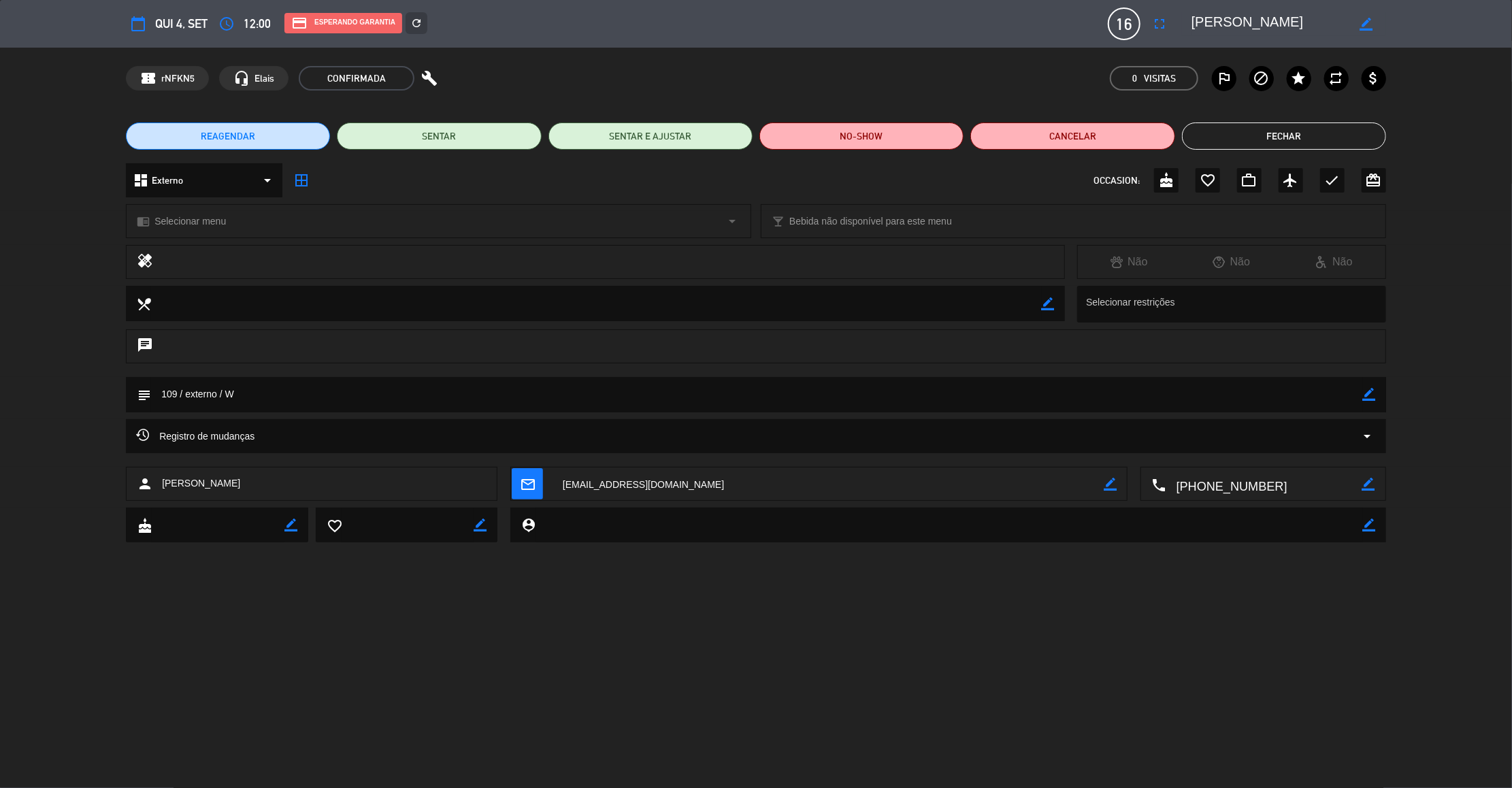
click at [1279, 131] on button "Fechar" at bounding box center [1284, 136] width 204 height 27
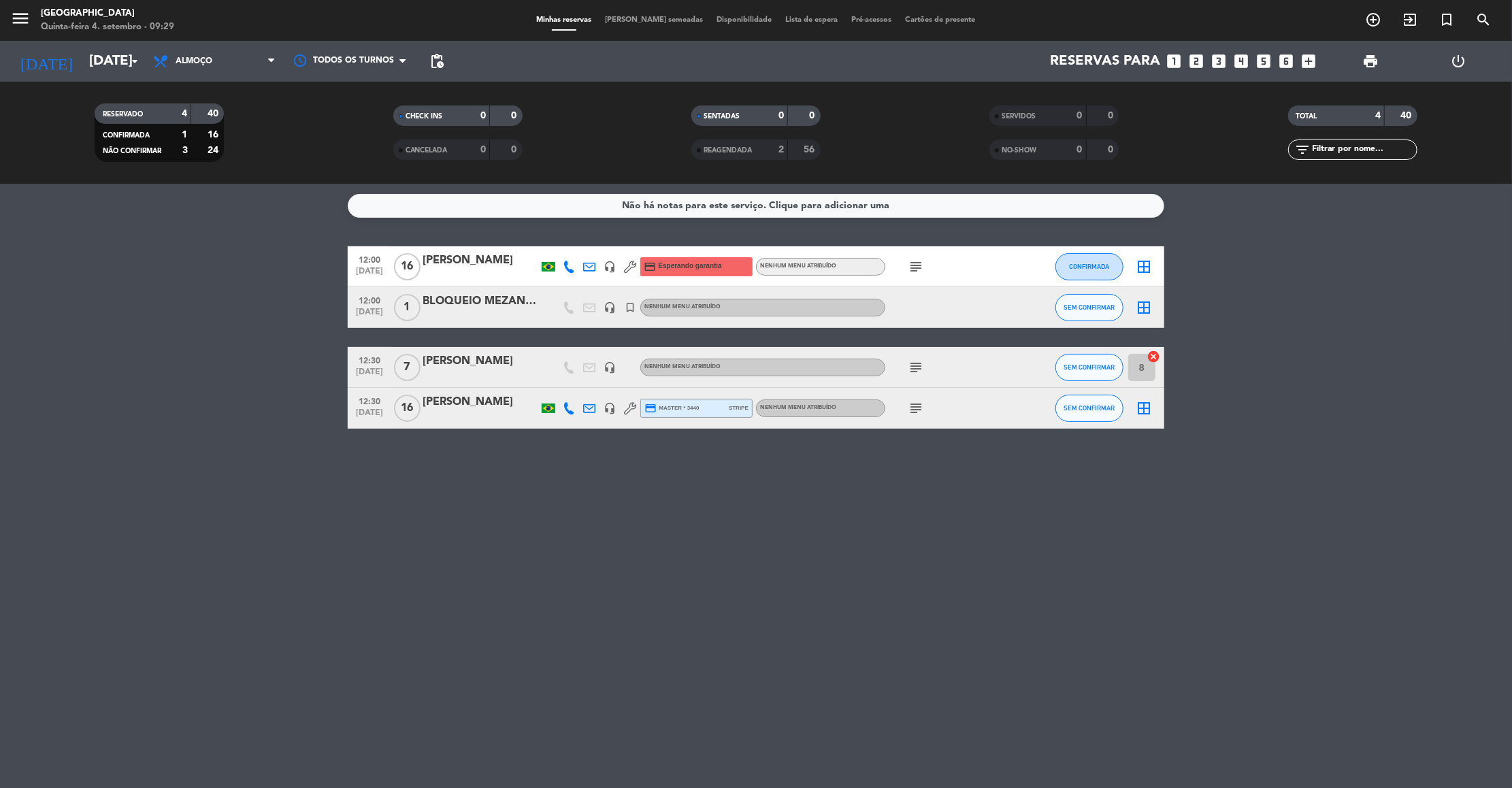
click at [564, 412] on icon at bounding box center [569, 408] width 12 height 12
click at [576, 379] on span "content_paste" at bounding box center [578, 385] width 11 height 11
drag, startPoint x: 504, startPoint y: 401, endPoint x: 420, endPoint y: 402, distance: 84.0
click at [420, 402] on div "12:30 [DATE] [PERSON_NAME] [PHONE_NUMBER] Copiar content_paste | headset_mic cr…" at bounding box center [756, 408] width 816 height 41
copy div "[PERSON_NAME]"
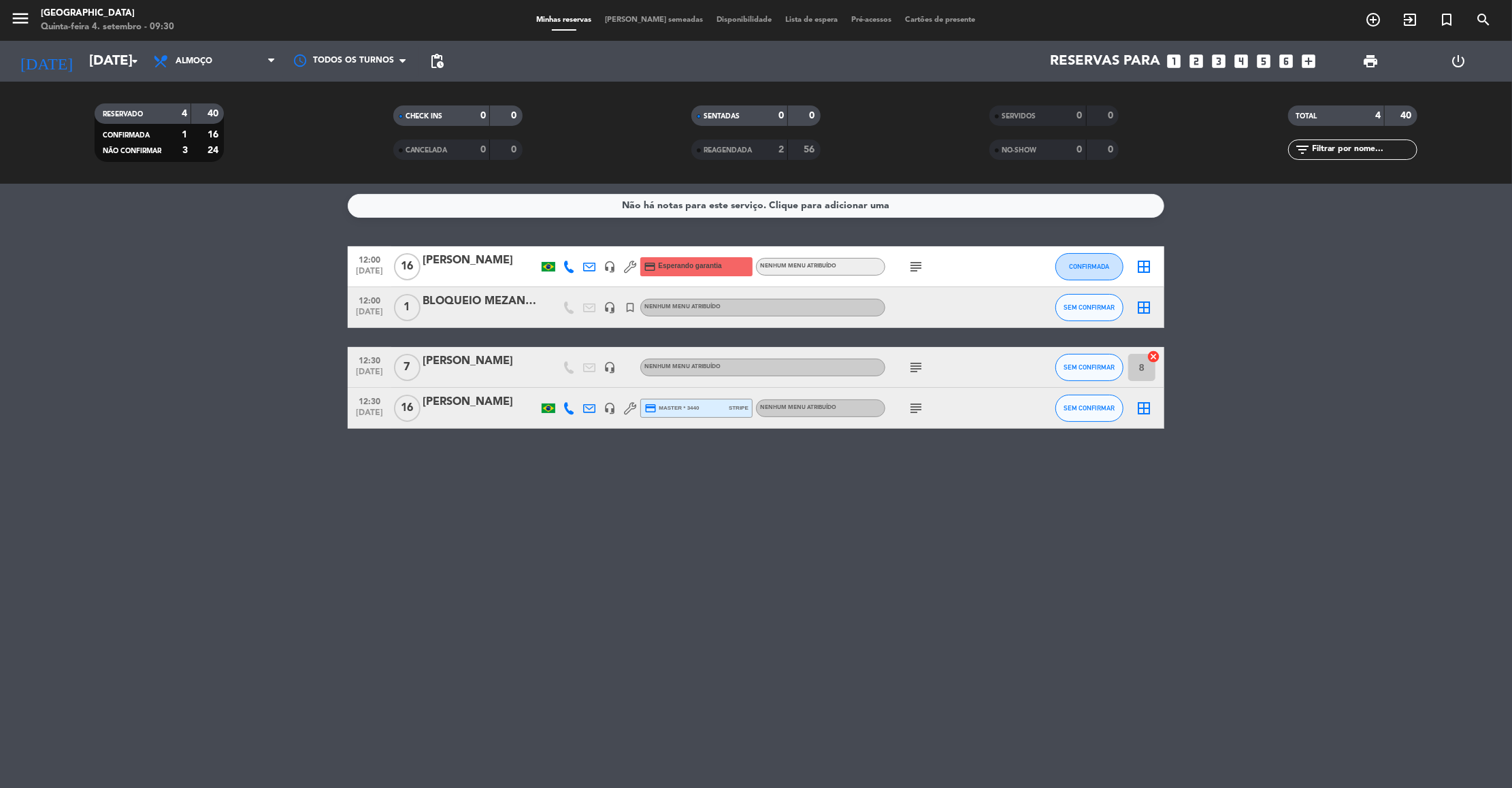
click at [567, 418] on div at bounding box center [569, 407] width 20 height 40
click at [911, 417] on div "subject" at bounding box center [947, 407] width 123 height 40
click at [919, 363] on icon "subject" at bounding box center [916, 367] width 17 height 17
click at [922, 407] on icon "subject" at bounding box center [916, 408] width 17 height 17
click at [936, 511] on div "Não há notas para este serviço. Clique para adicionar uma 12:00 [DATE] [PERSON_…" at bounding box center [756, 485] width 1512 height 604
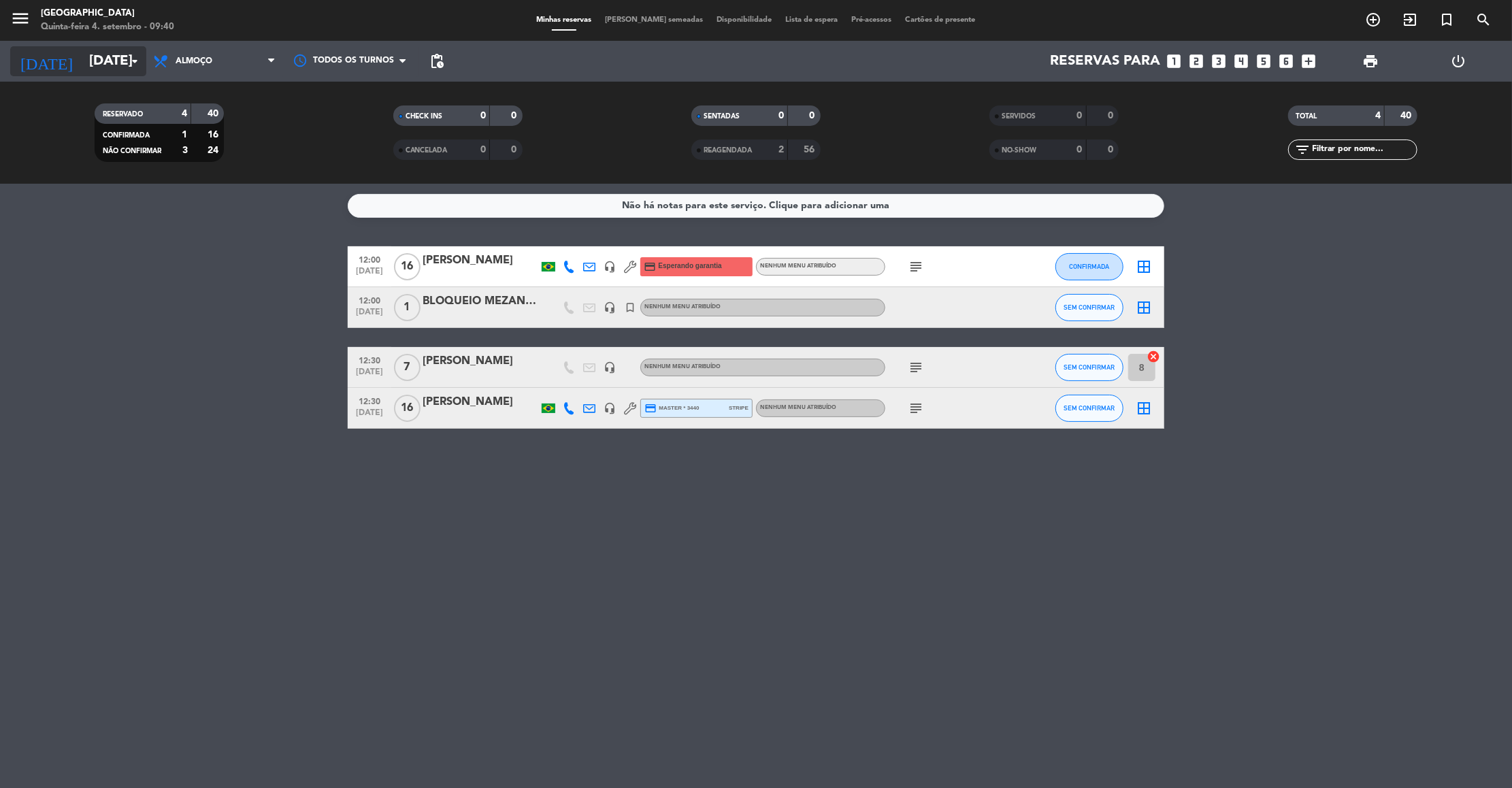
click at [112, 56] on input "[DATE]" at bounding box center [170, 61] width 177 height 30
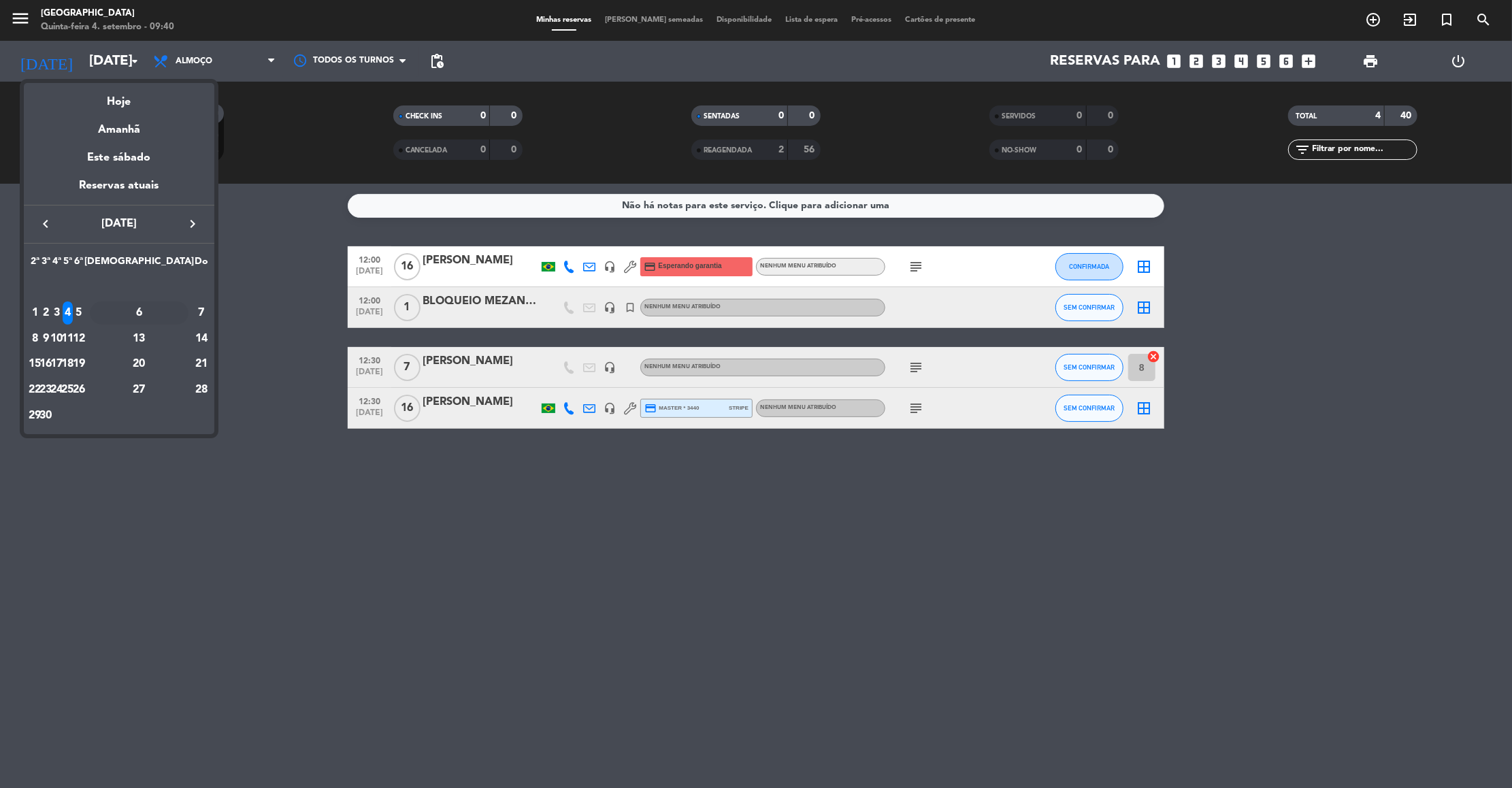
click at [175, 312] on div "6" at bounding box center [139, 312] width 99 height 23
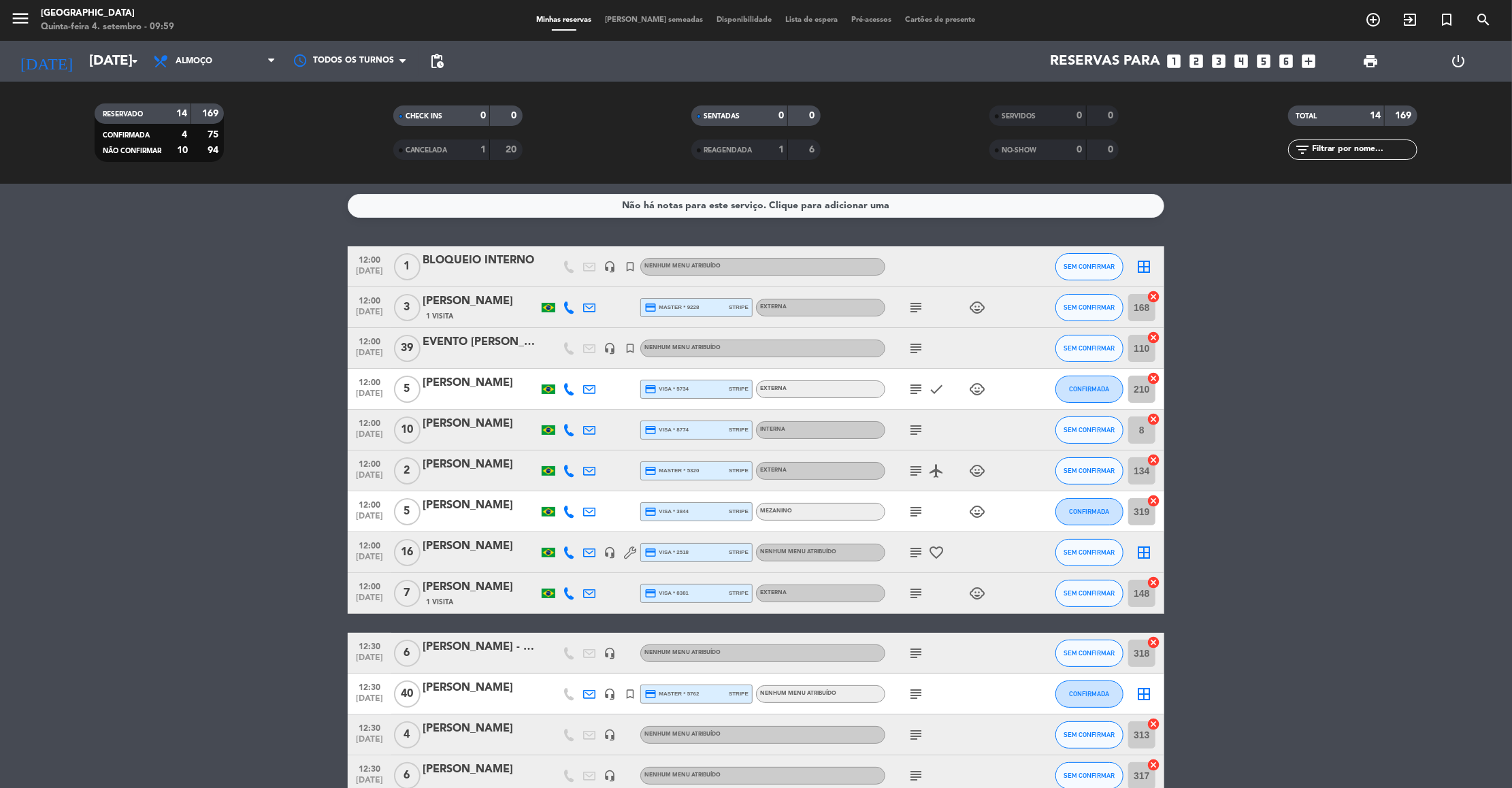
click at [81, 41] on div "[DATE] [DATE] arrow_drop_down" at bounding box center [78, 61] width 136 height 41
click at [102, 64] on input "[DATE]" at bounding box center [170, 61] width 177 height 30
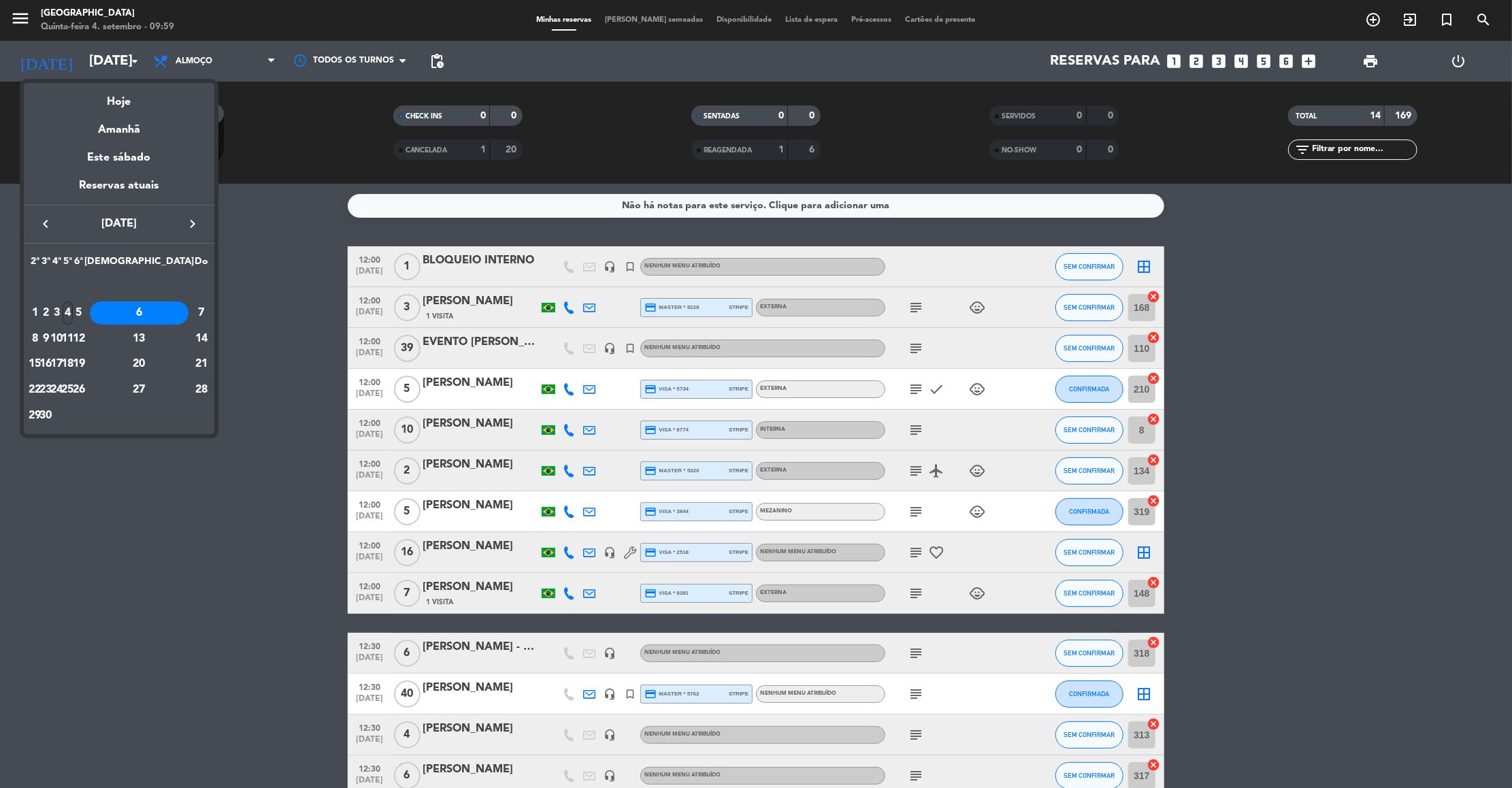
click at [73, 312] on div "4" at bounding box center [68, 312] width 11 height 23
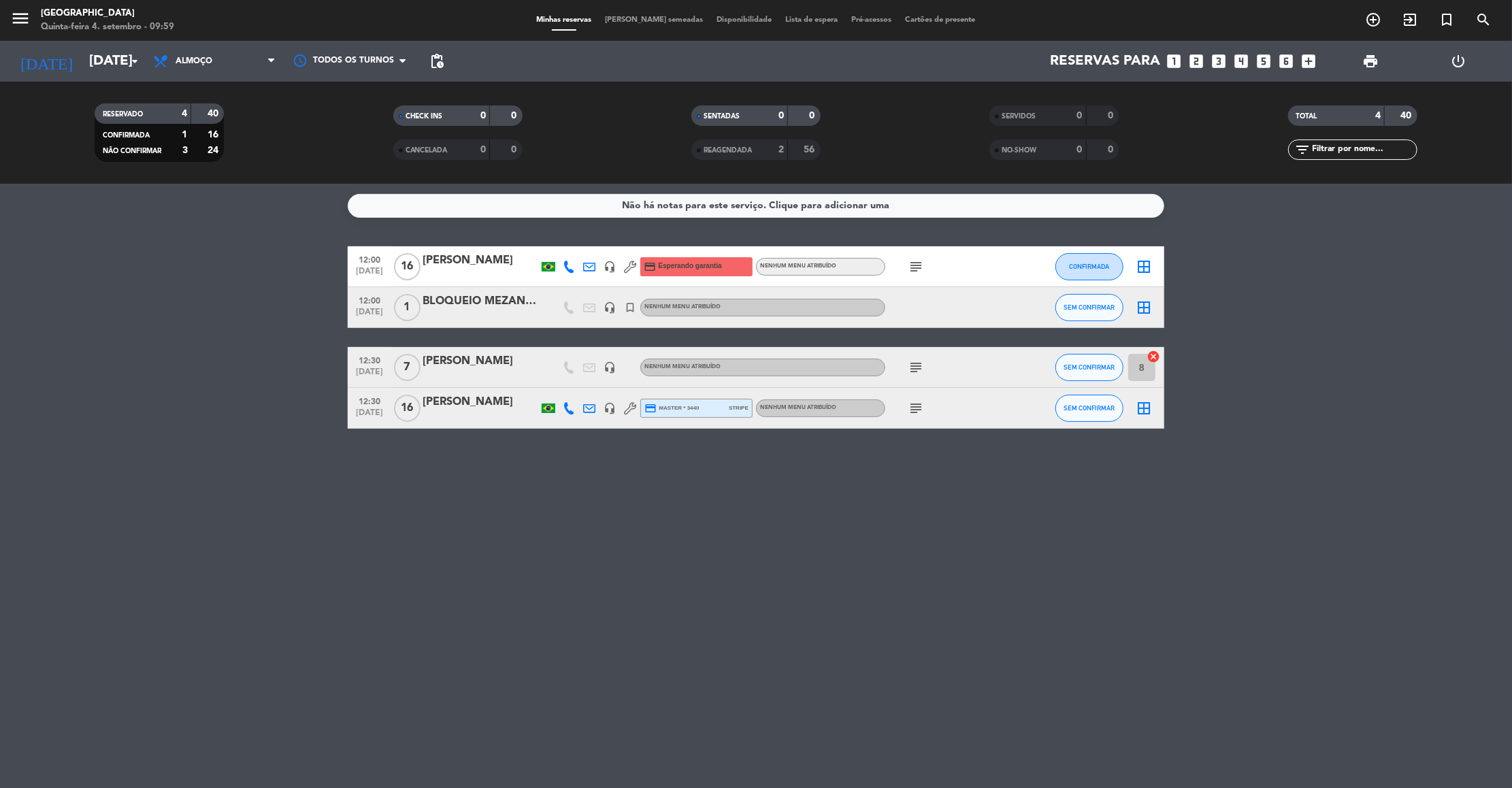
drag, startPoint x: 809, startPoint y: 279, endPoint x: 908, endPoint y: 263, distance: 100.3
click at [908, 263] on icon "subject" at bounding box center [916, 266] width 17 height 17
click at [909, 370] on icon "subject" at bounding box center [916, 367] width 17 height 17
click at [916, 406] on icon "subject" at bounding box center [916, 408] width 17 height 17
click at [911, 370] on icon "subject" at bounding box center [916, 367] width 17 height 17
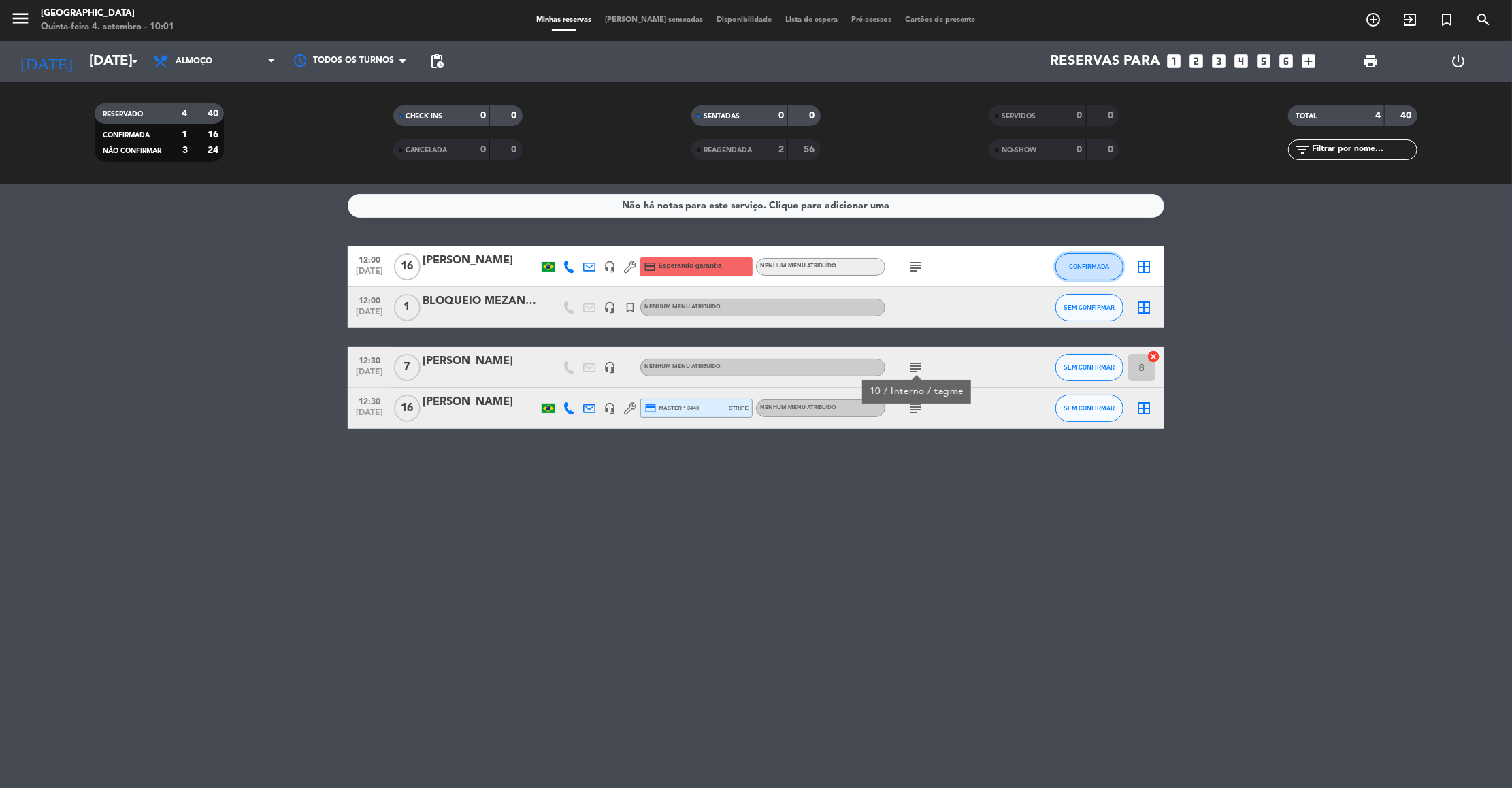
click at [1062, 263] on button "CONFIRMADA" at bounding box center [1090, 266] width 68 height 27
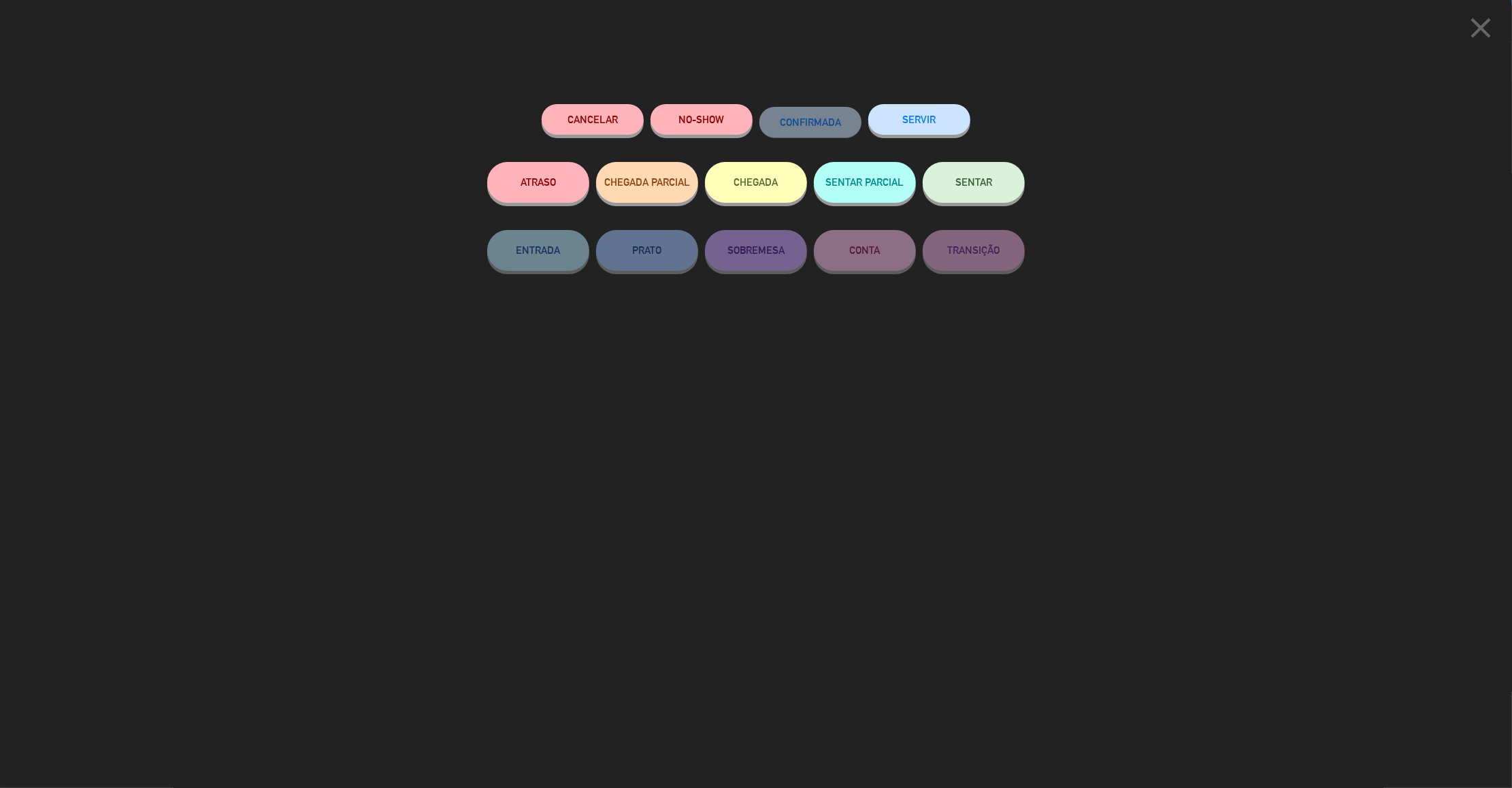
click at [612, 119] on button "Cancelar" at bounding box center [593, 119] width 102 height 31
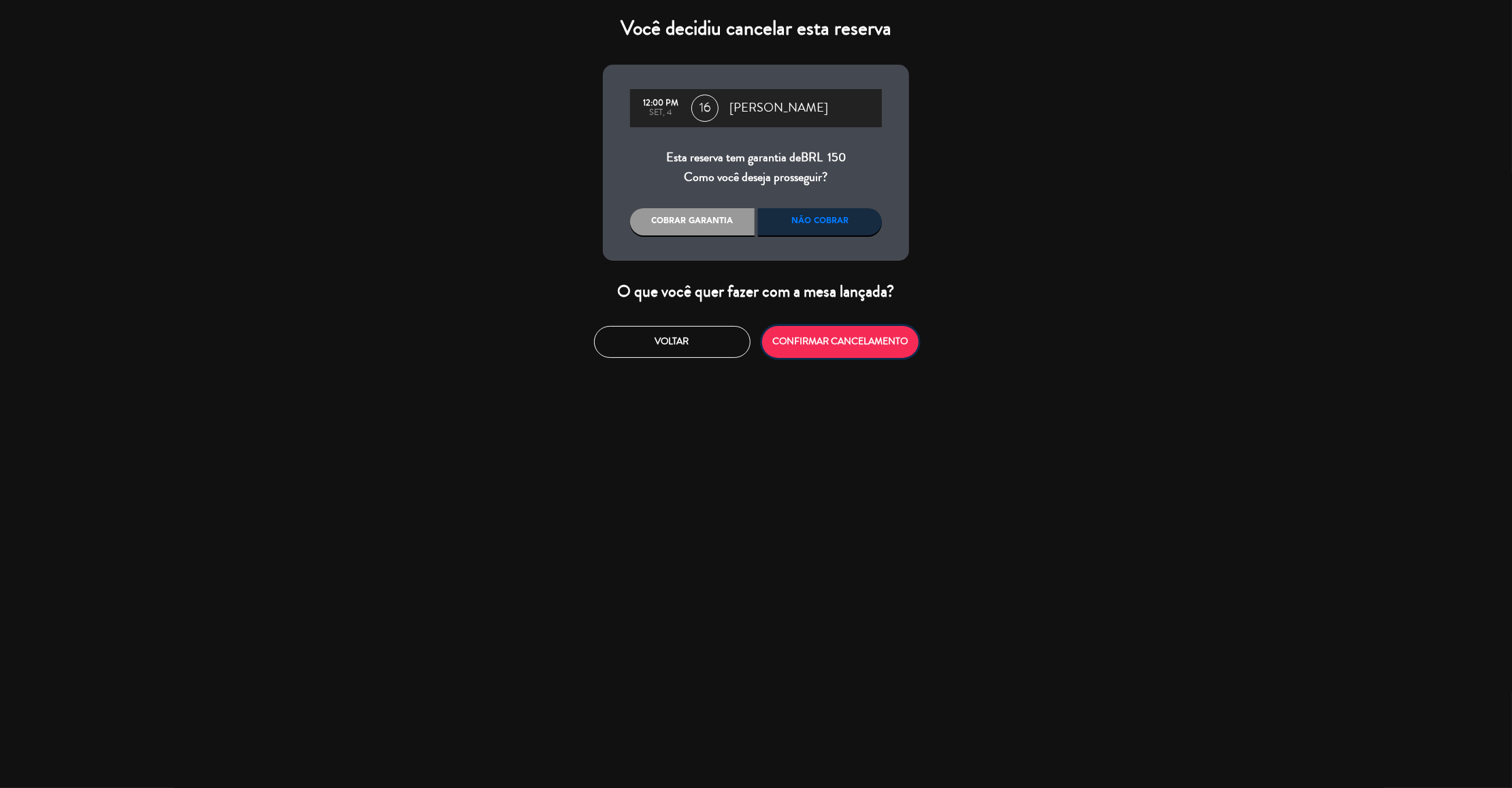
click at [825, 350] on button "CONFIRMAR CANCELAMENTO" at bounding box center [840, 342] width 157 height 32
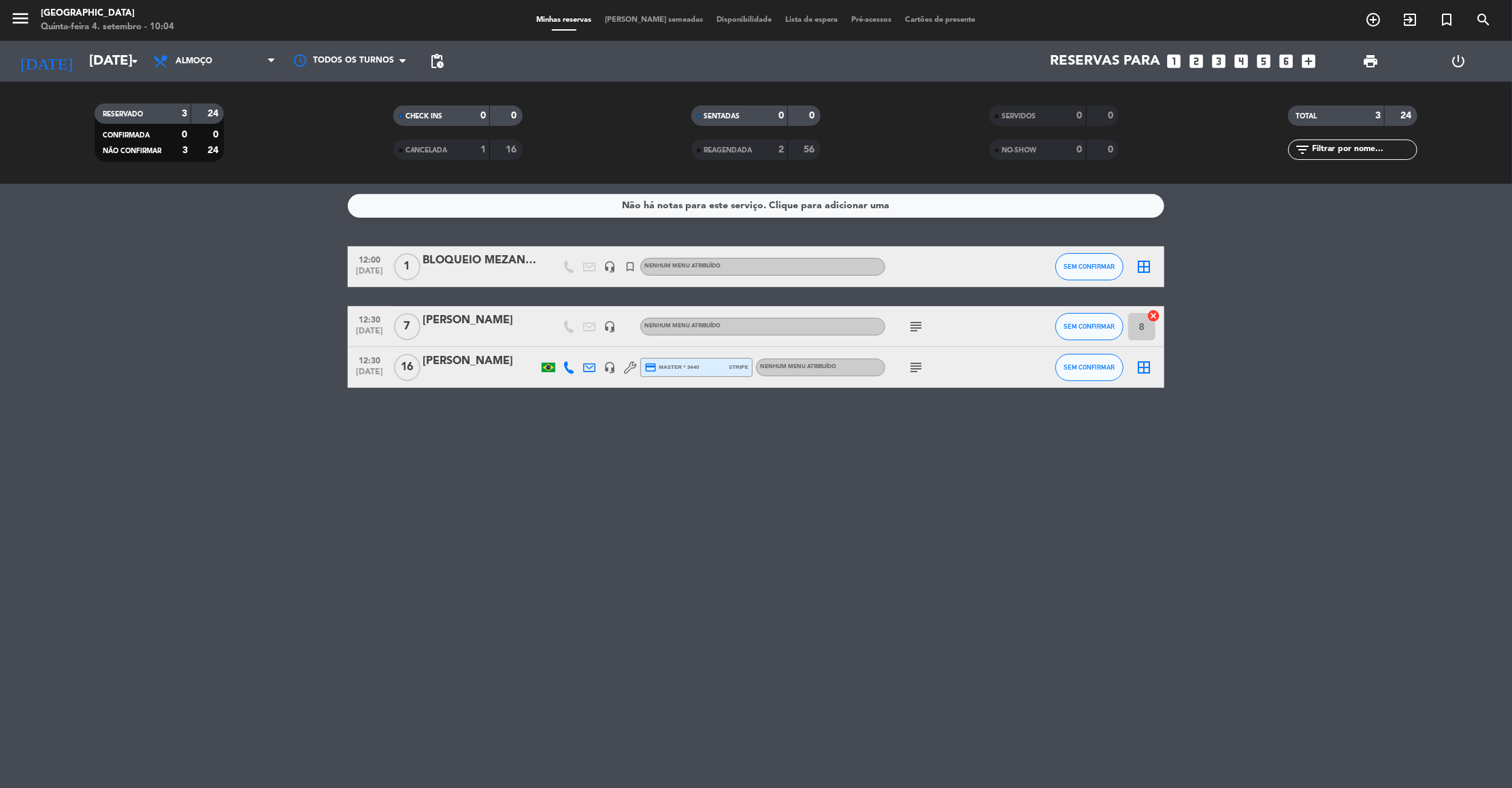
click at [915, 364] on icon "subject" at bounding box center [916, 367] width 17 height 17
click at [492, 462] on div "Não há notas para este serviço. Clique para adicionar uma 12:00 [DATE] 1 BLOQUE…" at bounding box center [756, 485] width 1512 height 604
click at [91, 63] on input "[DATE]" at bounding box center [170, 61] width 177 height 30
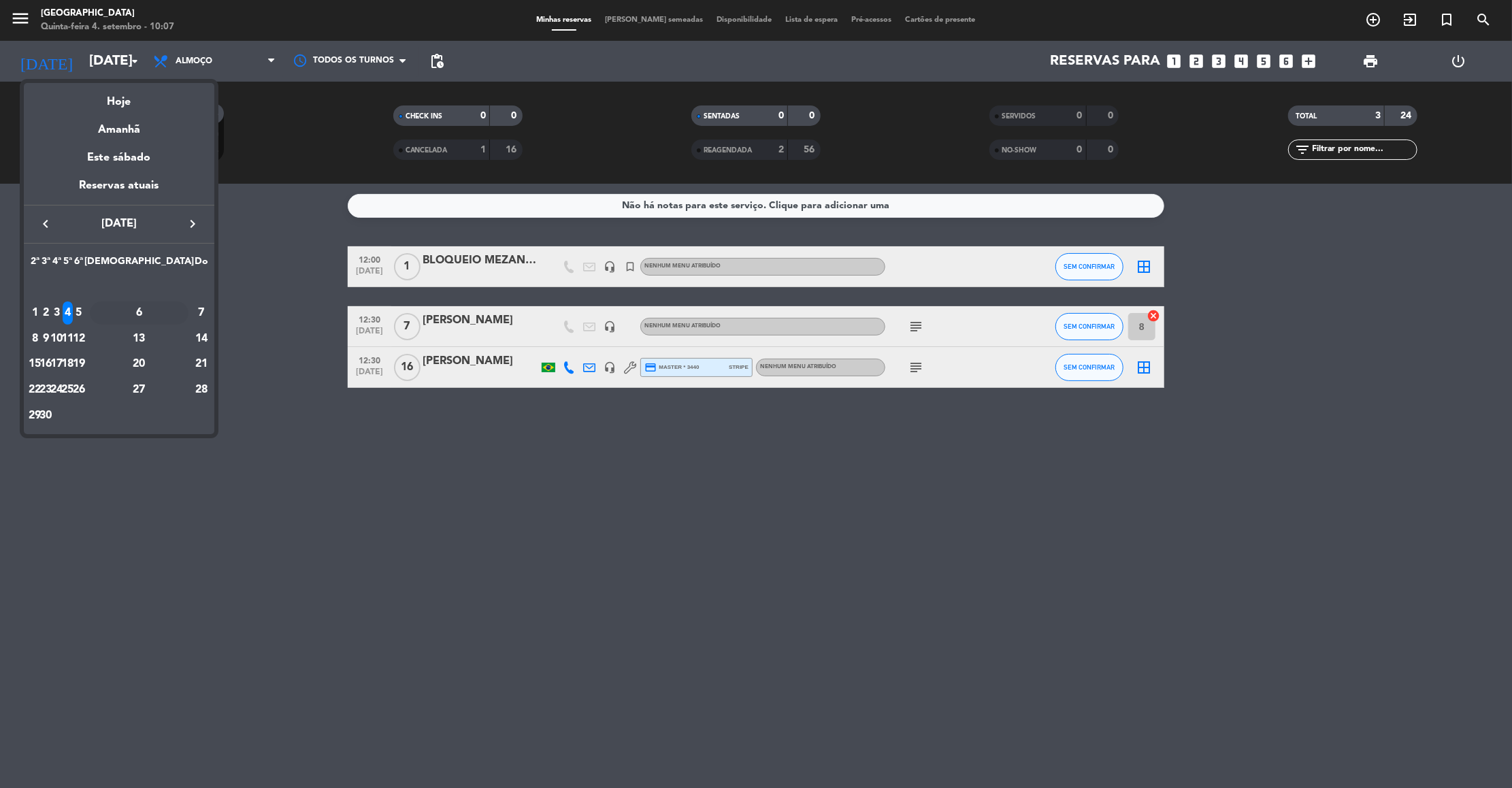
click at [175, 303] on div "6" at bounding box center [139, 312] width 99 height 23
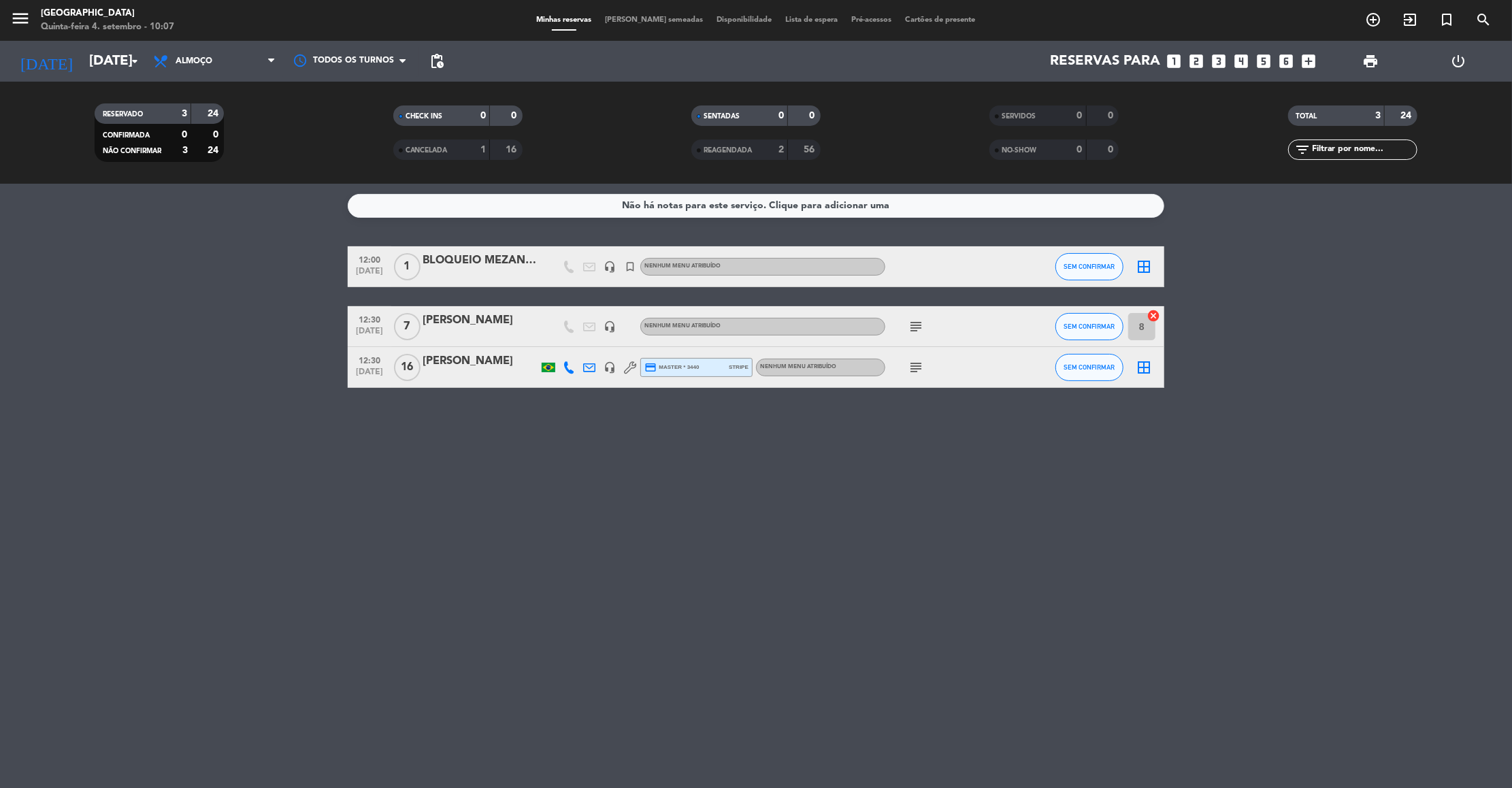
type input "[DATE]"
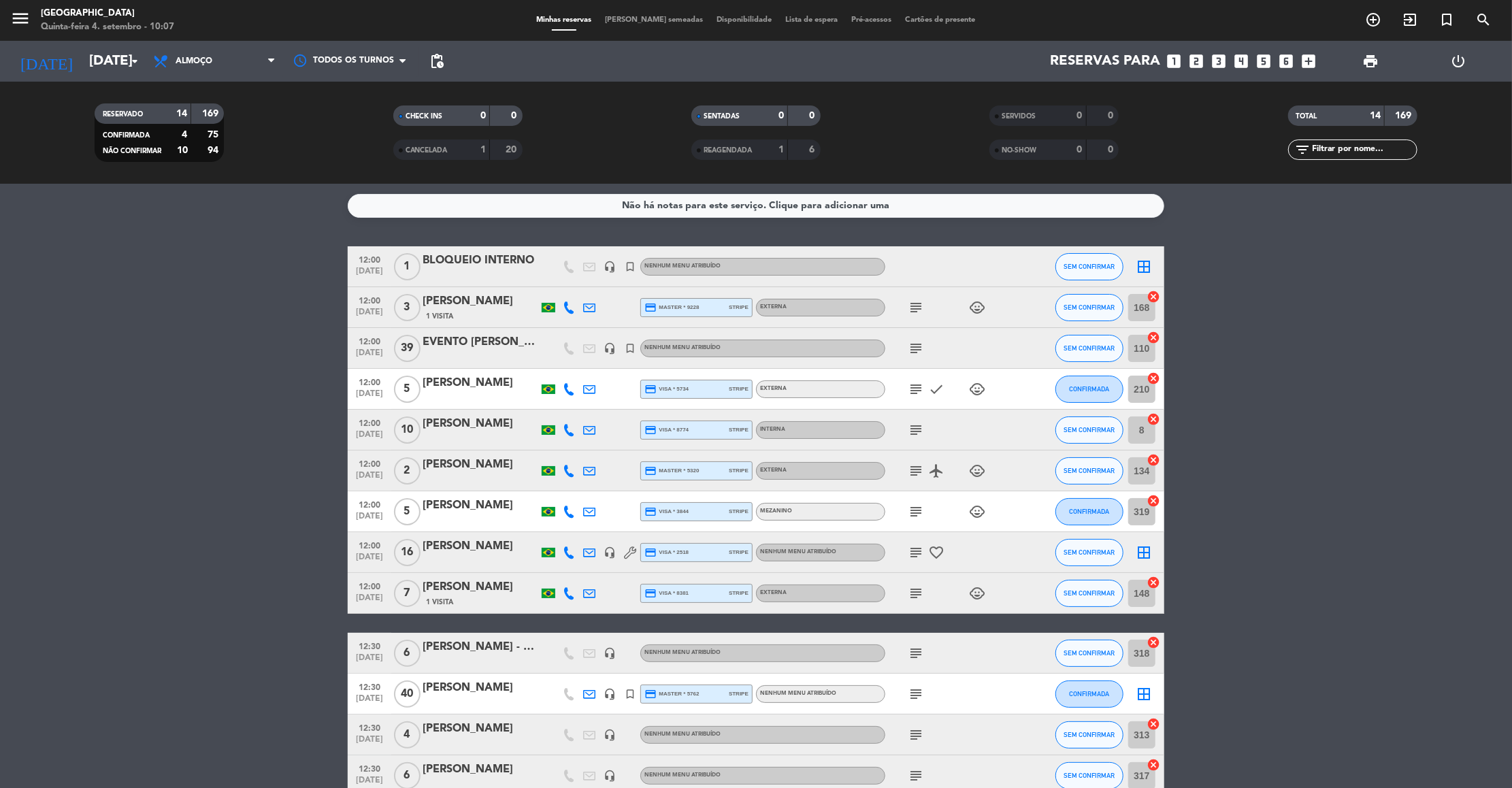
click at [1343, 157] on input "text" at bounding box center [1364, 150] width 105 height 15
paste input "[PERSON_NAME]"
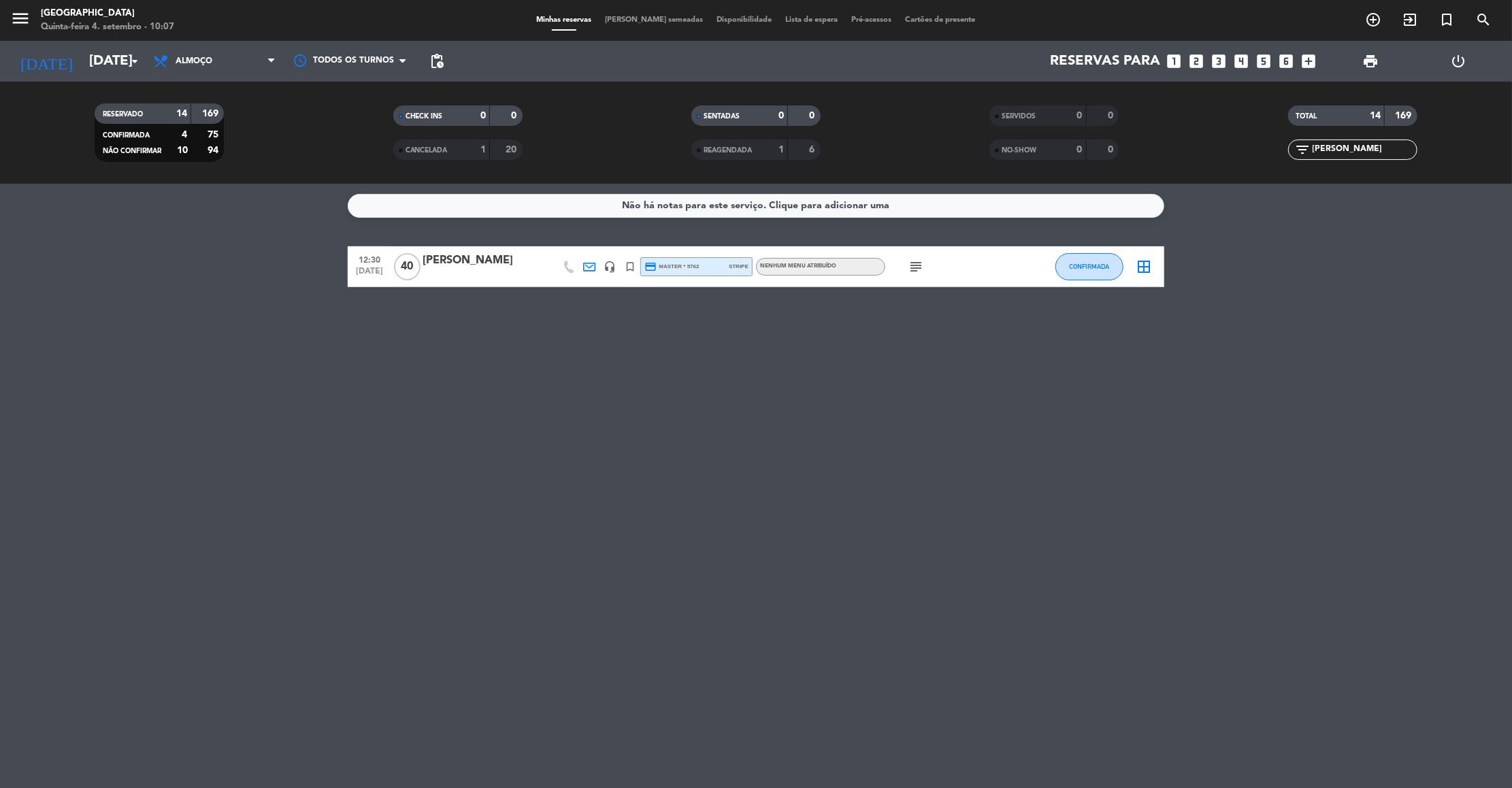
type input "[PERSON_NAME]"
click at [916, 264] on icon "subject" at bounding box center [916, 266] width 17 height 17
click at [465, 266] on div "[PERSON_NAME]" at bounding box center [480, 260] width 116 height 17
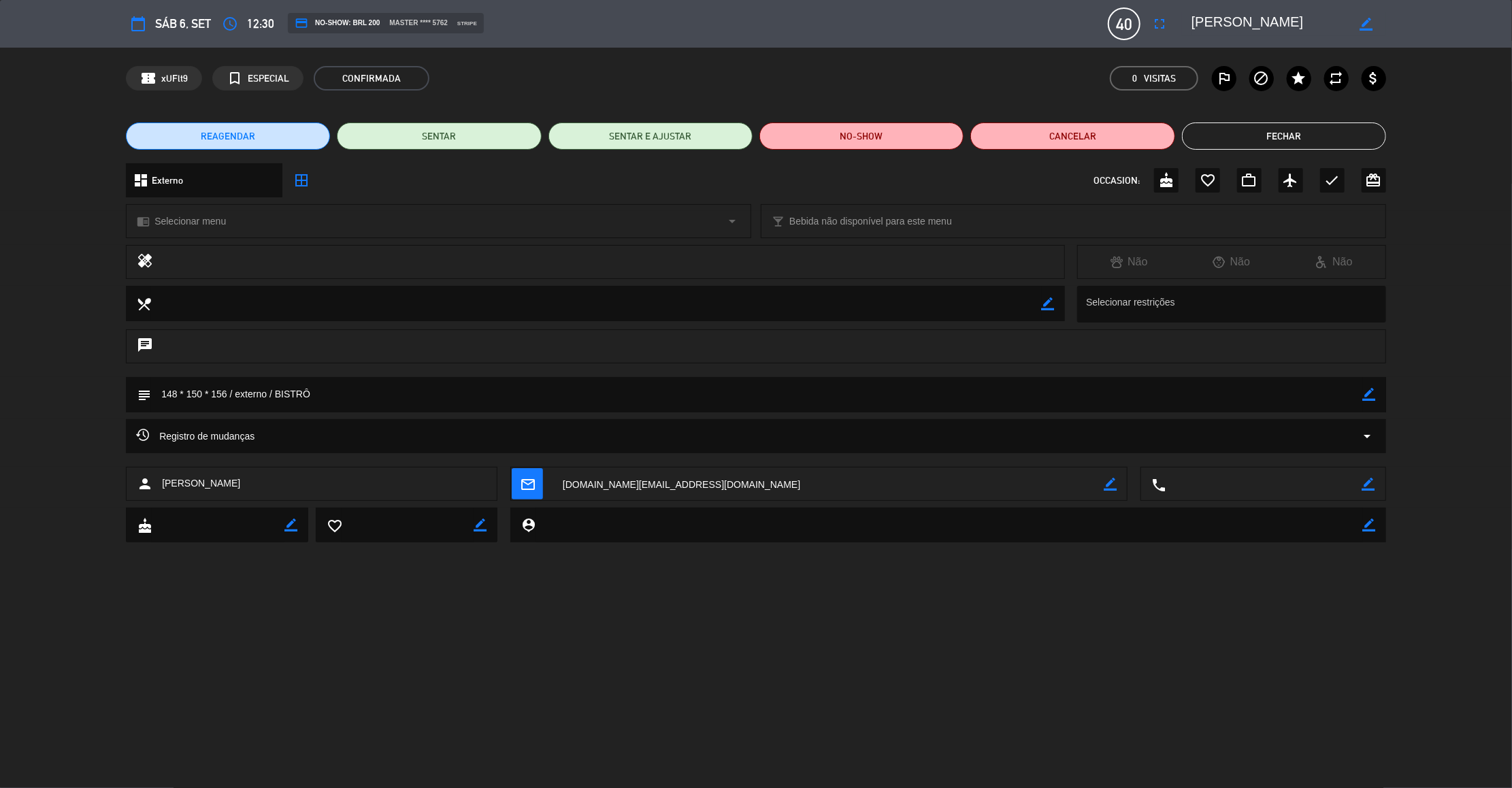
click at [1373, 389] on icon "border_color" at bounding box center [1369, 394] width 13 height 13
click at [1349, 390] on textarea at bounding box center [758, 394] width 1212 height 35
paste textarea "reservado 06 garrafas de champagne"
click at [524, 391] on textarea at bounding box center [758, 394] width 1212 height 35
paste textarea "Praça, [PERSON_NAME] R$140 Serra Gaúcha, [GEOGRAPHIC_DATA]"
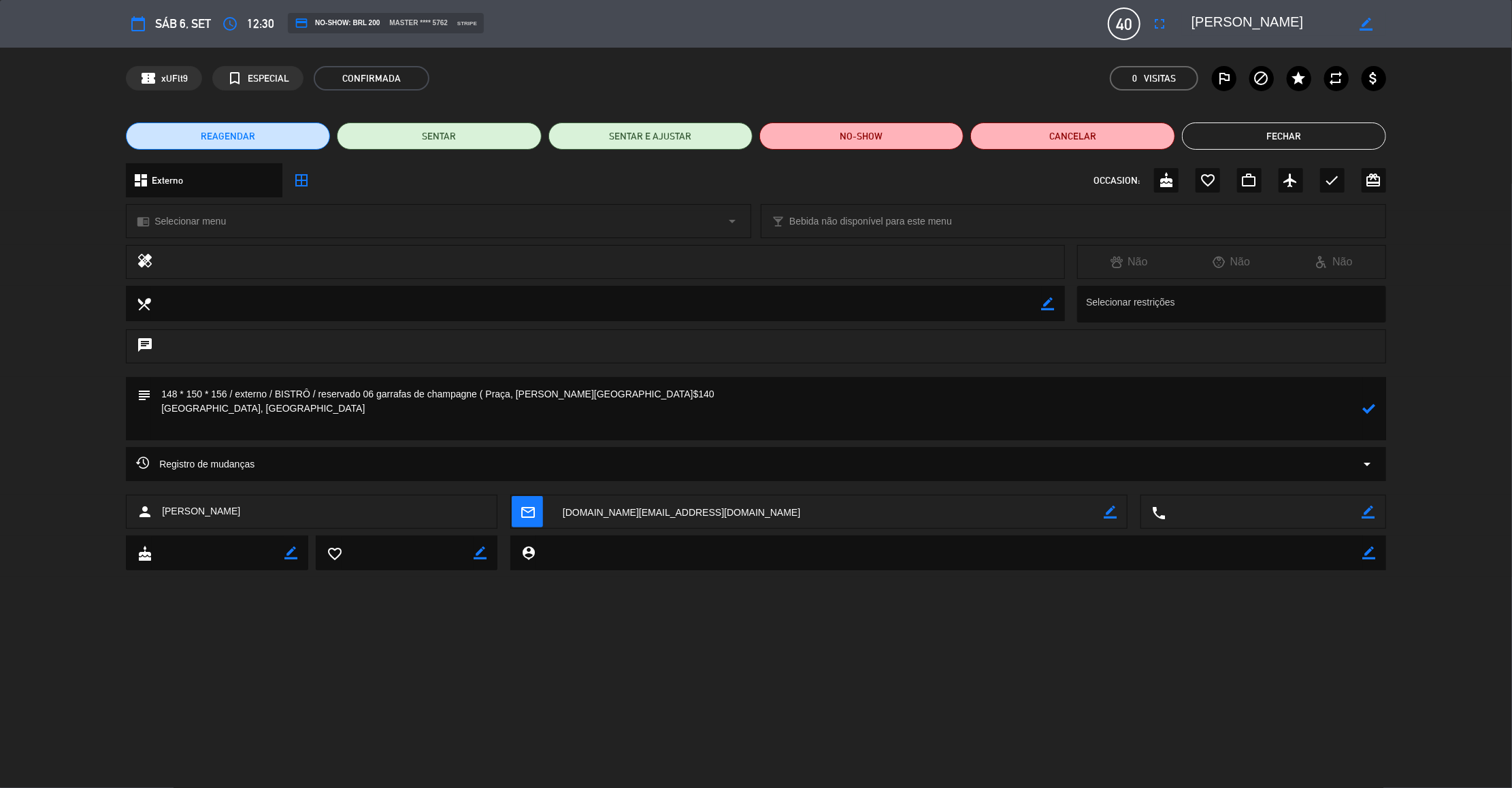
drag, startPoint x: 209, startPoint y: 403, endPoint x: 143, endPoint y: 406, distance: 66.1
click at [143, 406] on div "subject" at bounding box center [756, 409] width 1261 height 63
click at [159, 403] on textarea at bounding box center [758, 409] width 1212 height 63
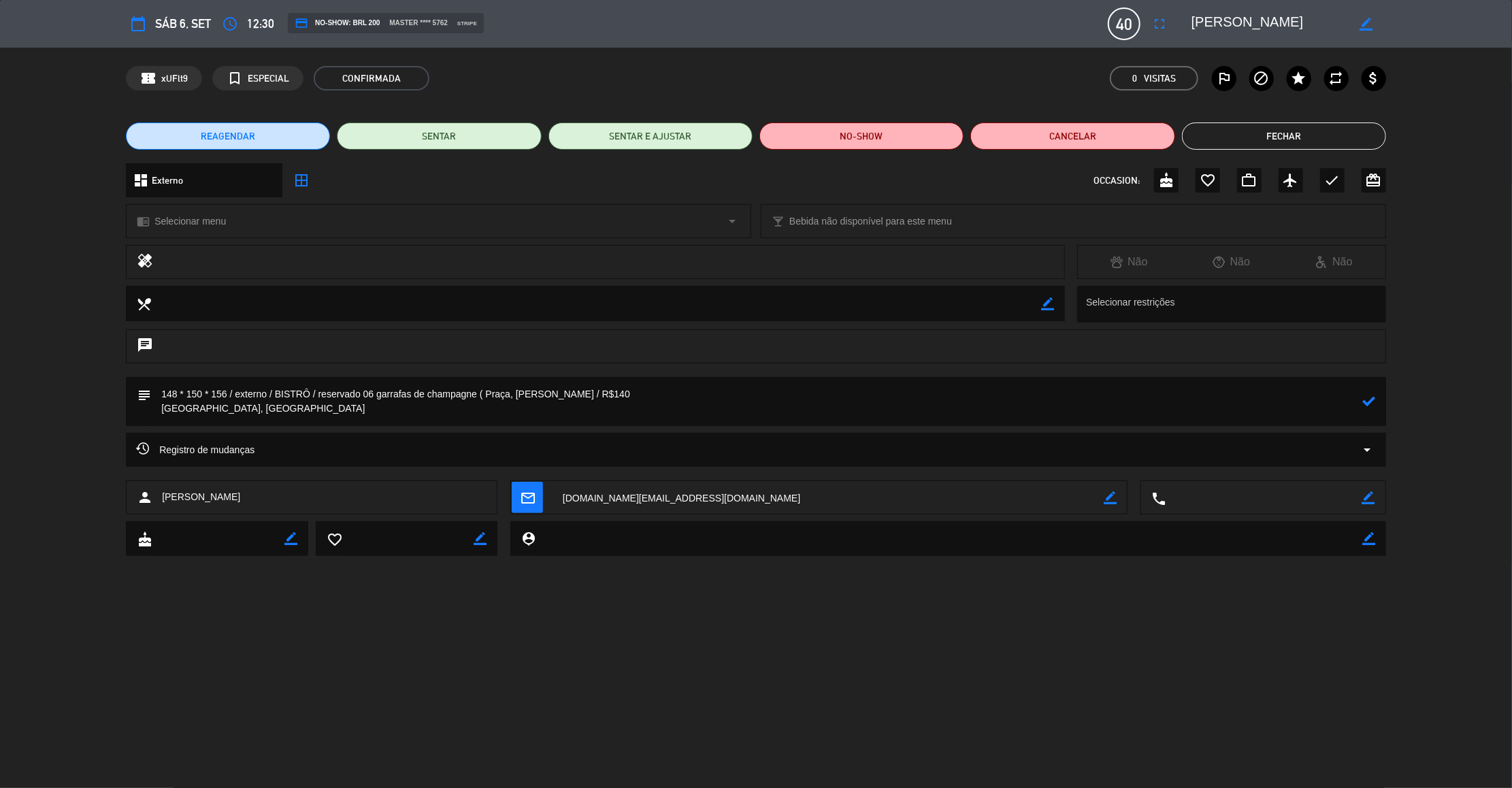
click at [159, 409] on textarea at bounding box center [758, 401] width 1212 height 49
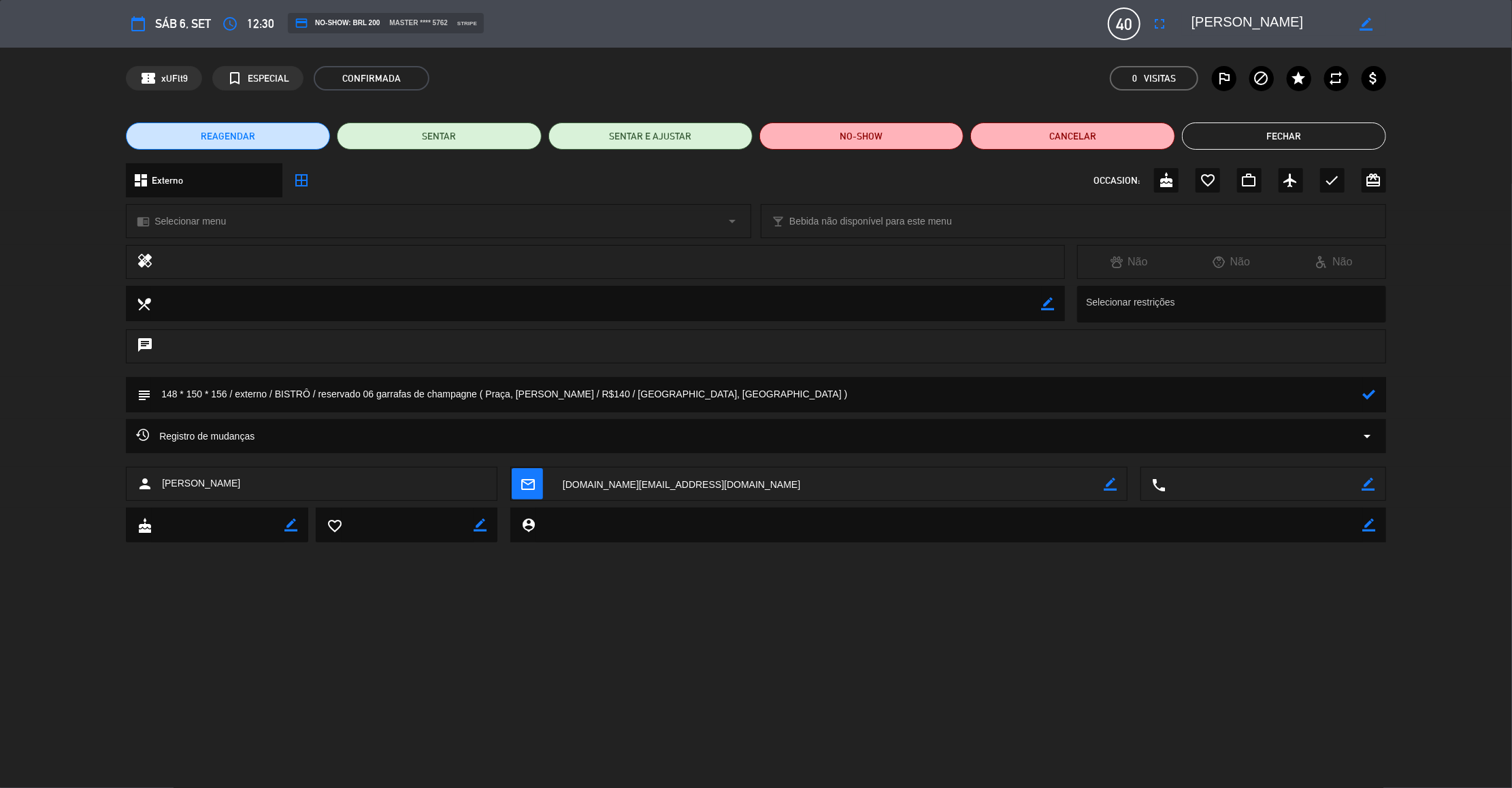
type textarea "148 * 150 * 156 / externo / BISTRÔ / reservado 06 garrafas de champagne ( Praça…"
click at [1370, 392] on icon at bounding box center [1369, 394] width 13 height 13
click at [1283, 141] on button "Fechar" at bounding box center [1284, 136] width 204 height 27
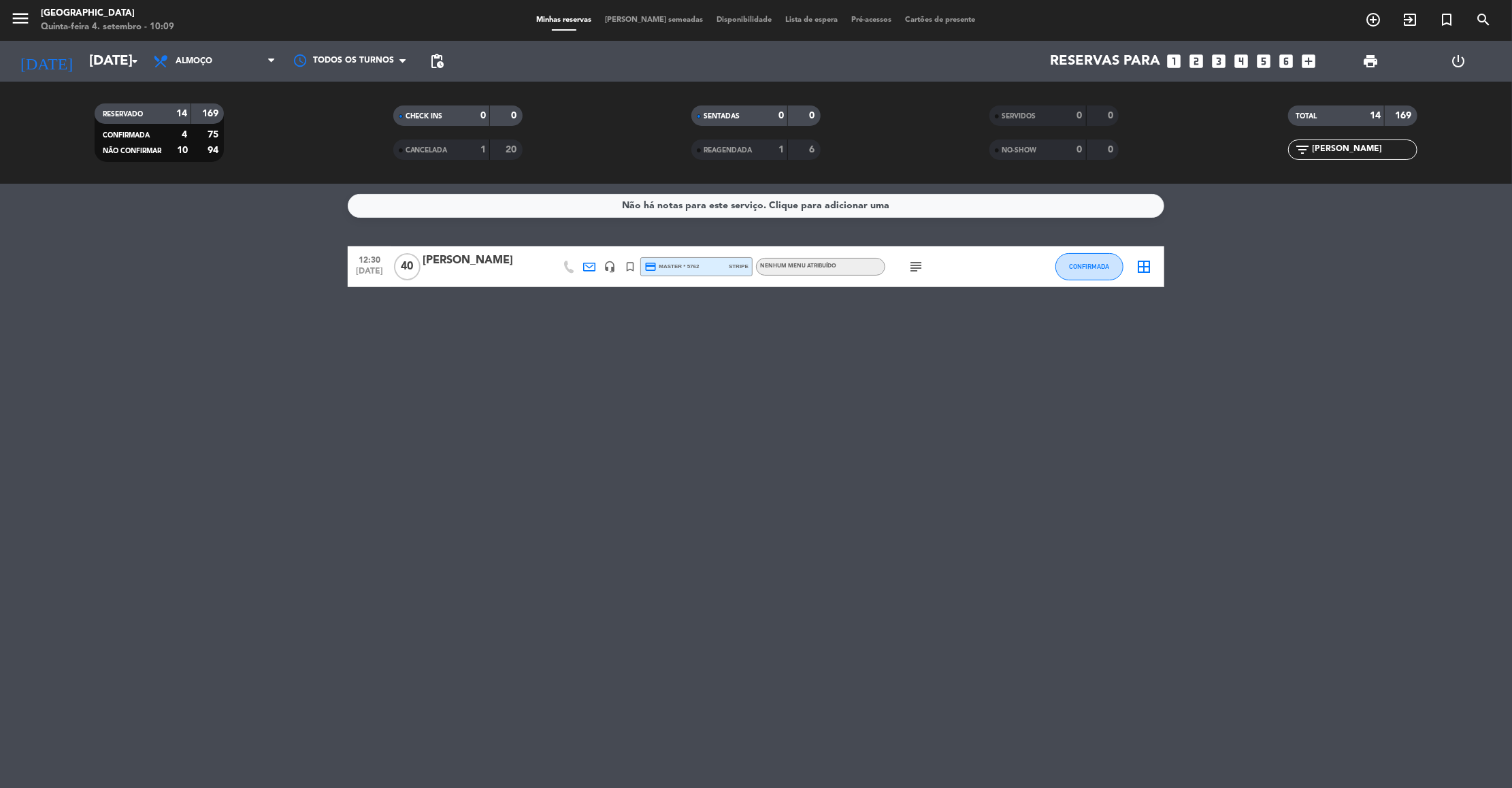
click at [913, 270] on icon "subject" at bounding box center [916, 266] width 17 height 17
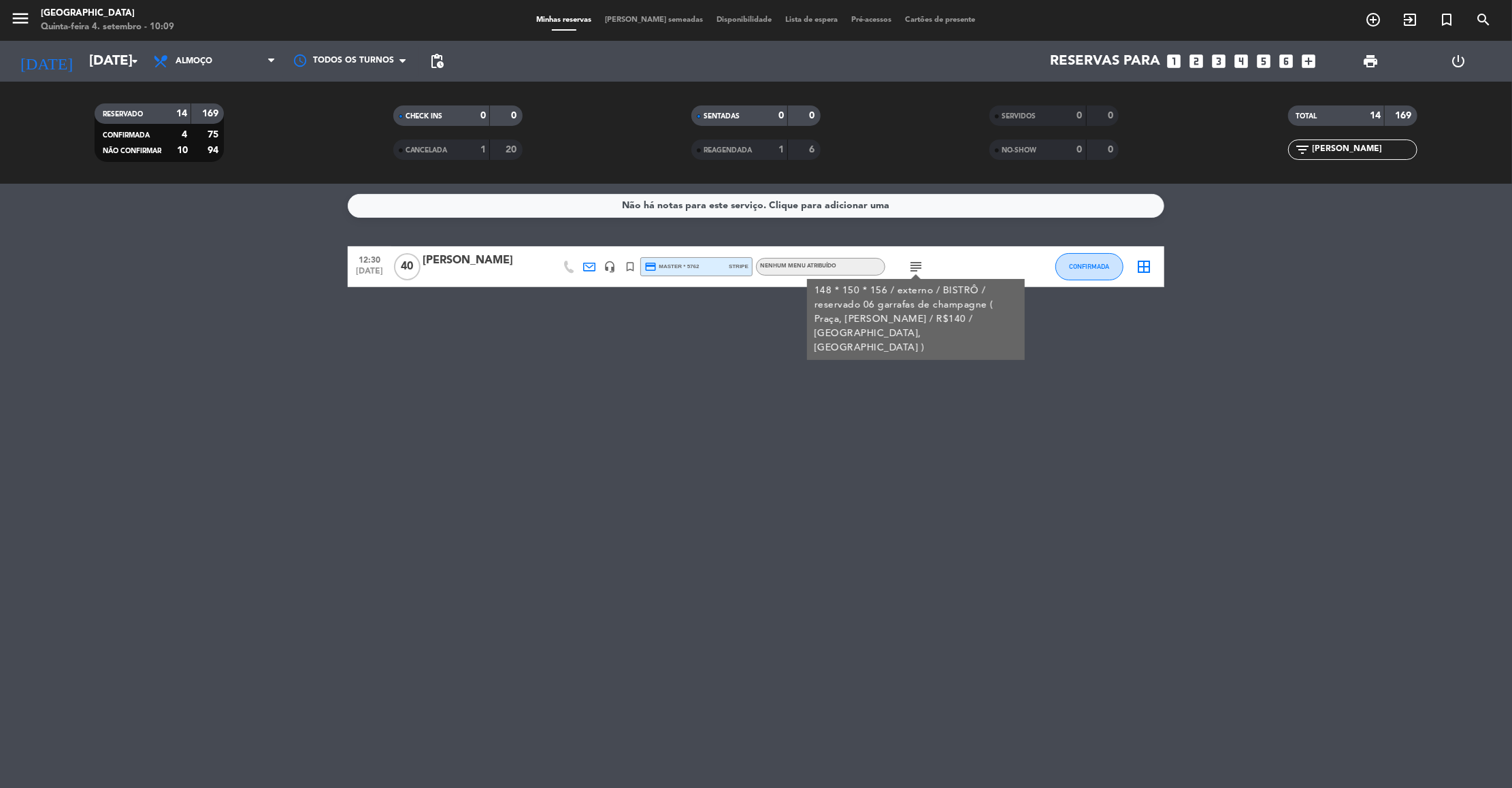
click at [980, 533] on div "Não há notas para este serviço. Clique para adicionar uma 12:30 [DATE] [PERSON_…" at bounding box center [756, 485] width 1512 height 604
